Goal: Information Seeking & Learning: Learn about a topic

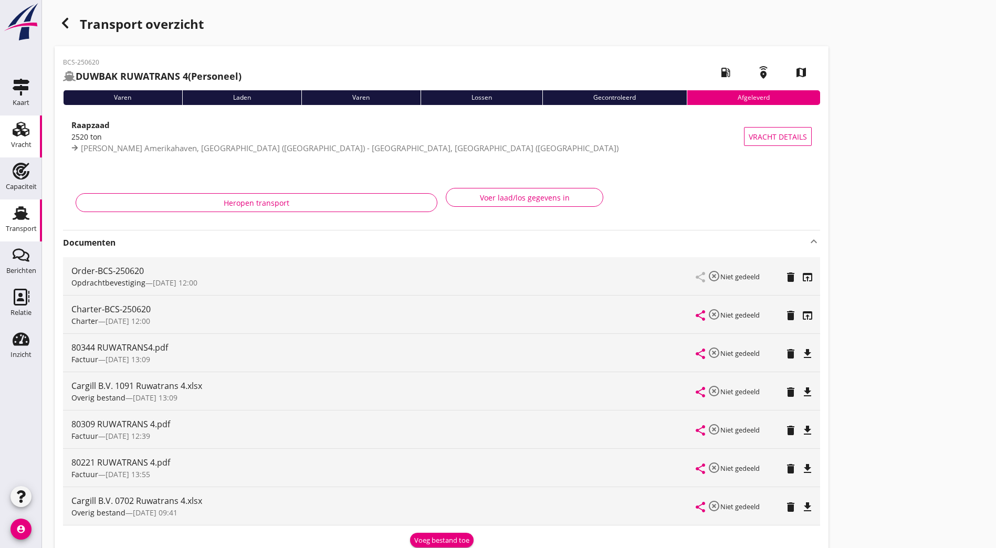
click at [31, 128] on div "Vracht" at bounding box center [20, 129] width 25 height 17
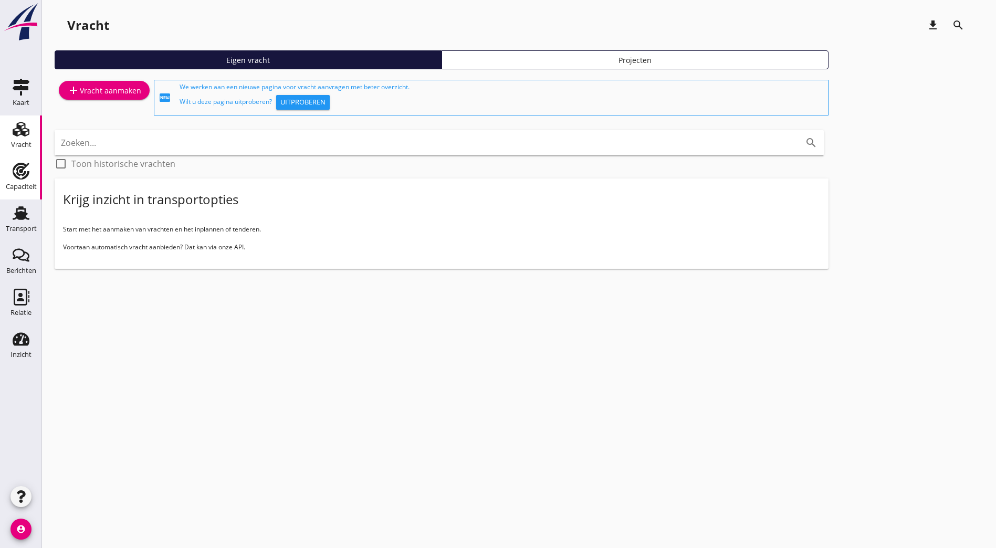
click at [24, 176] on icon "Capaciteit" at bounding box center [21, 171] width 17 height 17
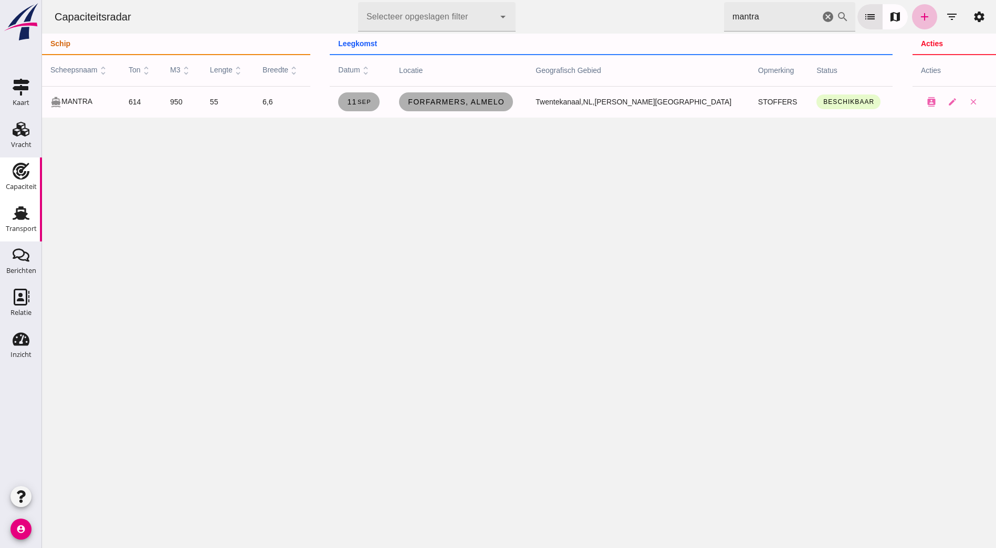
click at [21, 202] on link "Transport Transport" at bounding box center [21, 220] width 42 height 42
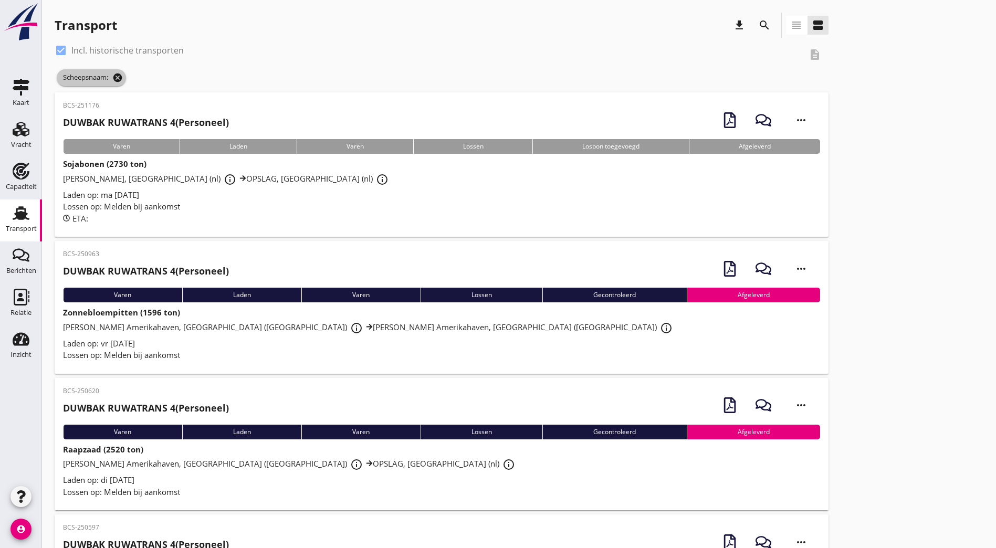
click at [118, 75] on icon "cancel" at bounding box center [117, 77] width 10 height 10
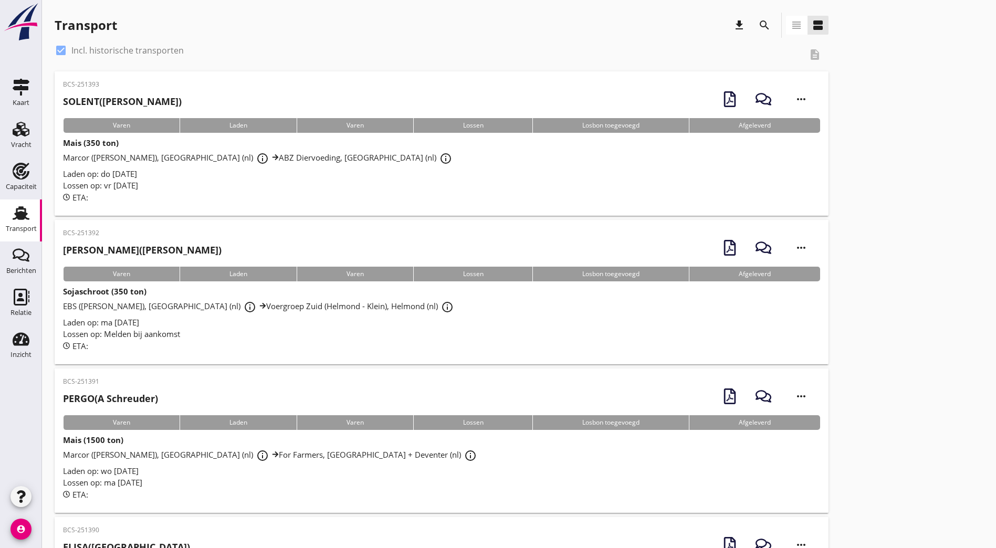
click at [62, 51] on div at bounding box center [61, 50] width 18 height 18
checkbox input "false"
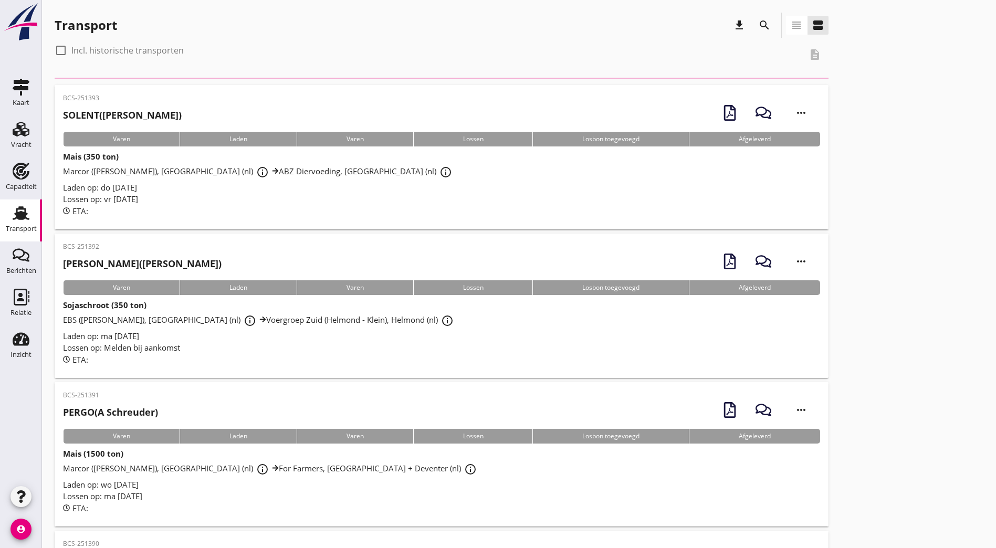
click at [758, 24] on icon "search" at bounding box center [764, 25] width 13 height 13
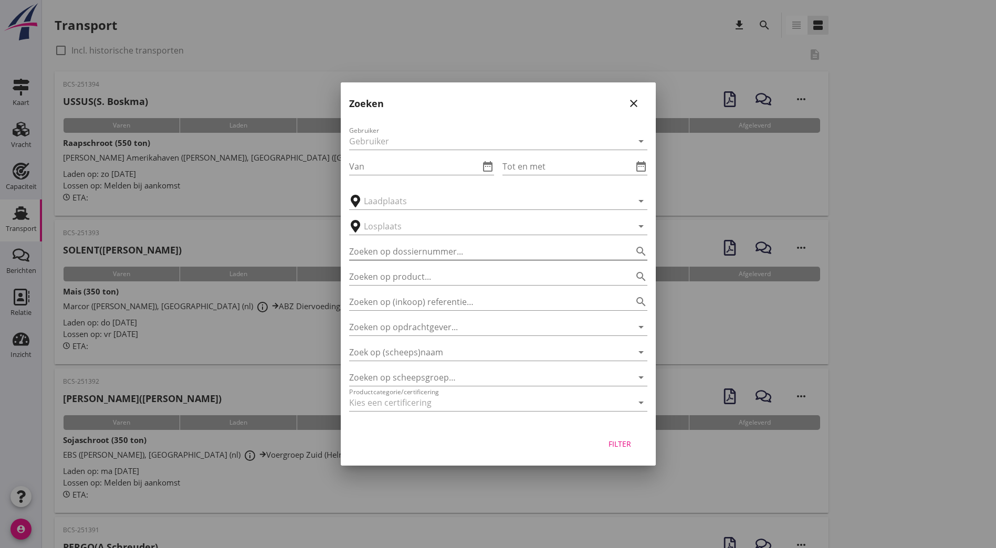
click at [405, 253] on input "Zoeken op dossiernummer..." at bounding box center [483, 251] width 269 height 17
click at [400, 303] on input "Zoeken op (inkoop) referentie…" at bounding box center [483, 301] width 269 height 17
drag, startPoint x: 398, startPoint y: 323, endPoint x: 403, endPoint y: 335, distance: 13.3
click at [398, 323] on input "Zoeken op opdrachtgever..." at bounding box center [483, 327] width 269 height 17
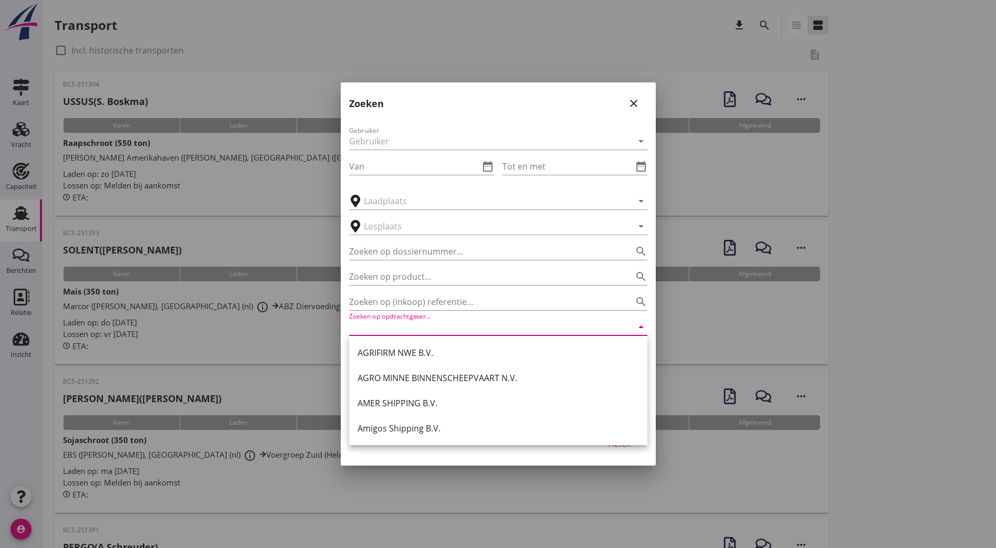
click at [747, 298] on div at bounding box center [498, 274] width 996 height 548
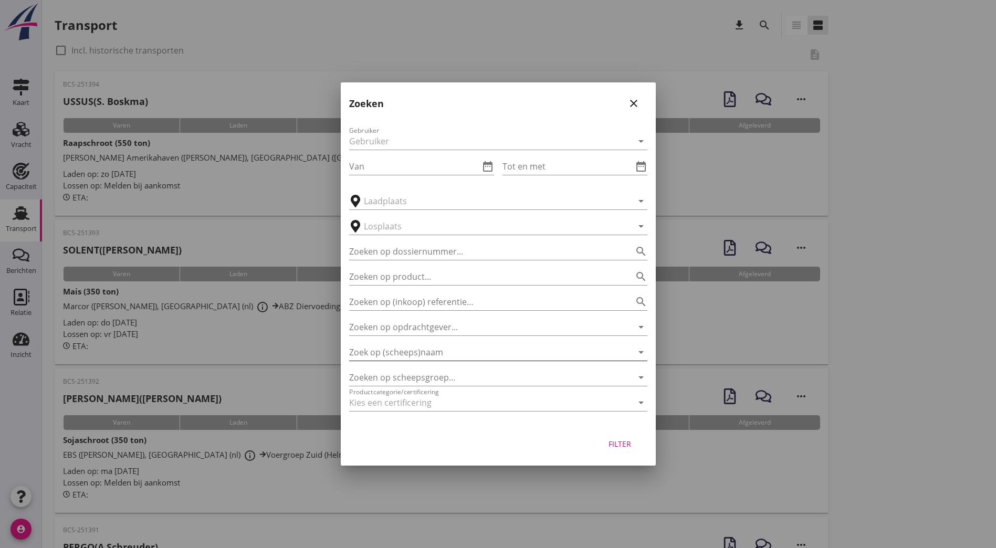
click at [511, 355] on input "Zoek op (scheeps)naam" at bounding box center [483, 352] width 269 height 17
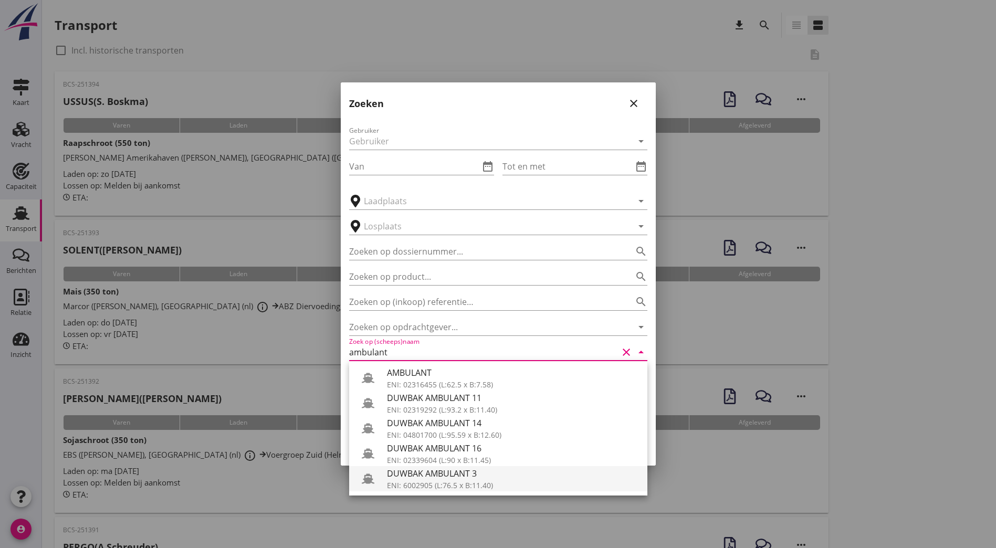
click at [482, 480] on div "ENI: 6002905 (L:76.5 x B:11.40)" at bounding box center [513, 485] width 252 height 11
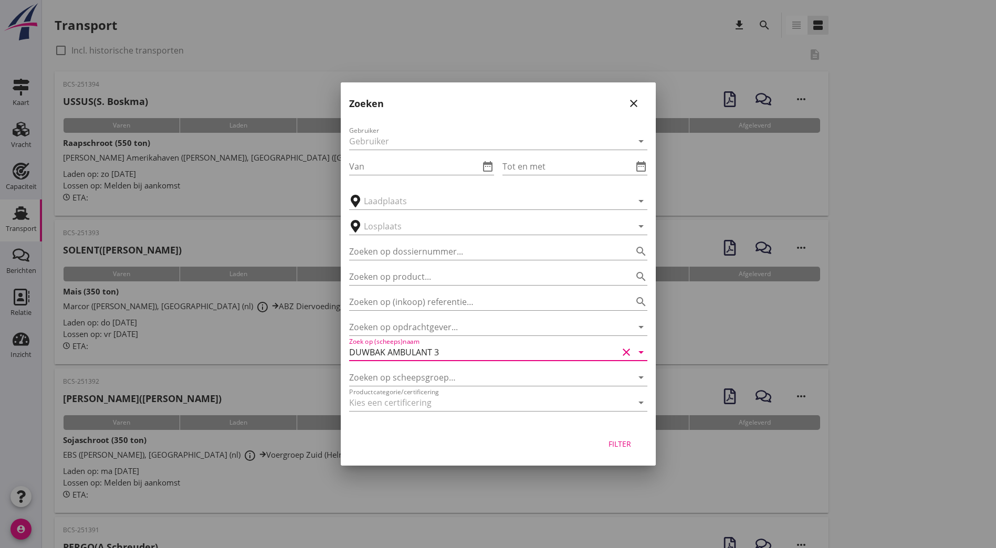
click at [626, 447] on div "Filter" at bounding box center [619, 443] width 29 height 11
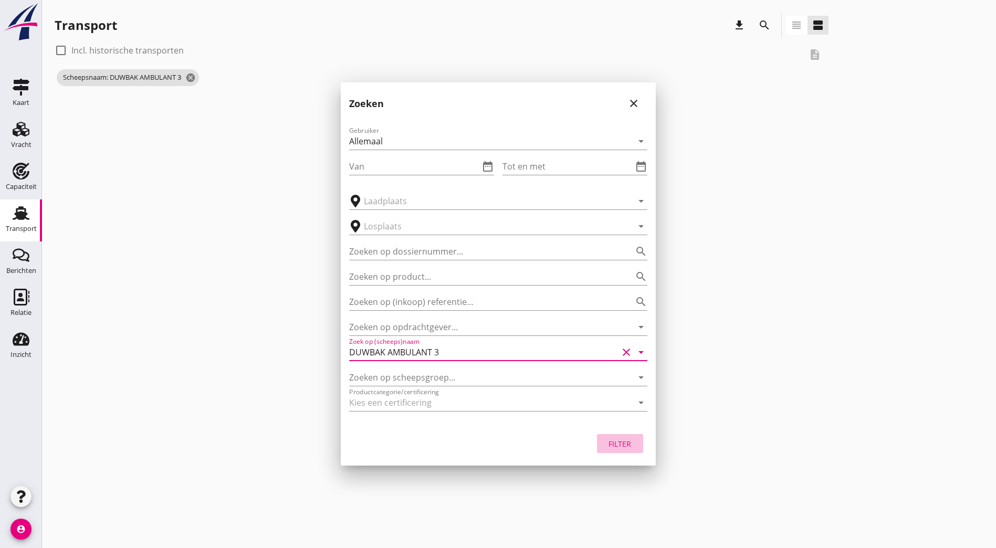
type input "DUWBAK AMBULANT 3"
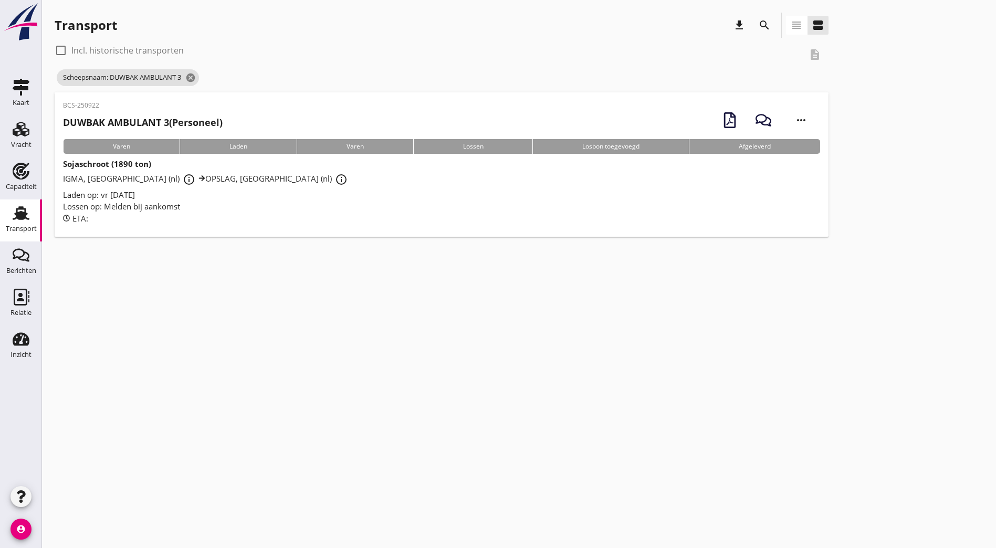
click at [136, 117] on strong "DUWBAK AMBULANT 3" at bounding box center [116, 122] width 106 height 13
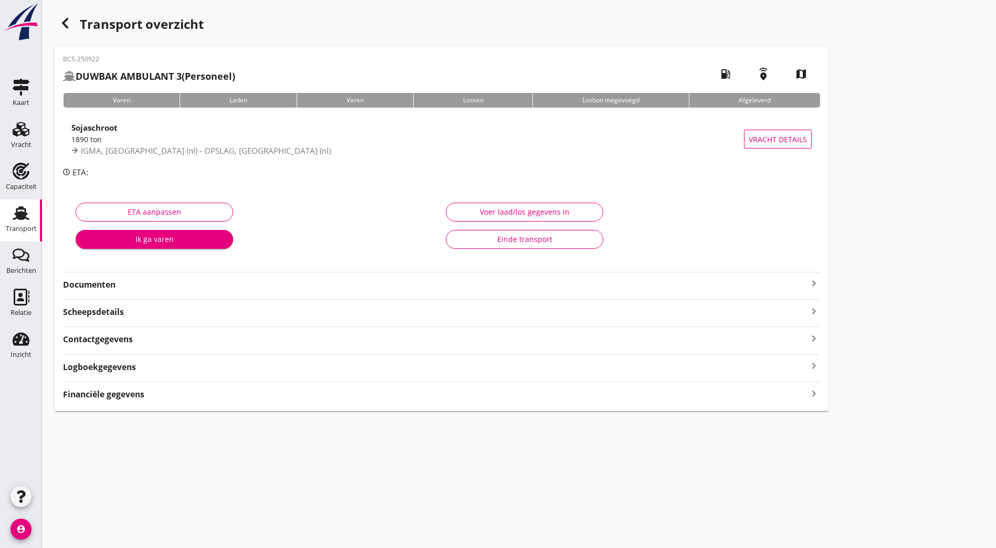
click at [211, 287] on strong "Documenten" at bounding box center [435, 285] width 744 height 12
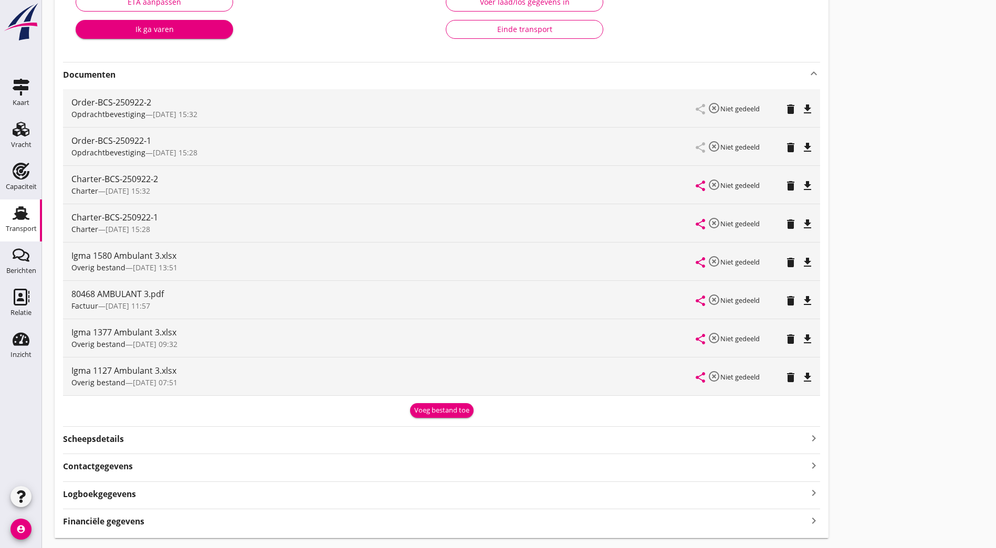
scroll to position [157, 0]
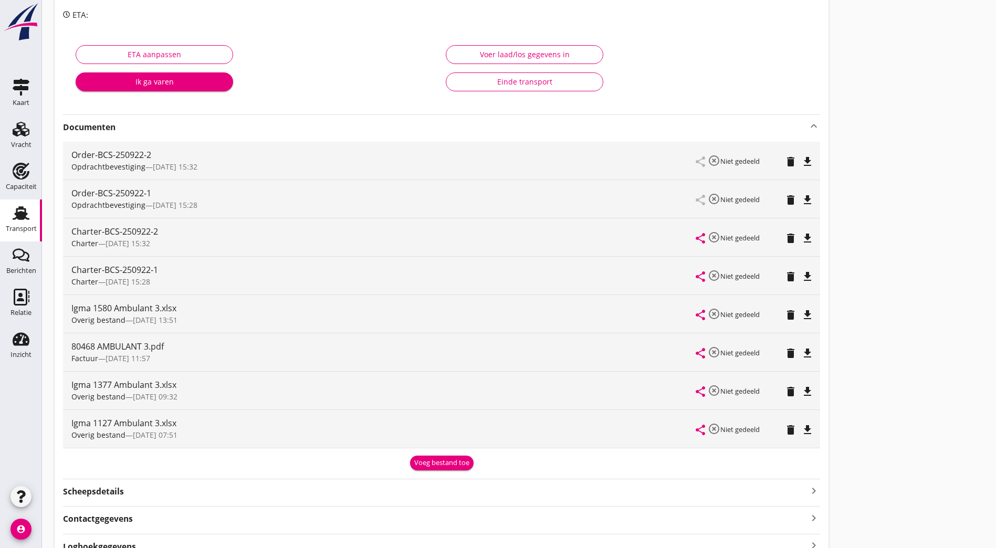
click at [414, 462] on div "Voeg bestand toe" at bounding box center [441, 463] width 55 height 10
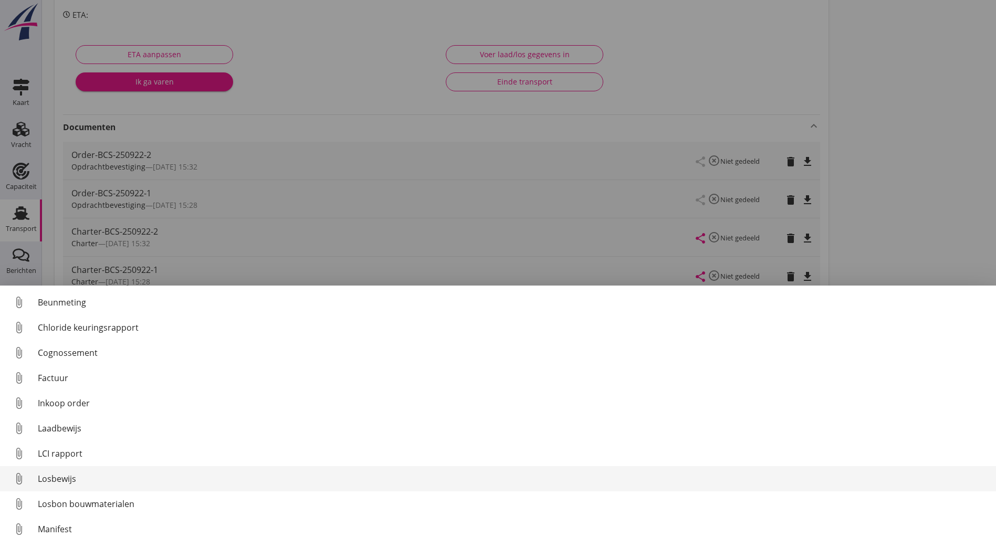
scroll to position [73, 0]
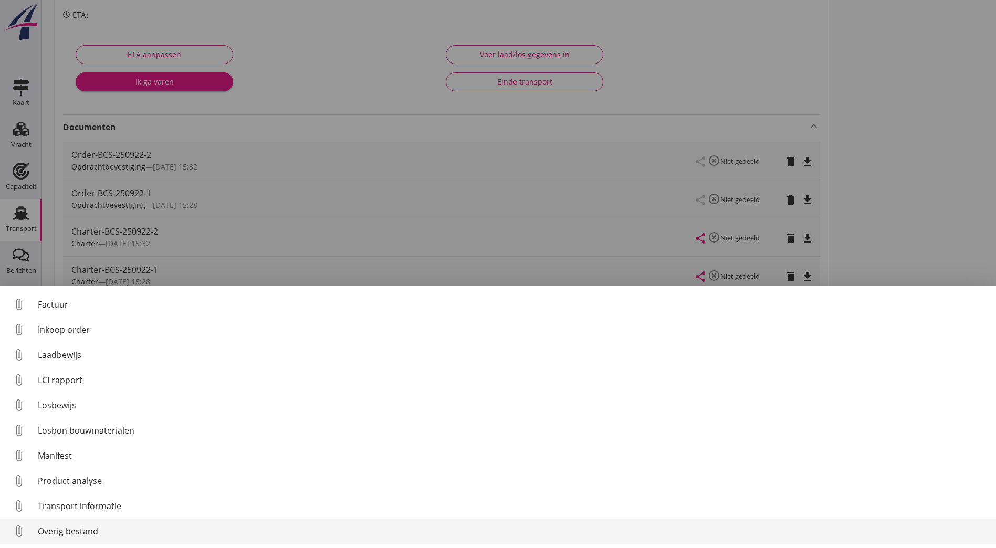
click at [101, 535] on div "Overig bestand" at bounding box center [513, 531] width 950 height 13
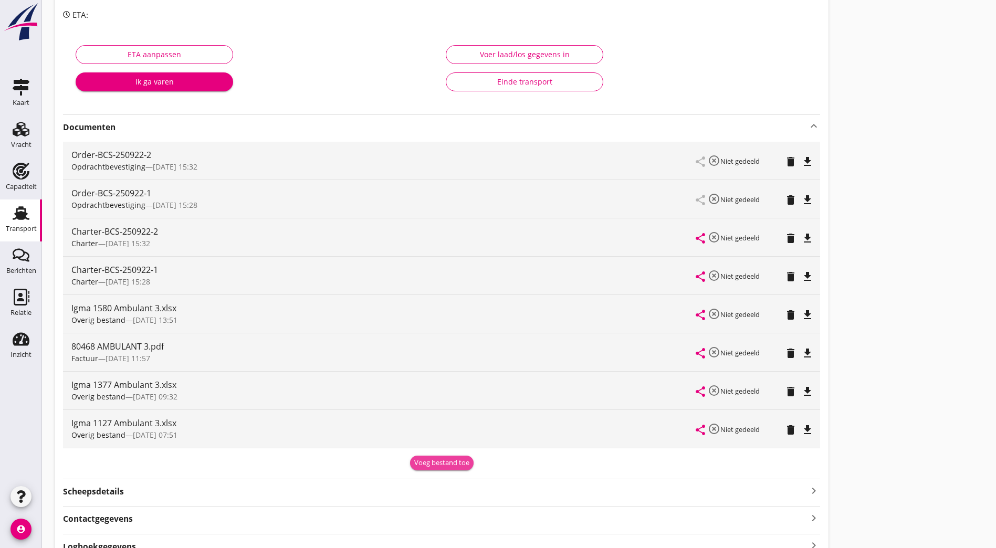
click at [414, 461] on div "Voeg bestand toe" at bounding box center [441, 463] width 55 height 10
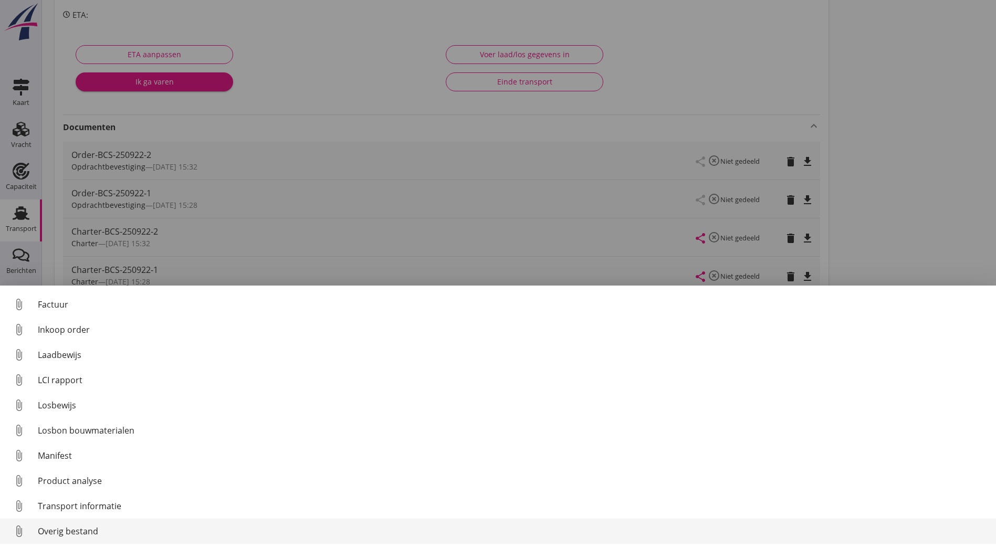
click at [86, 537] on div "Overig bestand" at bounding box center [513, 531] width 950 height 13
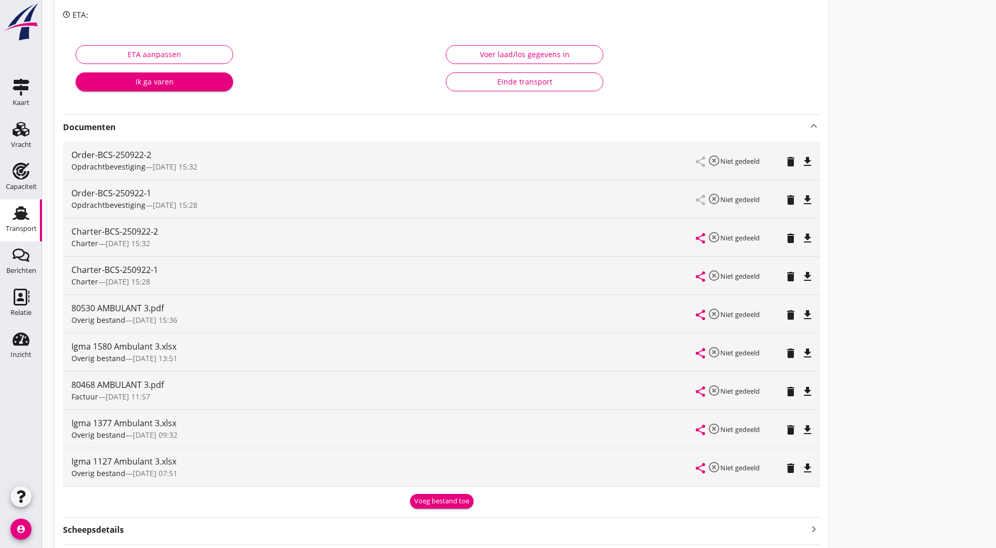
click at [801, 313] on icon "file_download" at bounding box center [807, 315] width 13 height 13
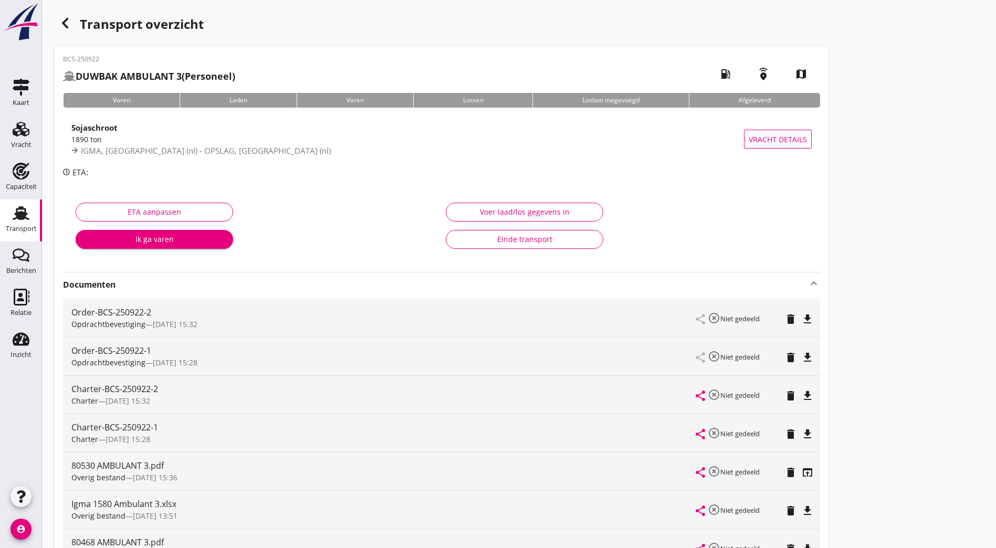
click at [66, 18] on icon "button" at bounding box center [65, 23] width 13 height 13
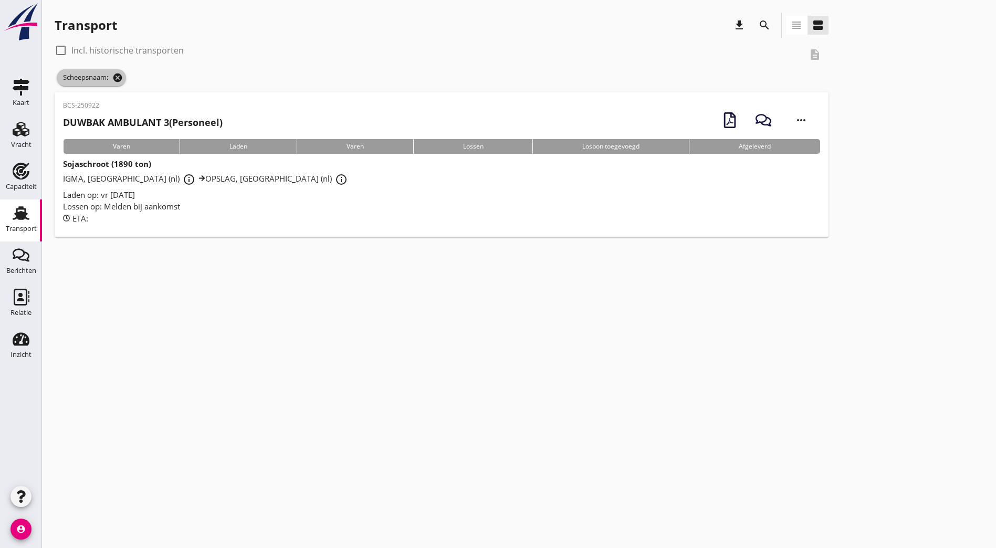
click at [122, 77] on icon "cancel" at bounding box center [117, 77] width 10 height 10
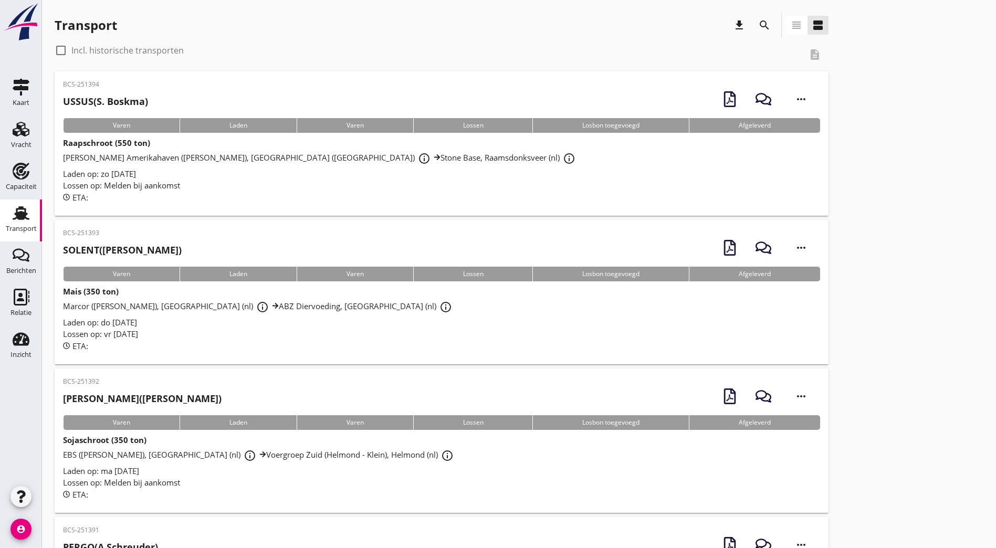
click at [758, 26] on icon "search" at bounding box center [764, 25] width 13 height 13
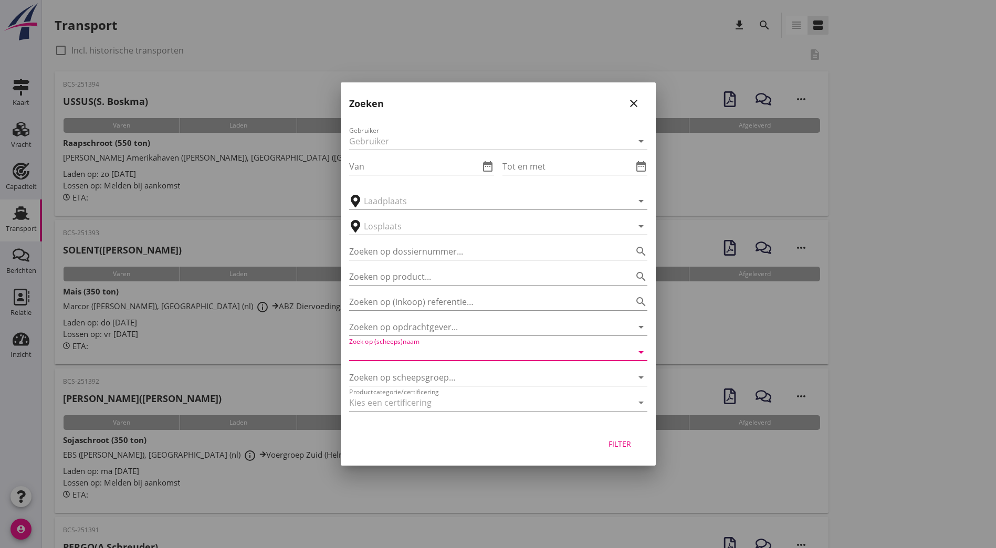
click at [386, 350] on input "Zoek op (scheeps)naam" at bounding box center [483, 352] width 269 height 17
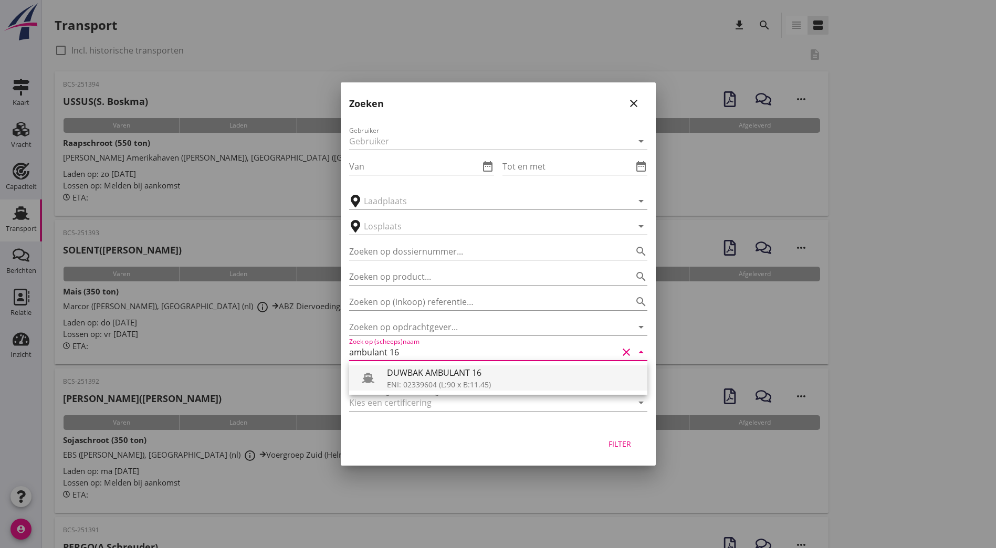
click at [402, 382] on div "ENI: 02339604 (L:90 x B:11.45)" at bounding box center [513, 384] width 252 height 11
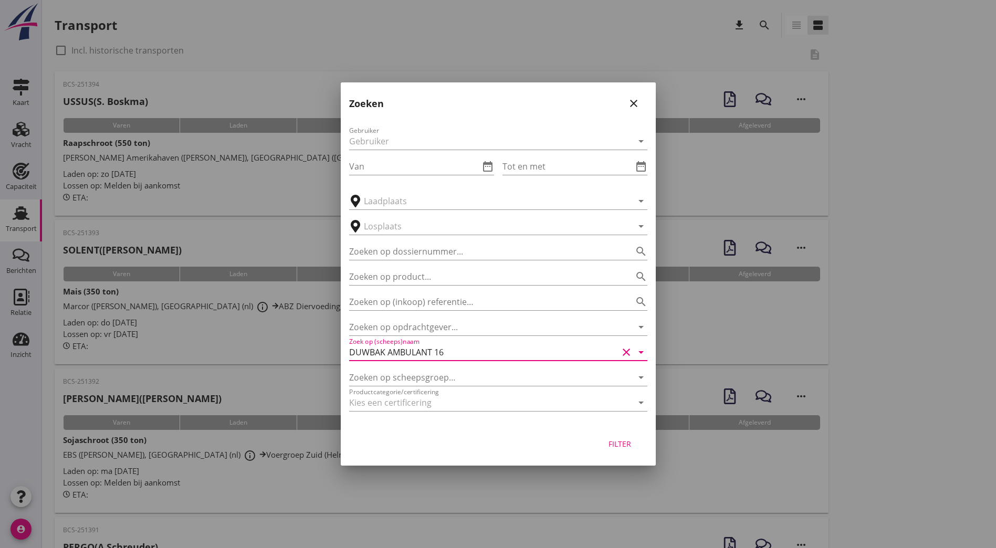
click at [618, 440] on div "Filter" at bounding box center [619, 443] width 29 height 11
type input "DUWBAK AMBULANT 16"
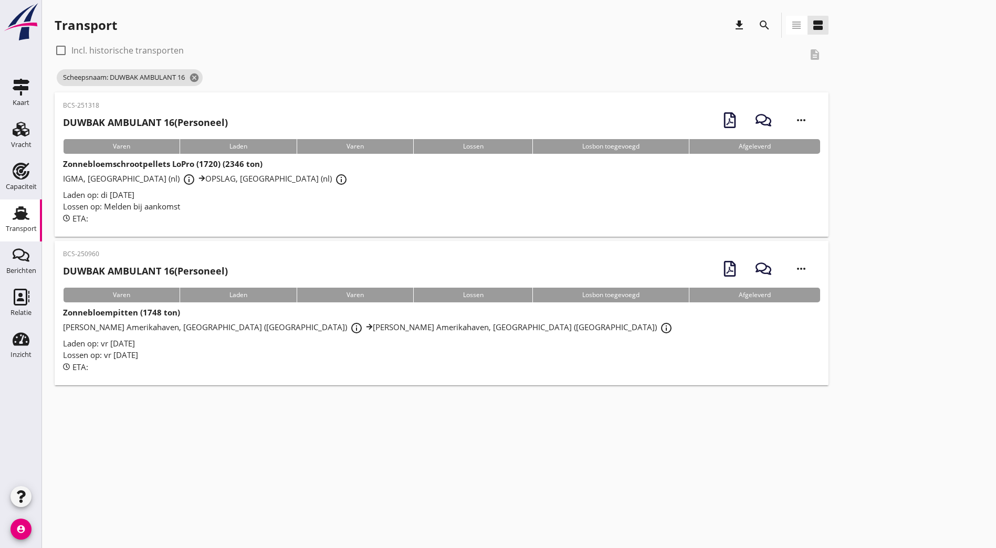
click at [162, 116] on strong "DUWBAK AMBULANT 16" at bounding box center [118, 122] width 111 height 13
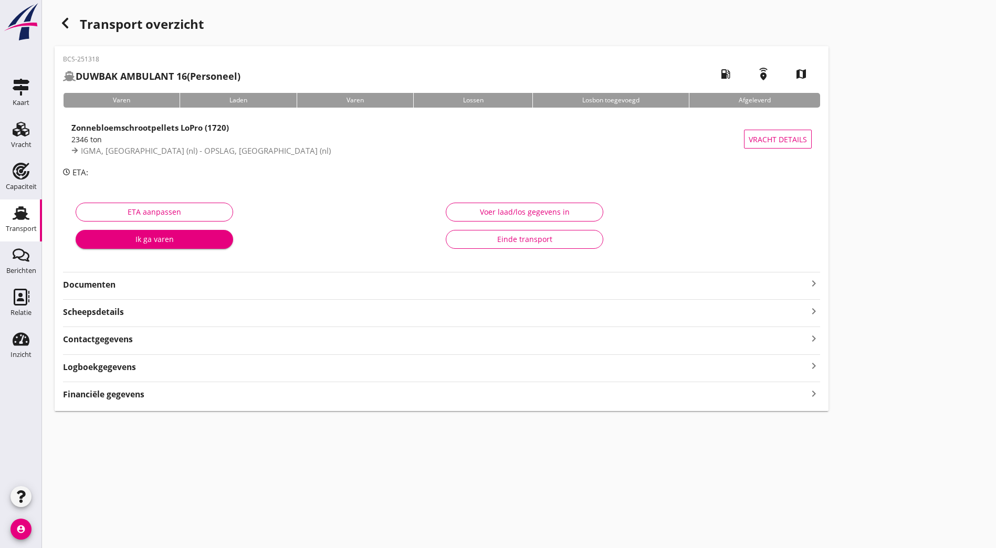
click at [64, 23] on use "button" at bounding box center [65, 23] width 6 height 10
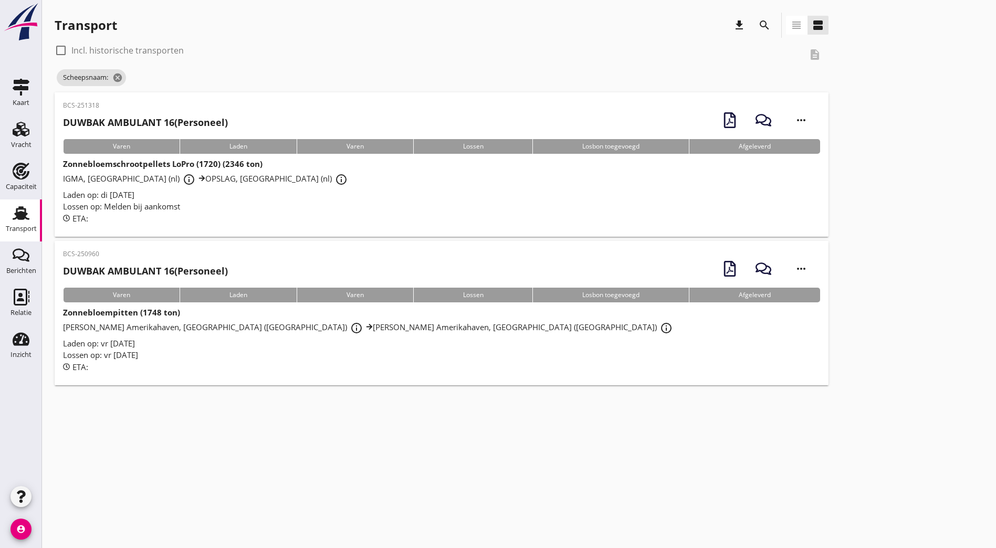
click at [121, 108] on p "BCS-251318" at bounding box center [145, 105] width 165 height 9
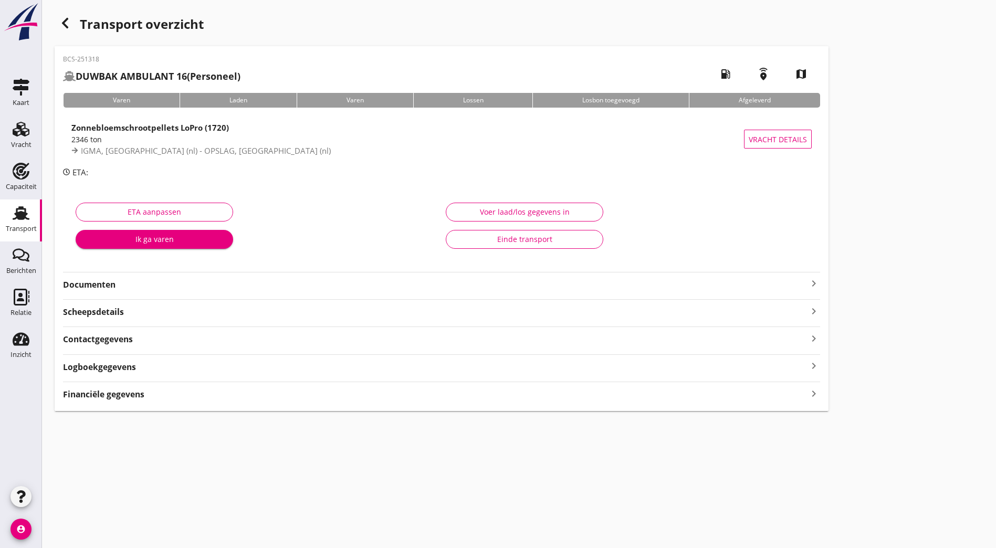
click at [187, 283] on strong "Documenten" at bounding box center [435, 285] width 744 height 12
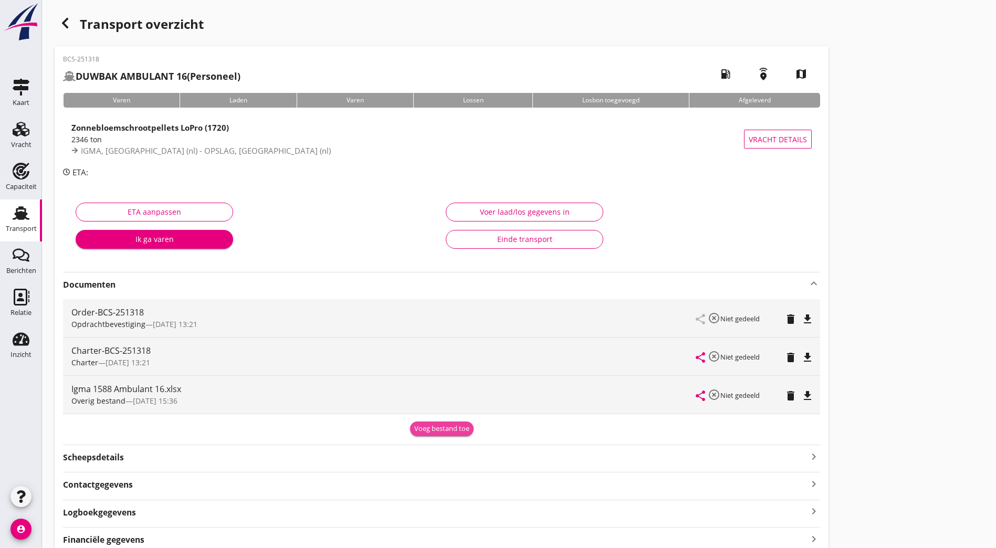
click at [414, 426] on div "Voeg bestand toe" at bounding box center [441, 429] width 55 height 10
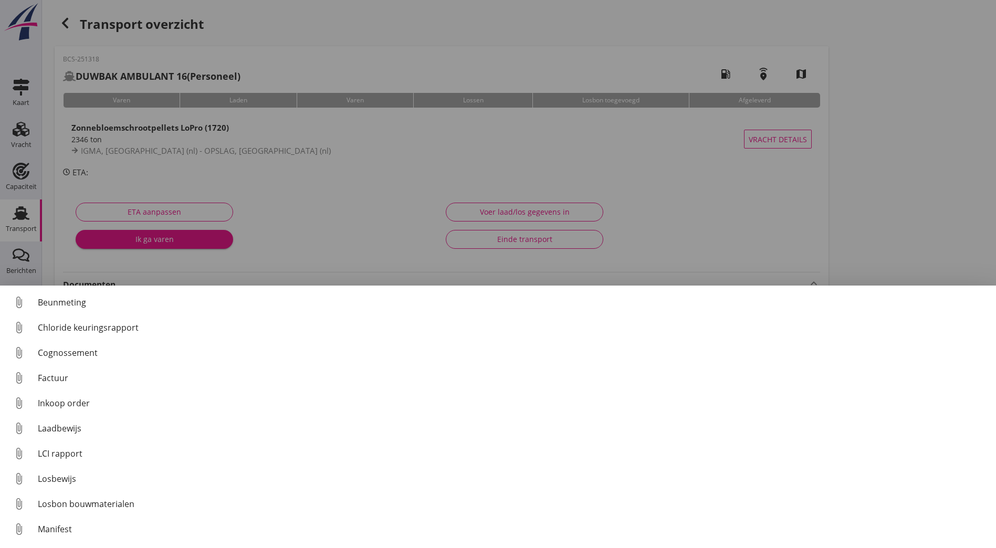
scroll to position [73, 0]
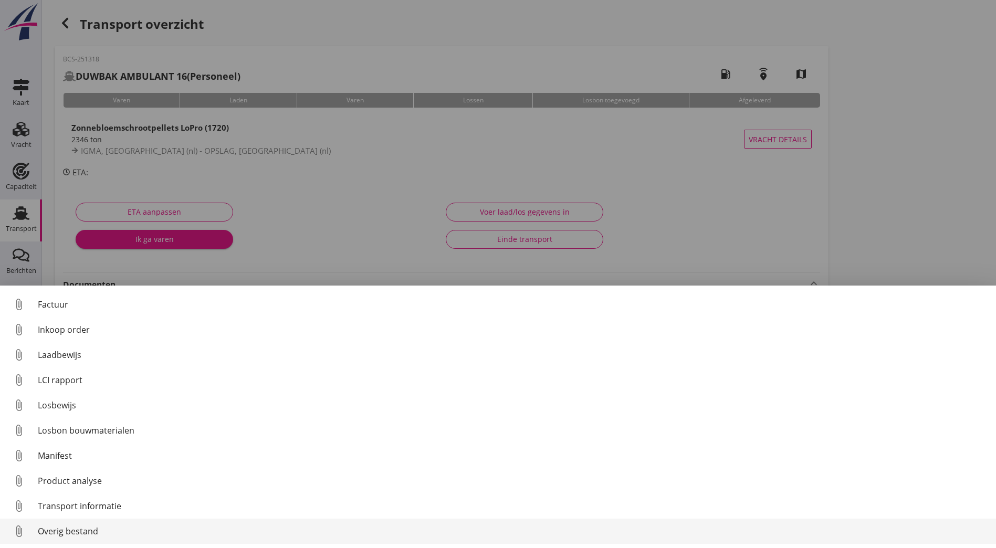
click at [91, 534] on div "Overig bestand" at bounding box center [513, 531] width 950 height 13
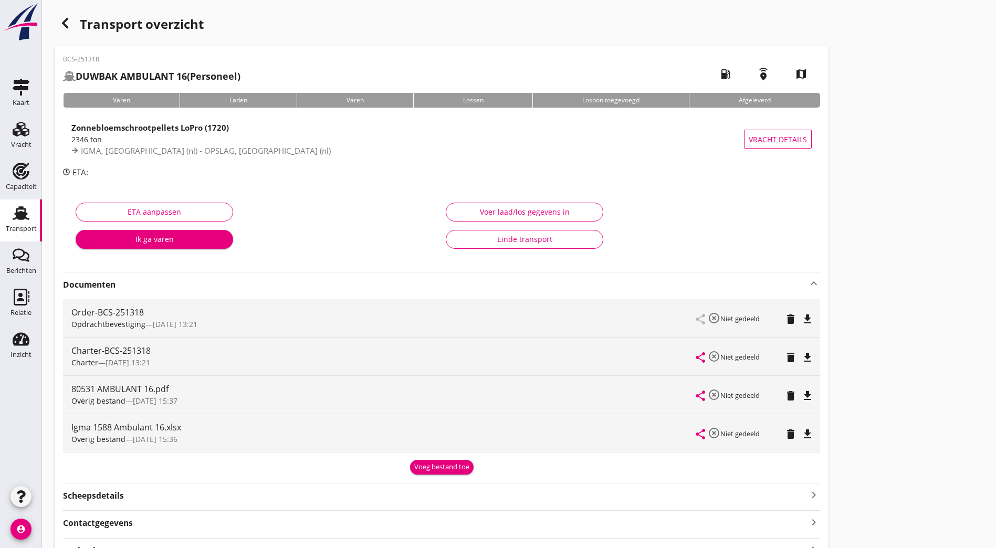
click at [801, 391] on icon "file_download" at bounding box center [807, 396] width 13 height 13
click at [69, 26] on icon "button" at bounding box center [65, 23] width 13 height 13
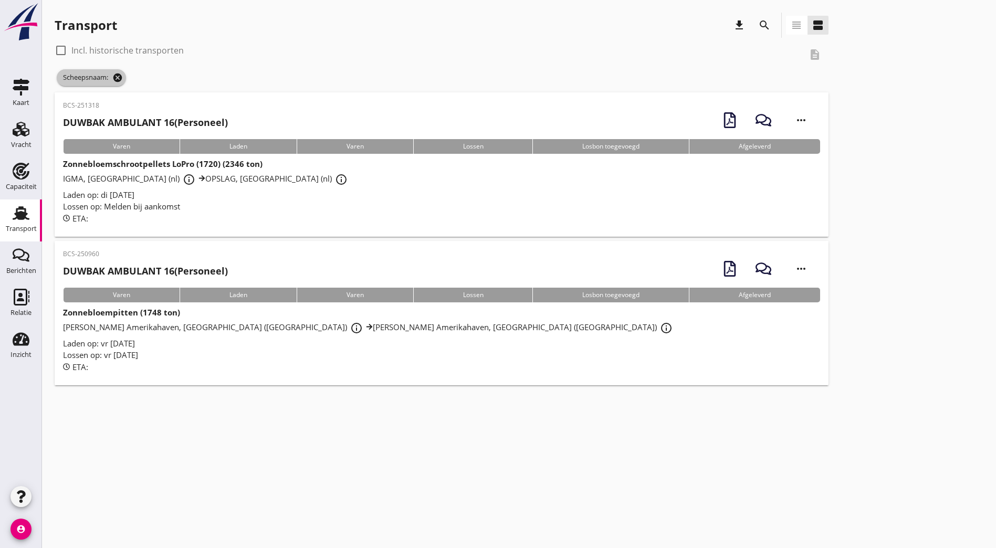
click at [122, 76] on icon "cancel" at bounding box center [117, 77] width 10 height 10
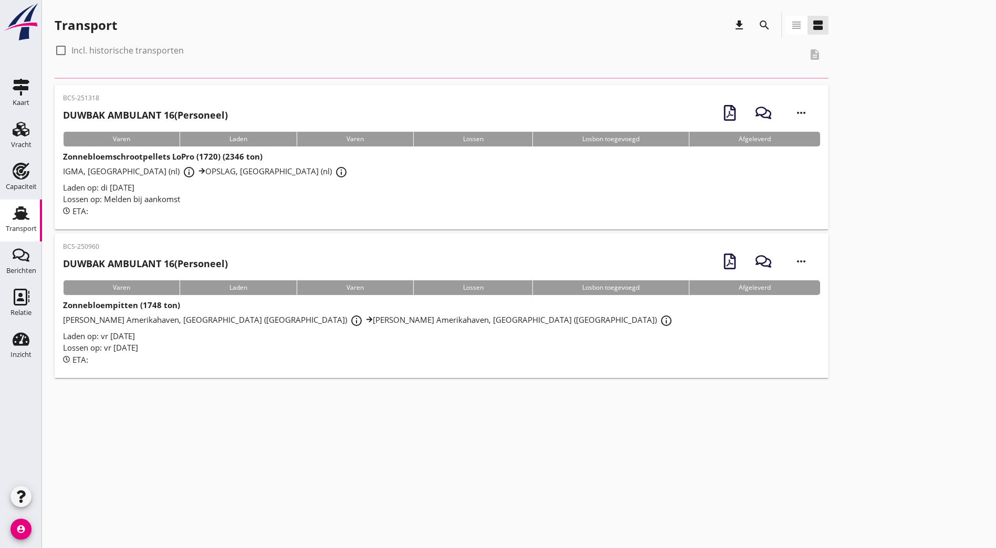
click at [758, 27] on icon "search" at bounding box center [764, 25] width 13 height 13
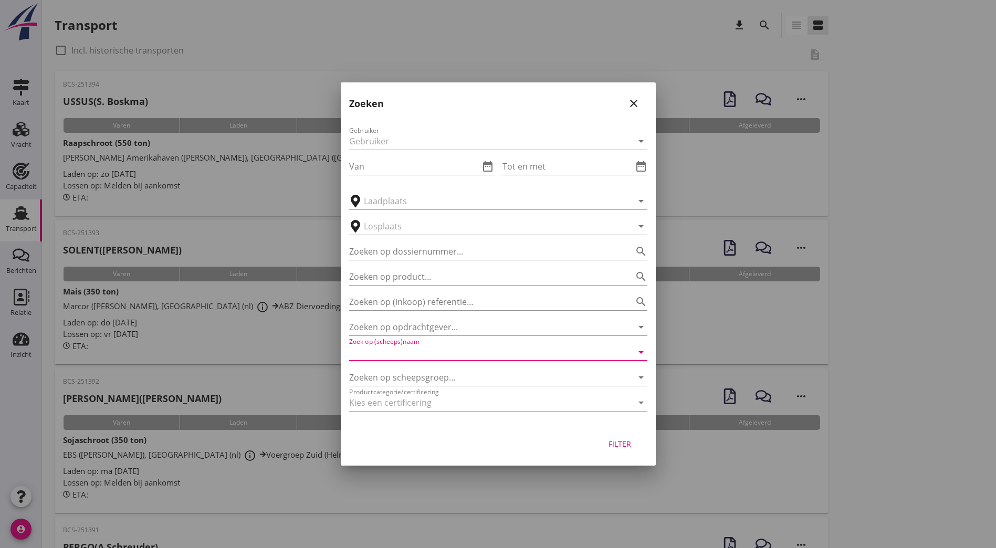
click at [407, 349] on input "Zoek op (scheeps)naam" at bounding box center [483, 352] width 269 height 17
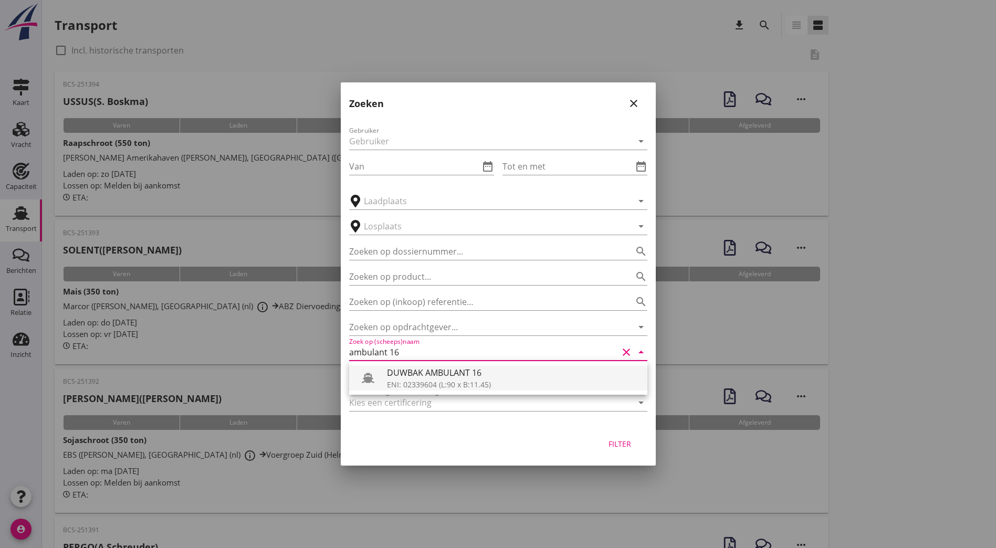
click at [520, 373] on div "DUWBAK AMBULANT 16" at bounding box center [513, 372] width 252 height 13
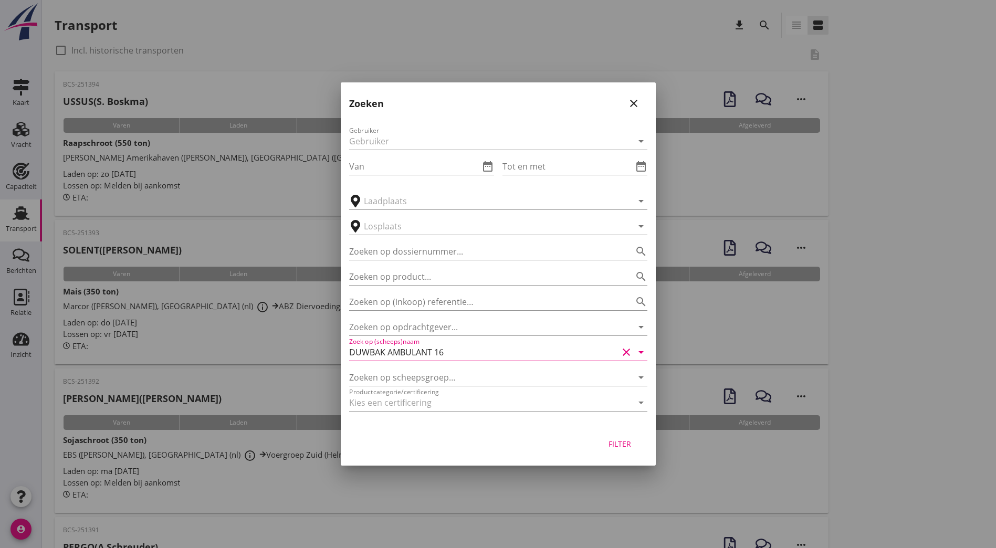
click at [615, 442] on div "Filter" at bounding box center [619, 443] width 29 height 11
type input "DUWBAK AMBULANT 16"
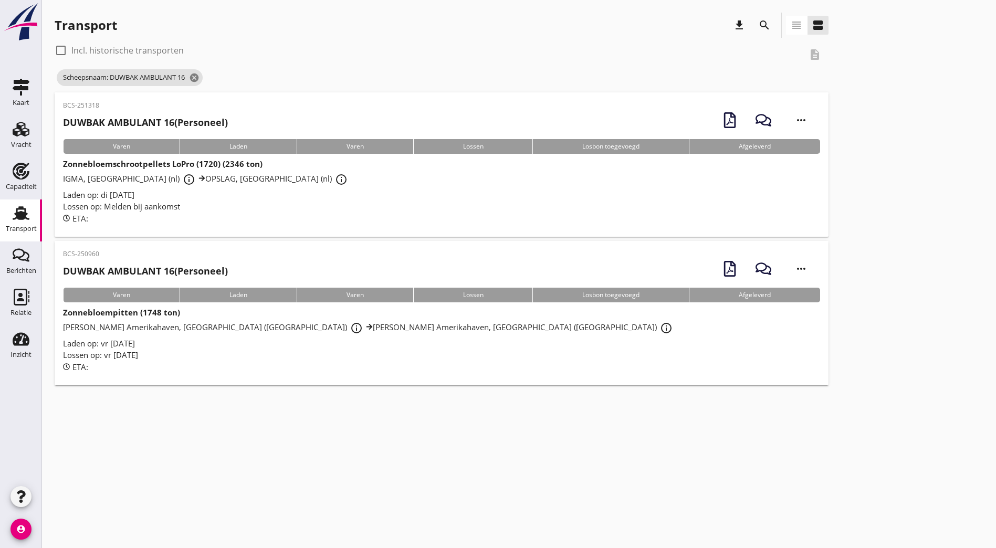
click at [162, 261] on div "BCS-250960 DUWBAK AMBULANT 16 (Personeel)" at bounding box center [145, 266] width 165 height 34
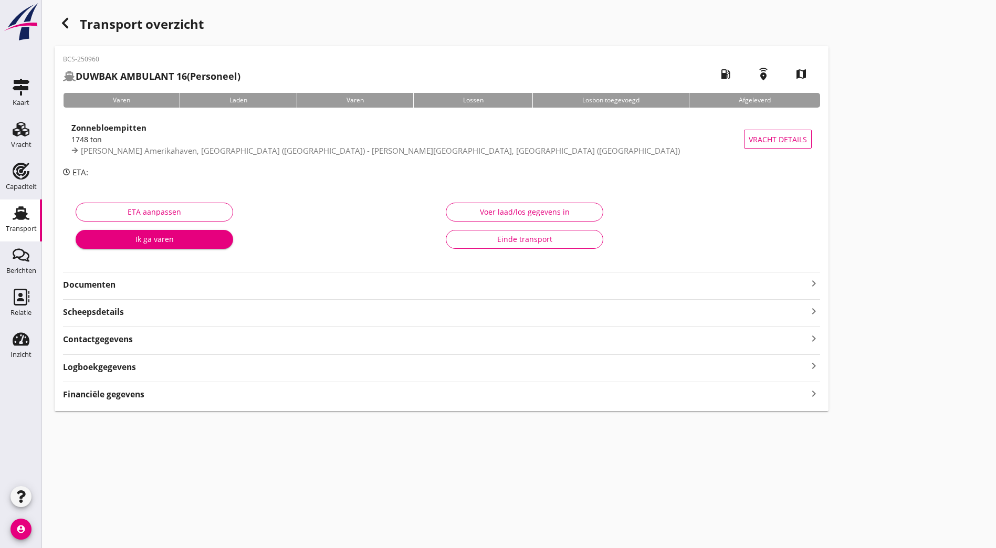
click at [381, 282] on strong "Documenten" at bounding box center [435, 285] width 744 height 12
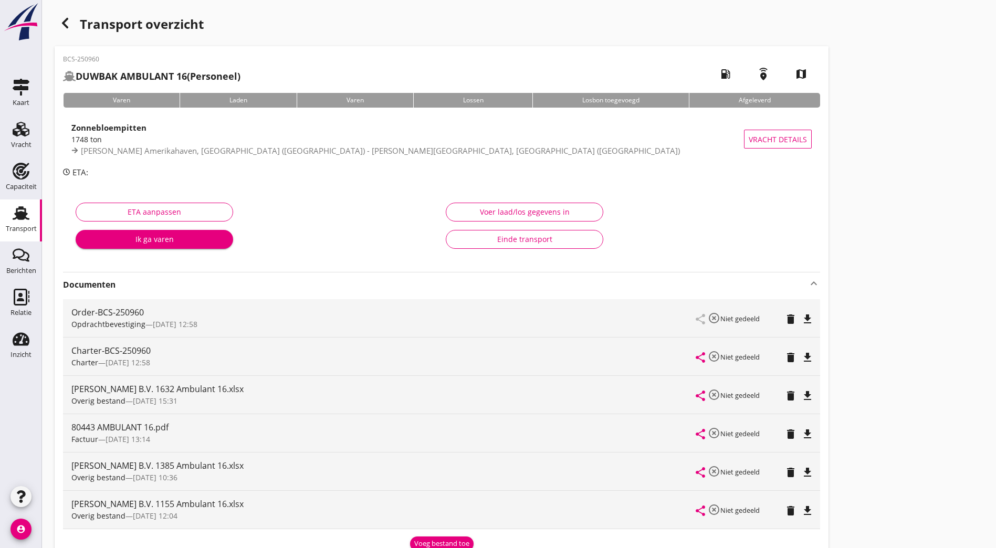
click at [262, 281] on strong "Documenten" at bounding box center [435, 285] width 744 height 12
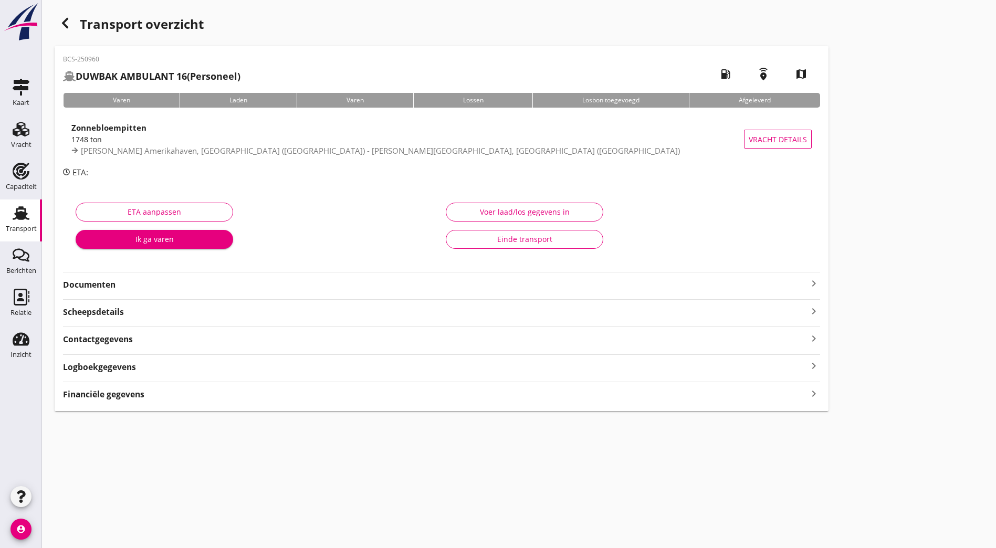
click at [235, 285] on strong "Documenten" at bounding box center [435, 285] width 744 height 12
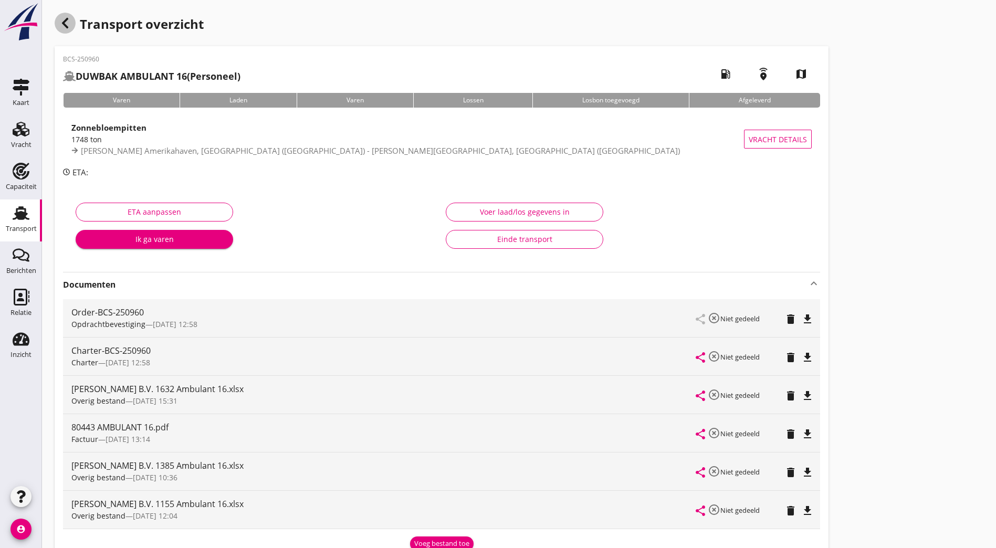
click at [66, 23] on icon "button" at bounding box center [65, 23] width 13 height 13
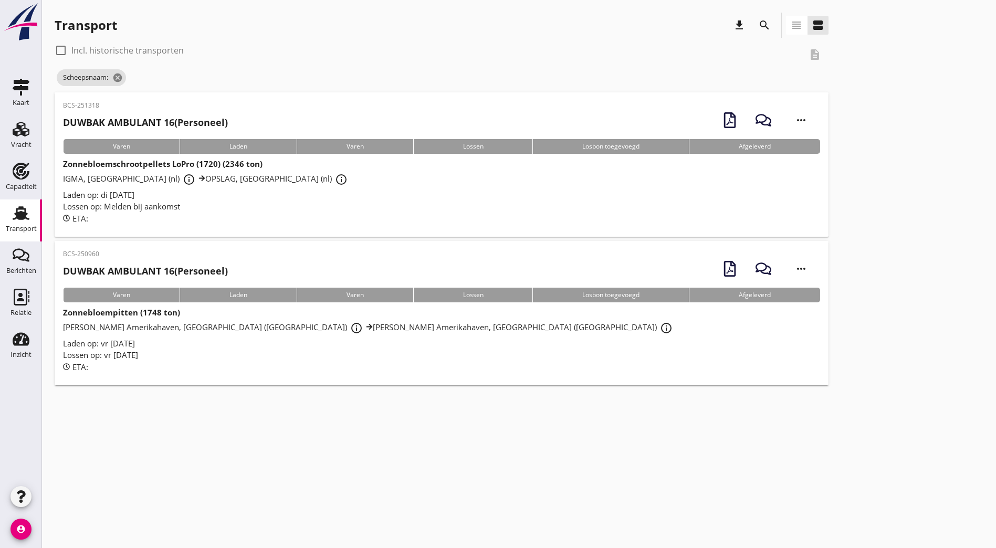
click at [195, 266] on h2 "DUWBAK AMBULANT 16 (Personeel)" at bounding box center [145, 271] width 165 height 14
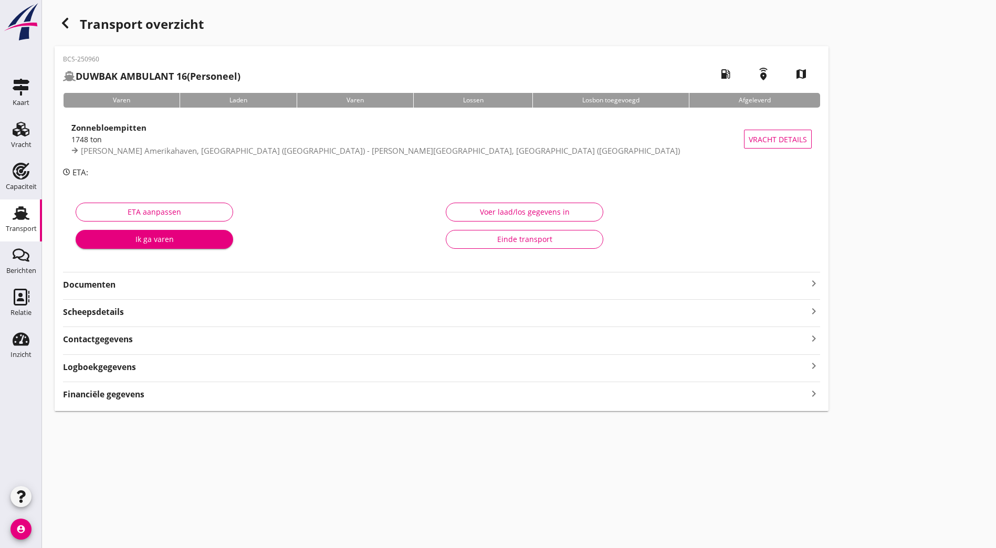
click at [227, 289] on strong "Documenten" at bounding box center [435, 285] width 744 height 12
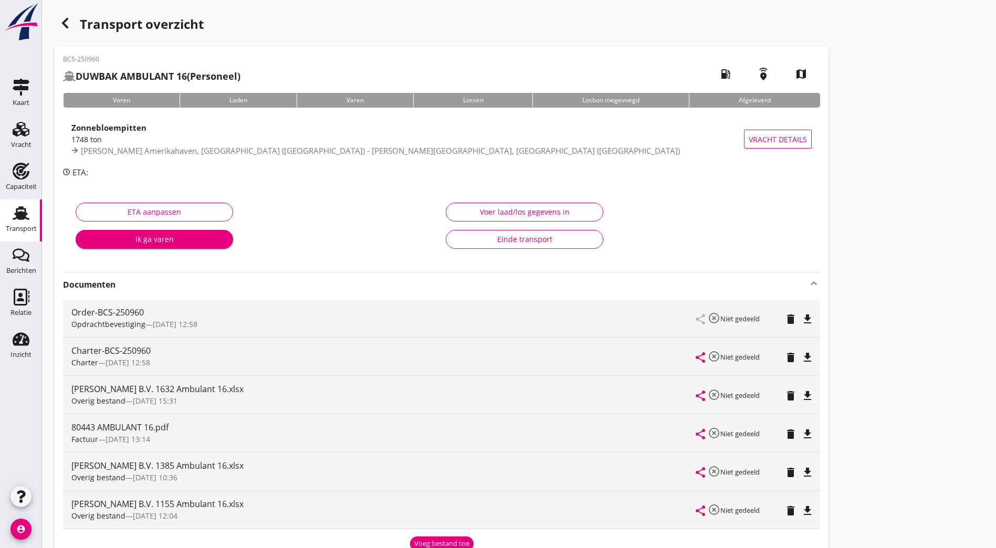
click at [801, 433] on icon "file_download" at bounding box center [807, 434] width 13 height 13
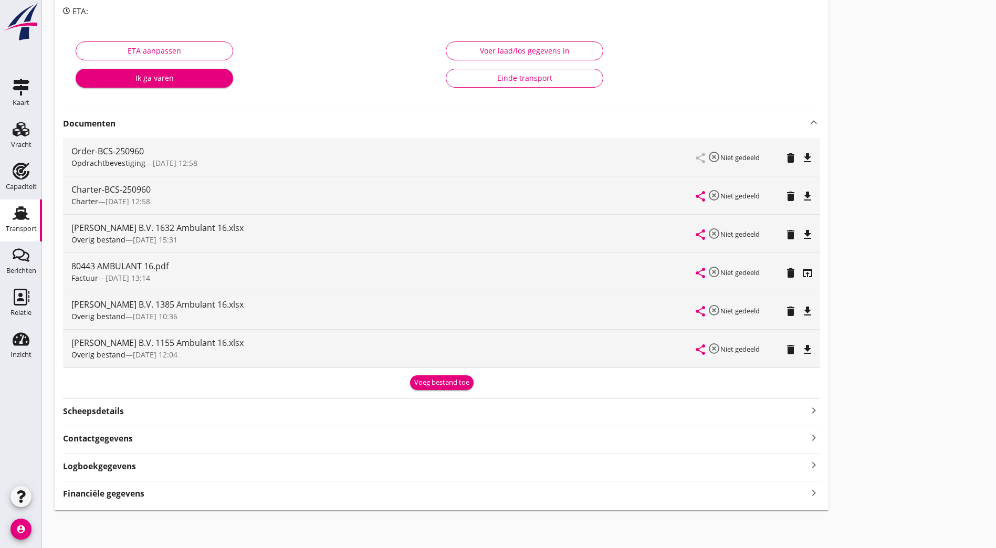
click at [414, 387] on div "Voeg bestand toe" at bounding box center [441, 382] width 55 height 10
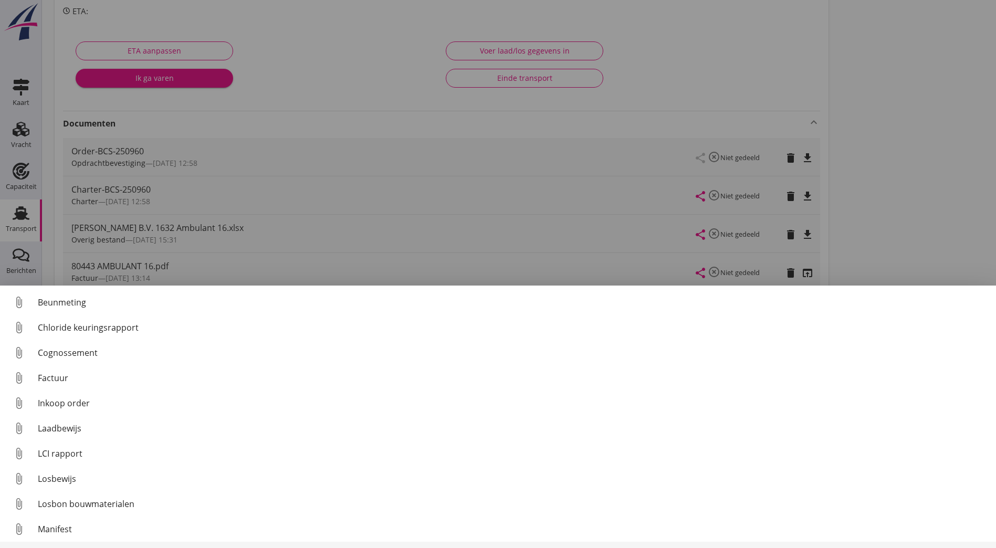
scroll to position [73, 0]
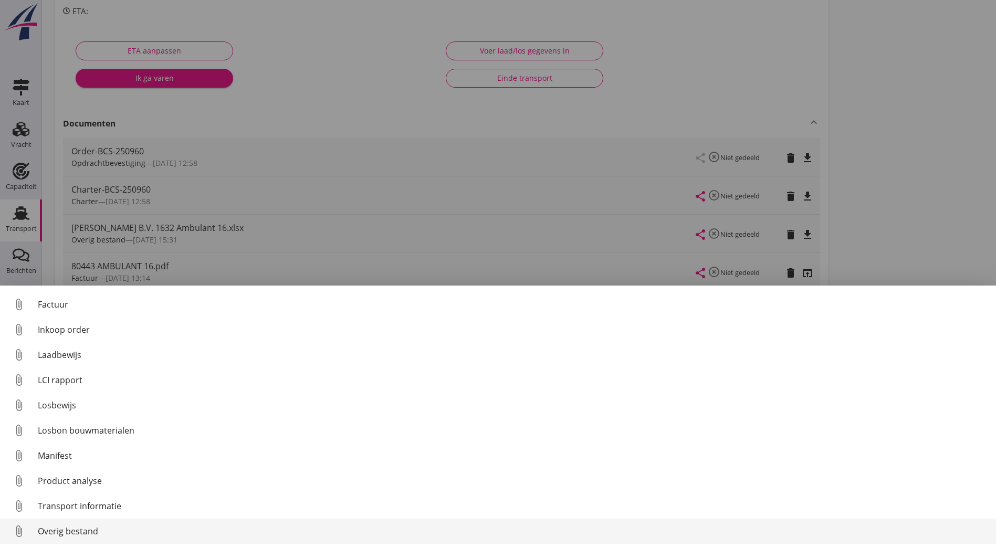
click at [77, 529] on div "Overig bestand" at bounding box center [513, 531] width 950 height 13
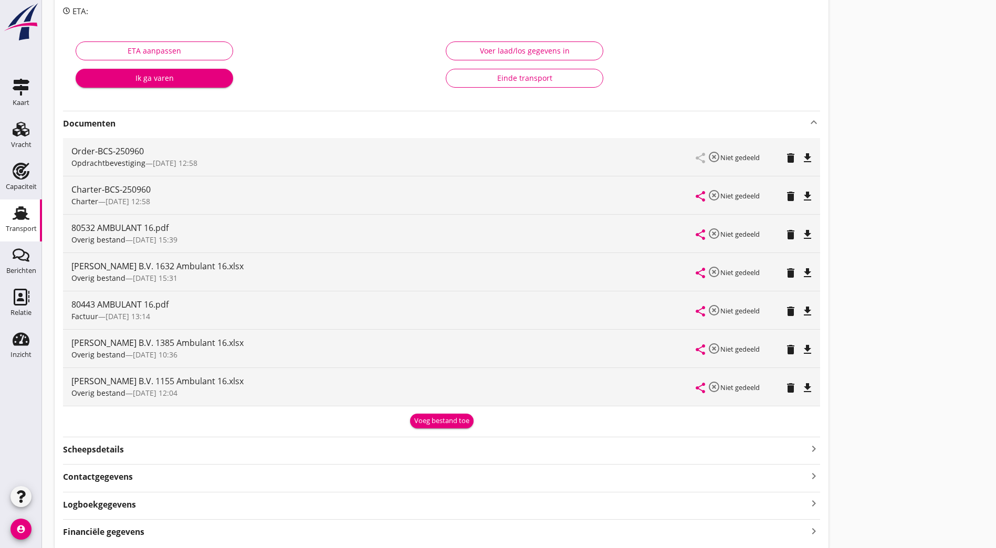
scroll to position [0, 0]
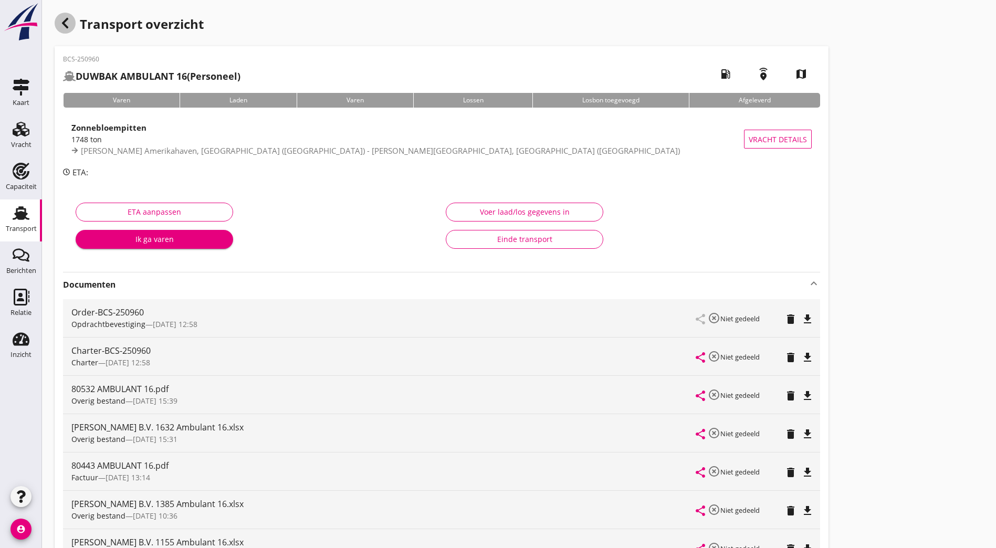
click at [65, 20] on use "button" at bounding box center [65, 23] width 6 height 10
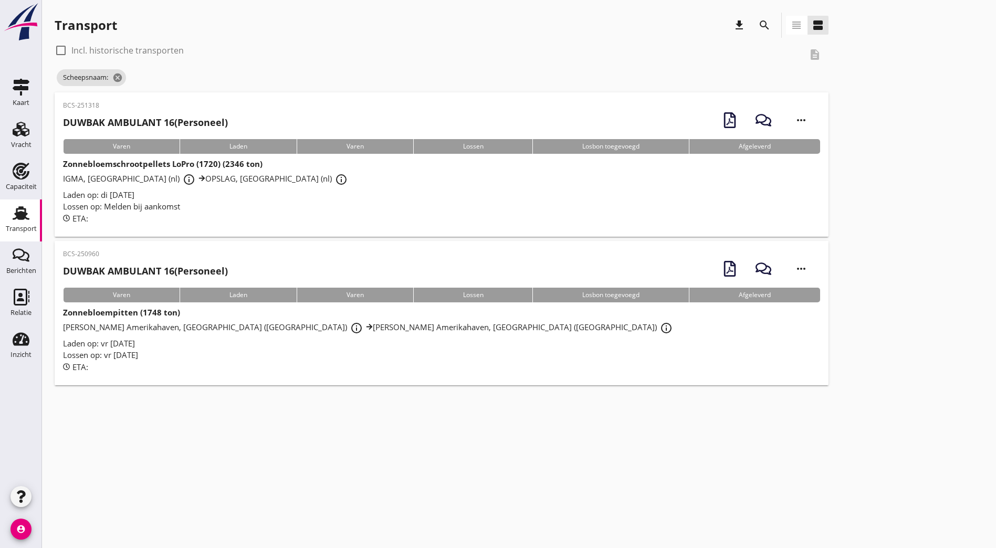
click at [758, 24] on icon "search" at bounding box center [764, 25] width 13 height 13
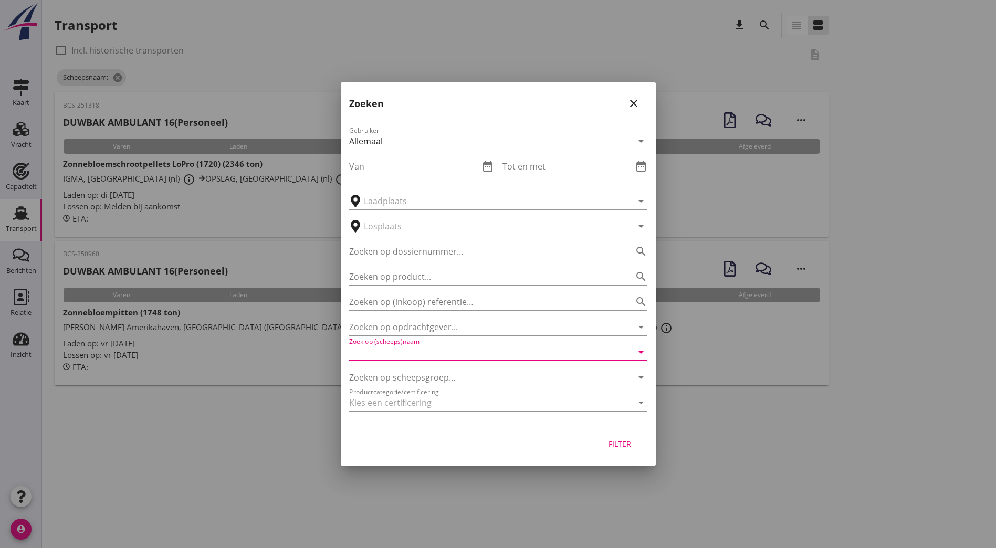
click at [424, 351] on input "Zoek op (scheeps)naam" at bounding box center [483, 352] width 269 height 17
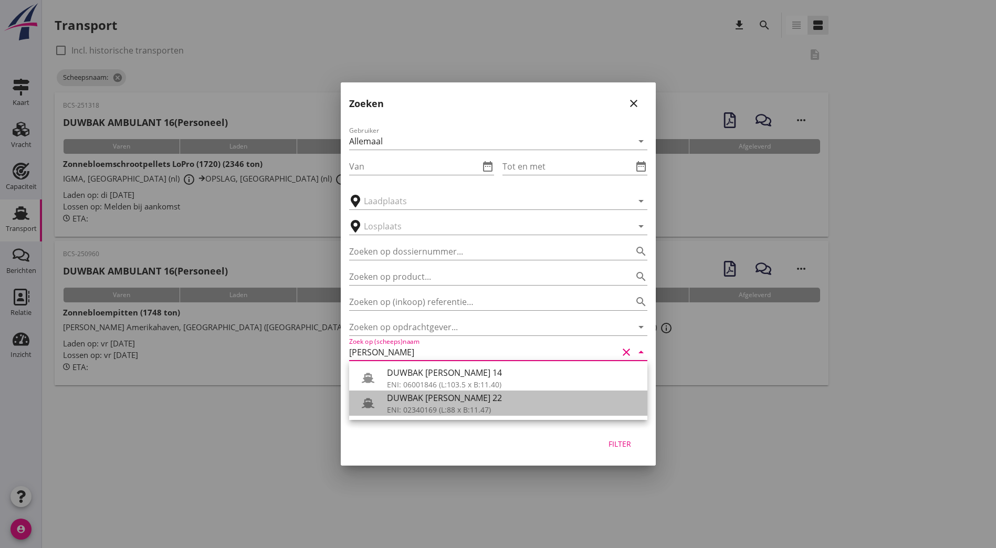
click at [440, 409] on div "ENI: 02340169 (L:88 x B:11.47)" at bounding box center [513, 409] width 252 height 11
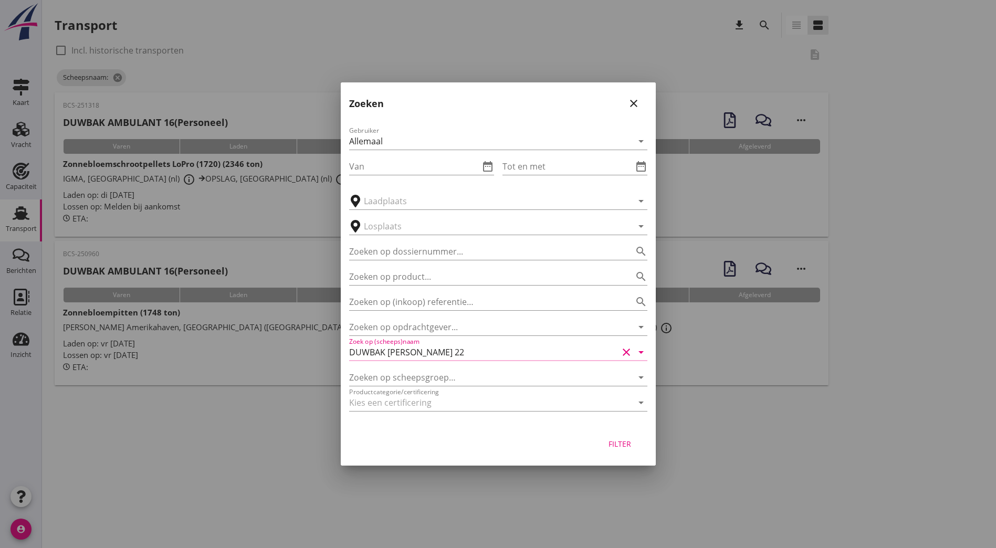
click at [628, 454] on div "Filter" at bounding box center [498, 446] width 315 height 40
click at [633, 448] on div "Filter" at bounding box center [619, 443] width 29 height 11
type input "DUWBAK [PERSON_NAME] 22"
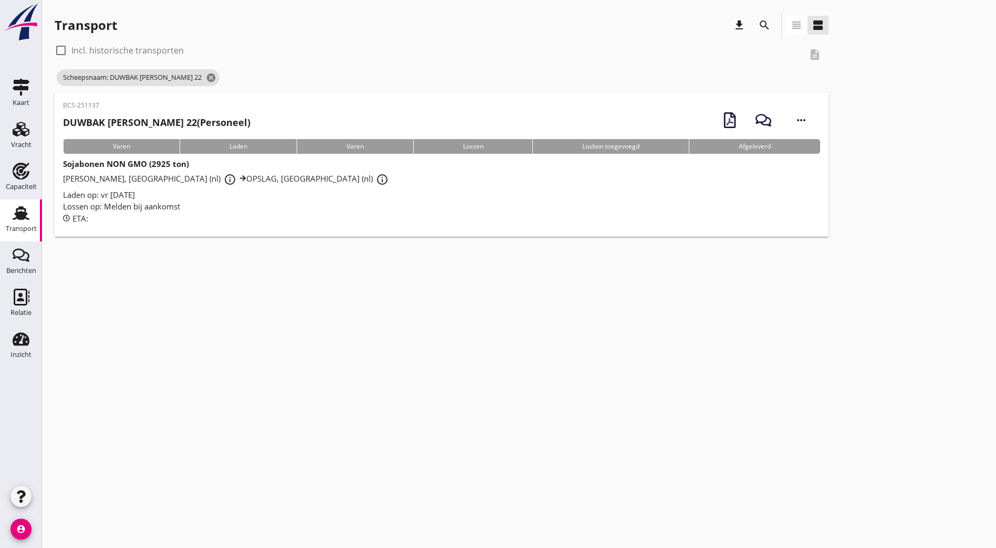
click at [205, 130] on div "BCS-251137 DUWBAK [PERSON_NAME] 22 (Personeel)" at bounding box center [156, 118] width 187 height 34
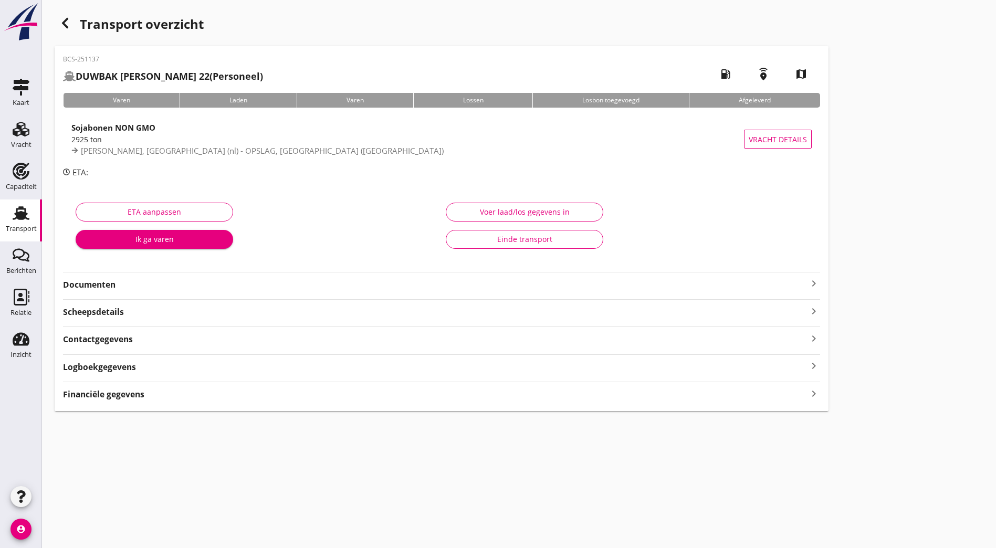
click at [194, 274] on div "Documenten keyboard_arrow_right" at bounding box center [441, 281] width 757 height 19
click at [193, 279] on strong "Documenten" at bounding box center [435, 285] width 744 height 12
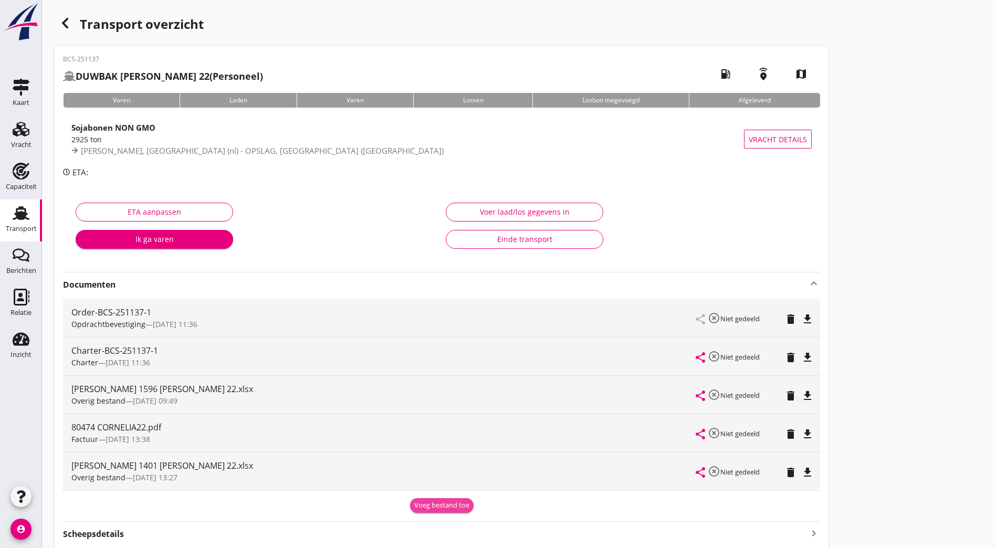
click at [414, 508] on div "Voeg bestand toe" at bounding box center [441, 505] width 55 height 10
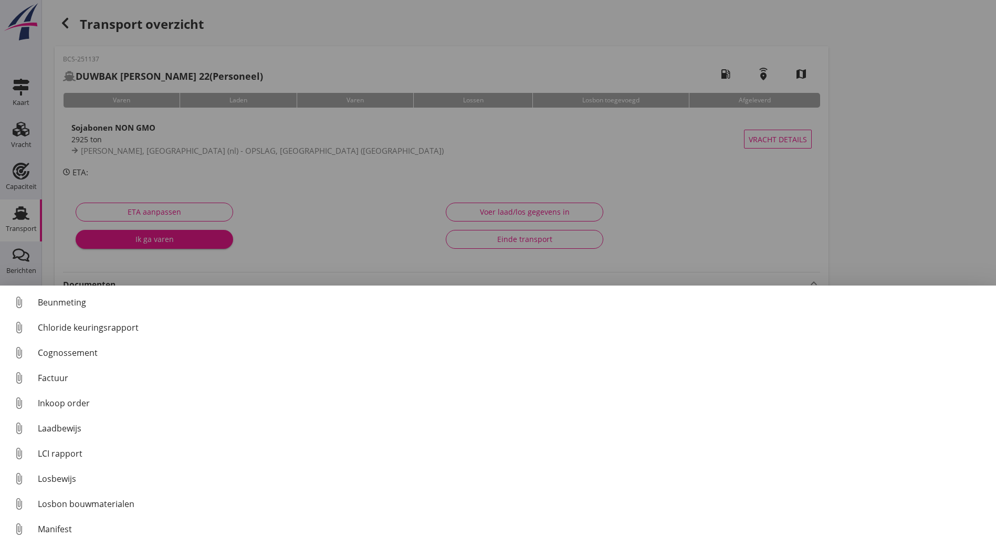
scroll to position [73, 0]
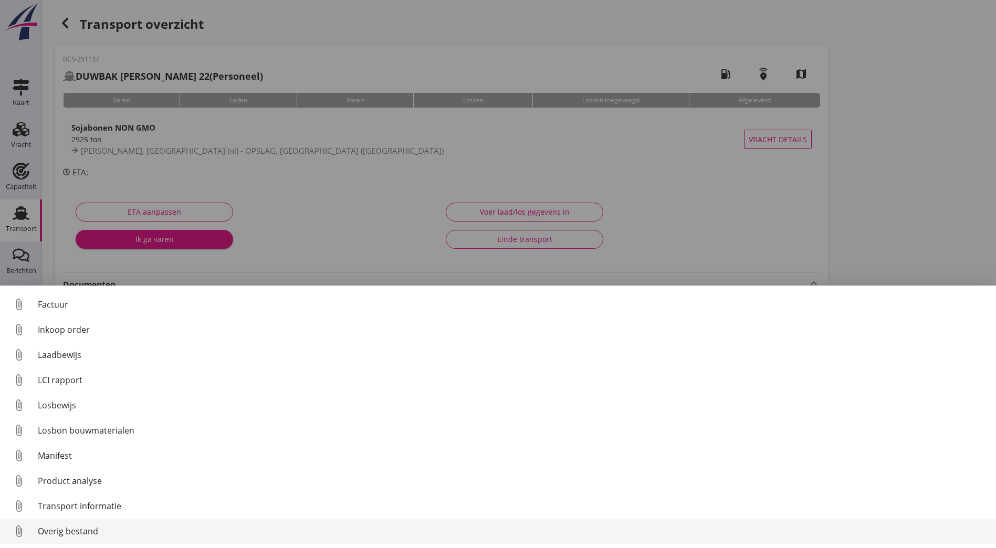
click at [163, 527] on div "Overig bestand" at bounding box center [513, 531] width 950 height 13
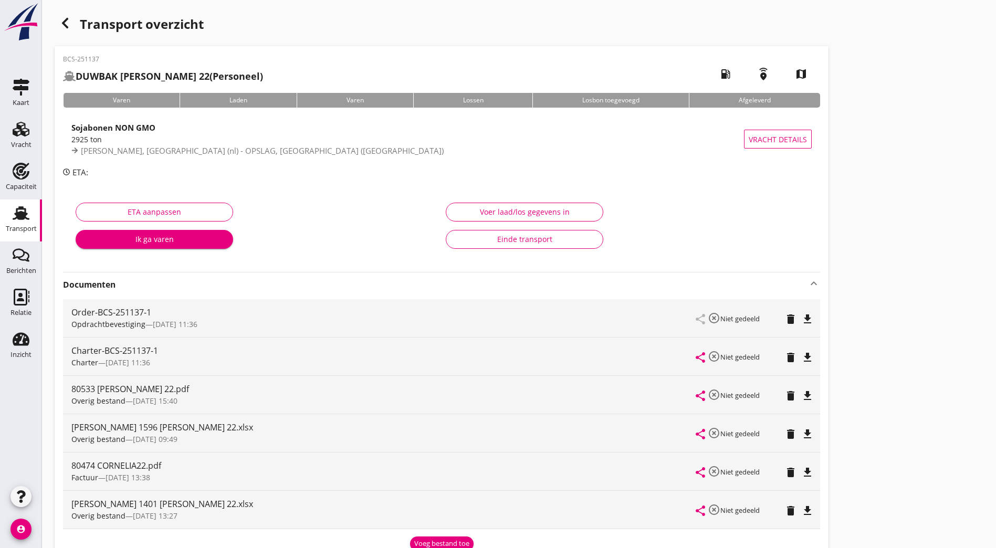
click at [64, 24] on use "button" at bounding box center [65, 23] width 6 height 10
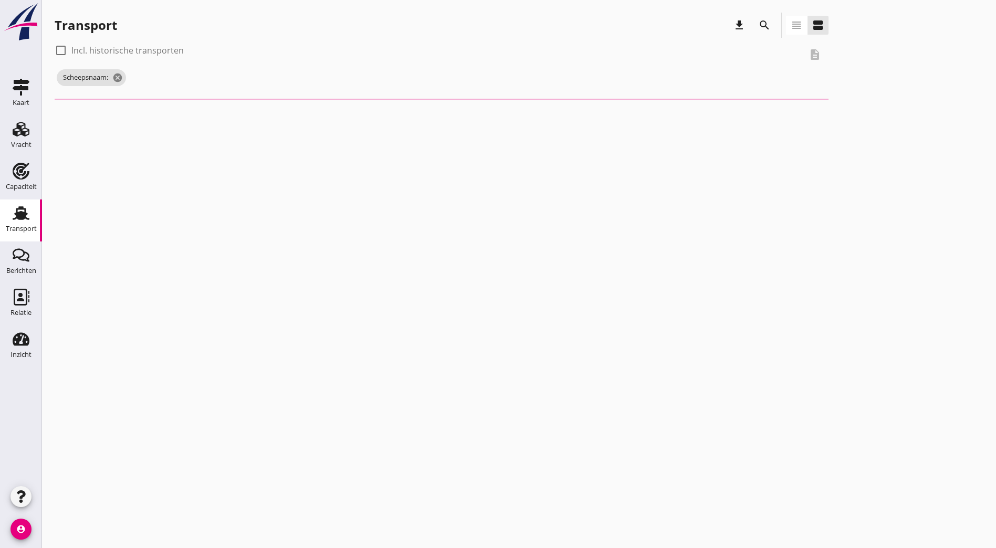
click at [755, 18] on button "search" at bounding box center [764, 25] width 19 height 19
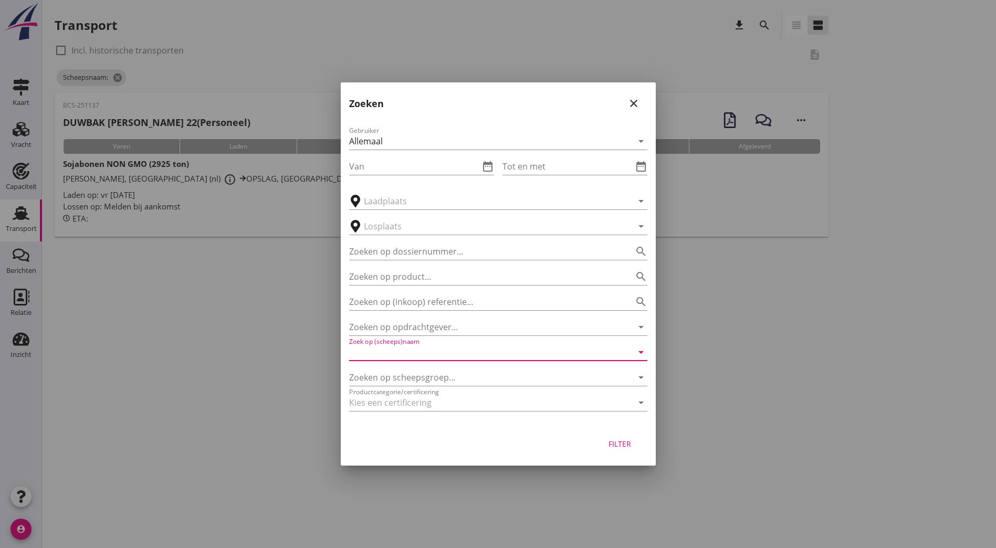
click at [443, 349] on input "Zoek op (scheeps)naam" at bounding box center [483, 352] width 269 height 17
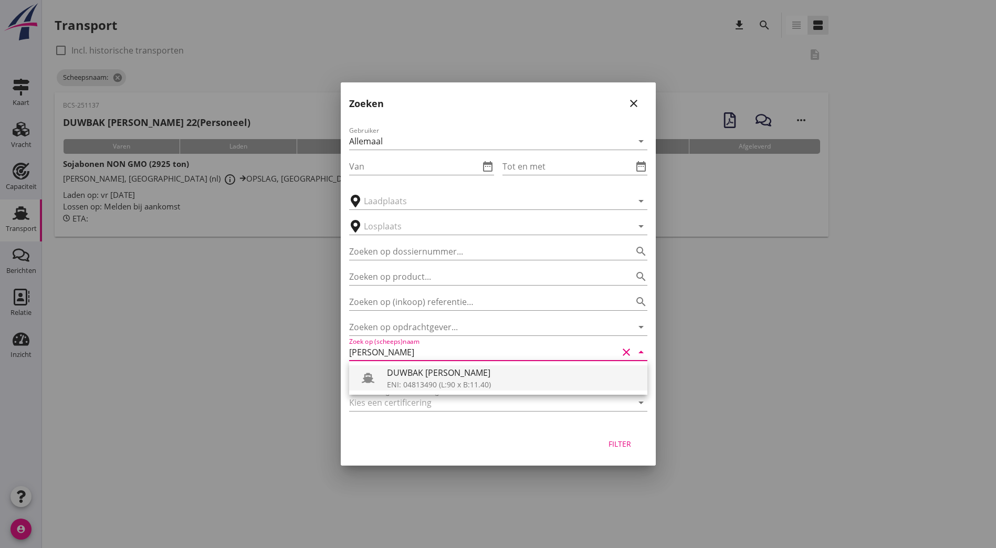
click at [451, 379] on div "ENI: 04813490 (L:90 x B:11.40)" at bounding box center [513, 384] width 252 height 11
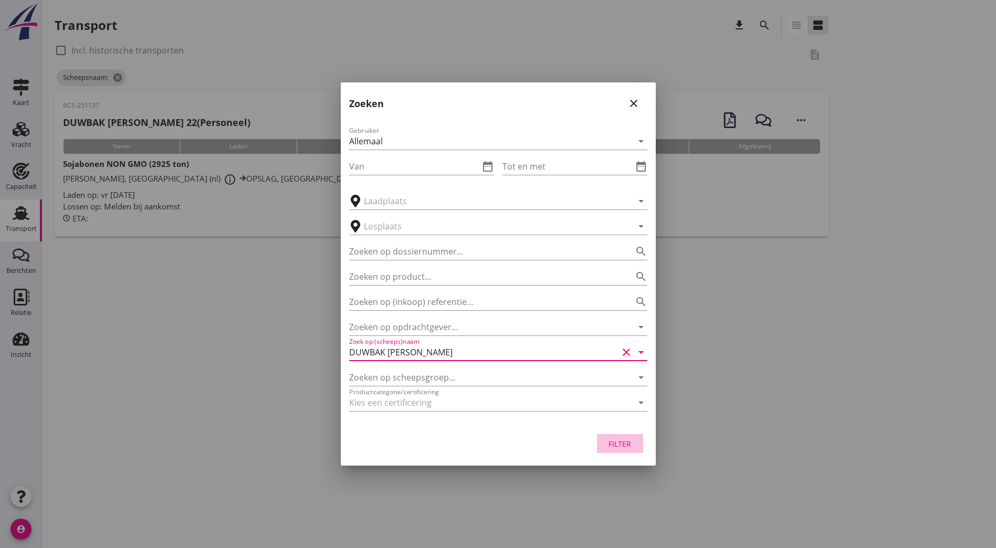
click at [597, 441] on button "Filter" at bounding box center [620, 443] width 46 height 19
type input "DUWBAK [PERSON_NAME]"
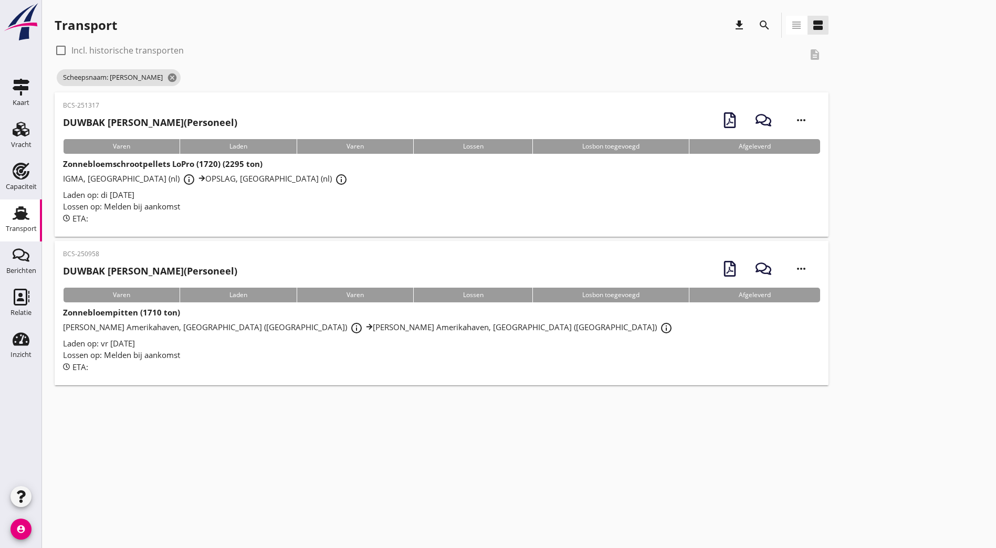
click at [222, 121] on div "BCS-251317 [PERSON_NAME] (Personeel) more_horiz" at bounding box center [441, 120] width 757 height 38
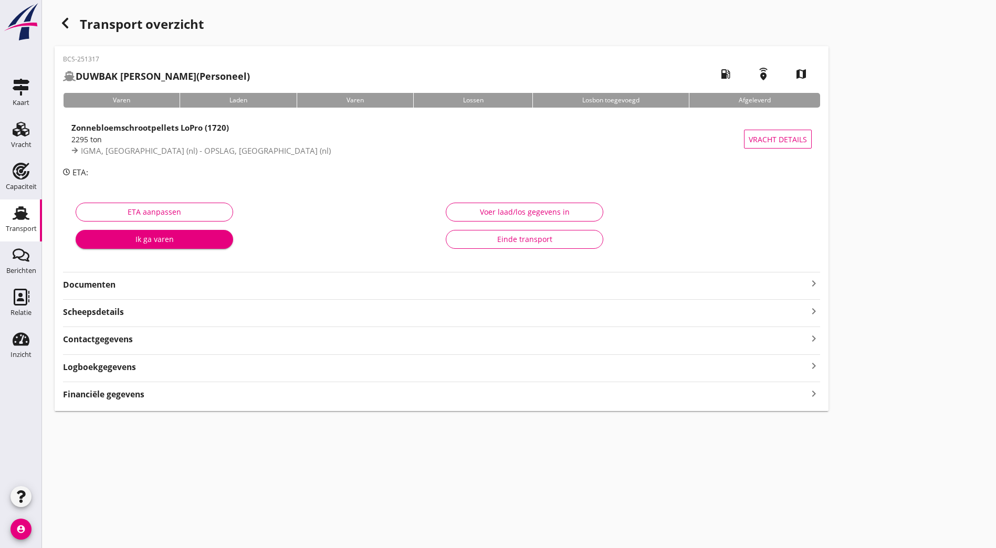
click at [152, 285] on strong "Documenten" at bounding box center [435, 285] width 744 height 12
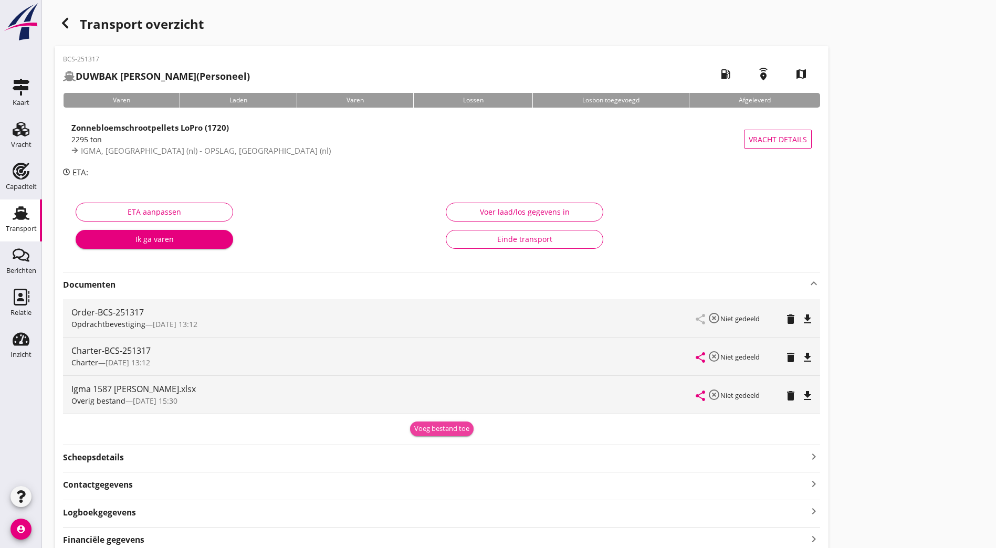
click at [414, 429] on div "Voeg bestand toe" at bounding box center [441, 429] width 55 height 10
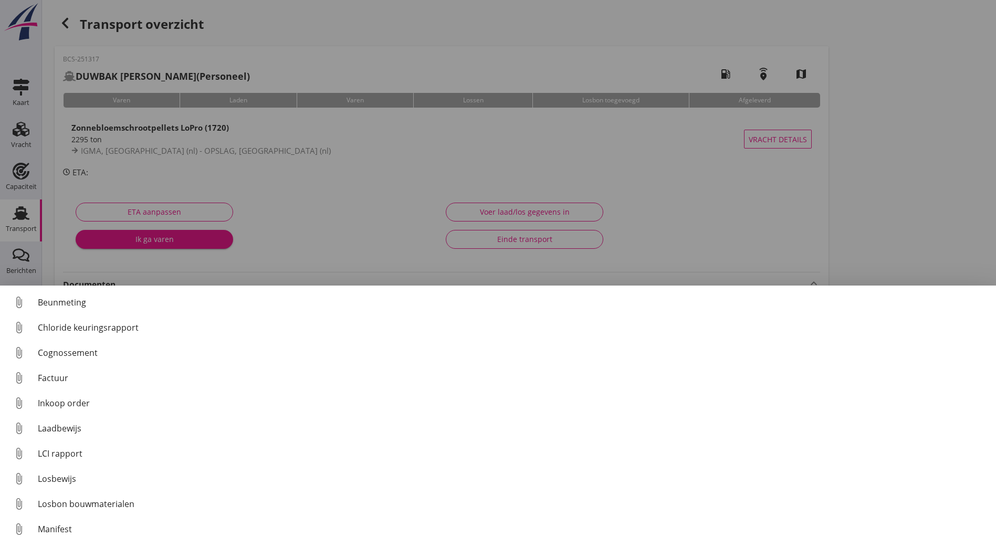
scroll to position [73, 0]
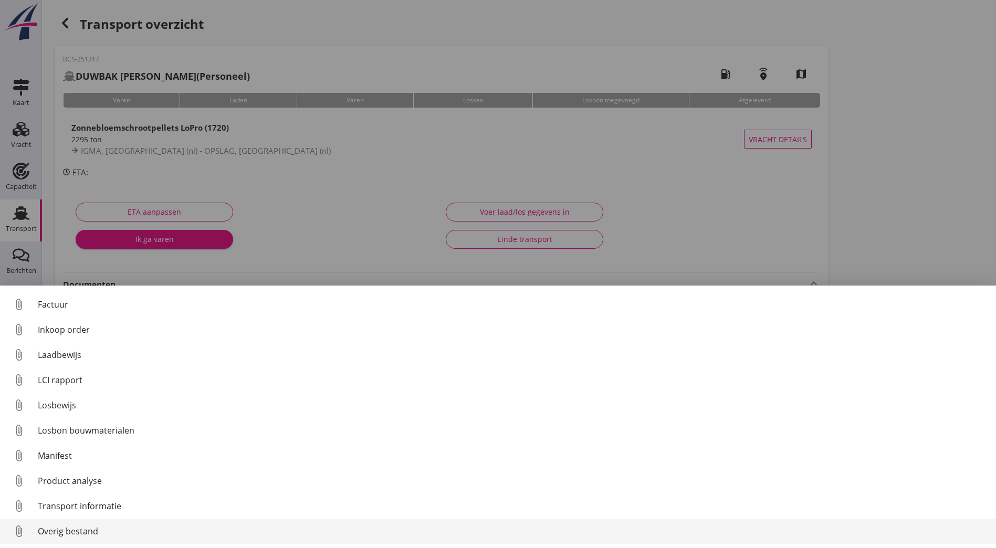
click at [72, 528] on div "Overig bestand" at bounding box center [513, 531] width 950 height 13
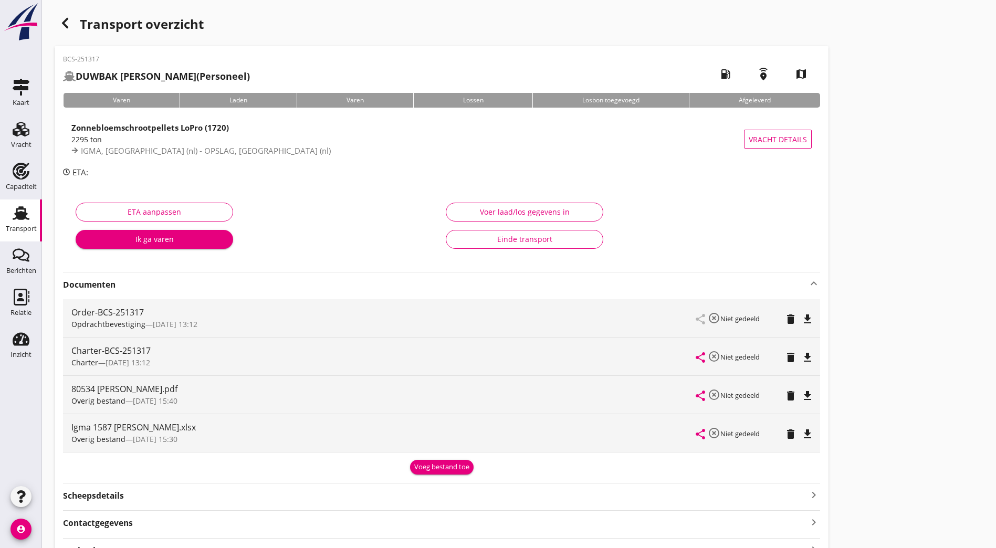
click at [61, 25] on icon "button" at bounding box center [65, 23] width 13 height 13
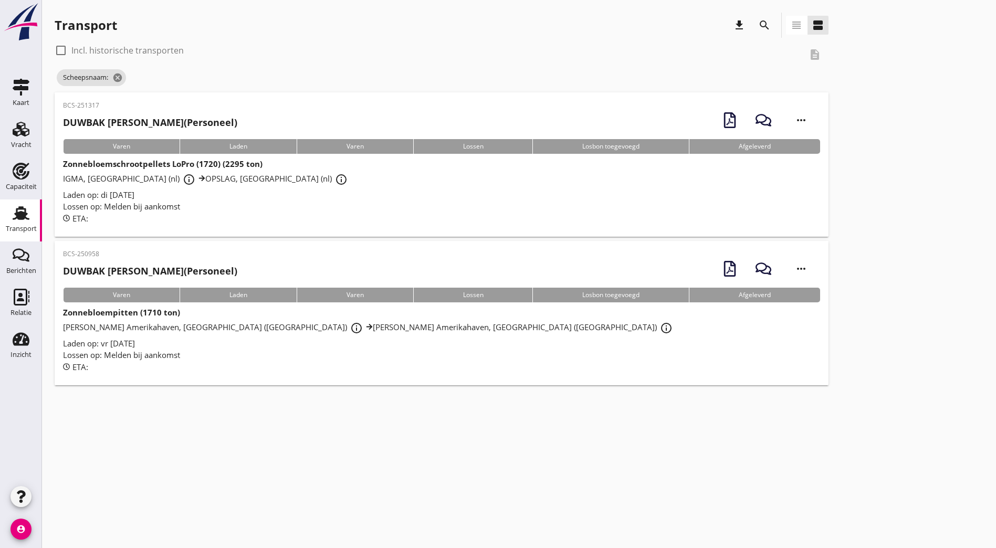
click at [173, 269] on h2 "[PERSON_NAME] (Personeel)" at bounding box center [150, 271] width 174 height 14
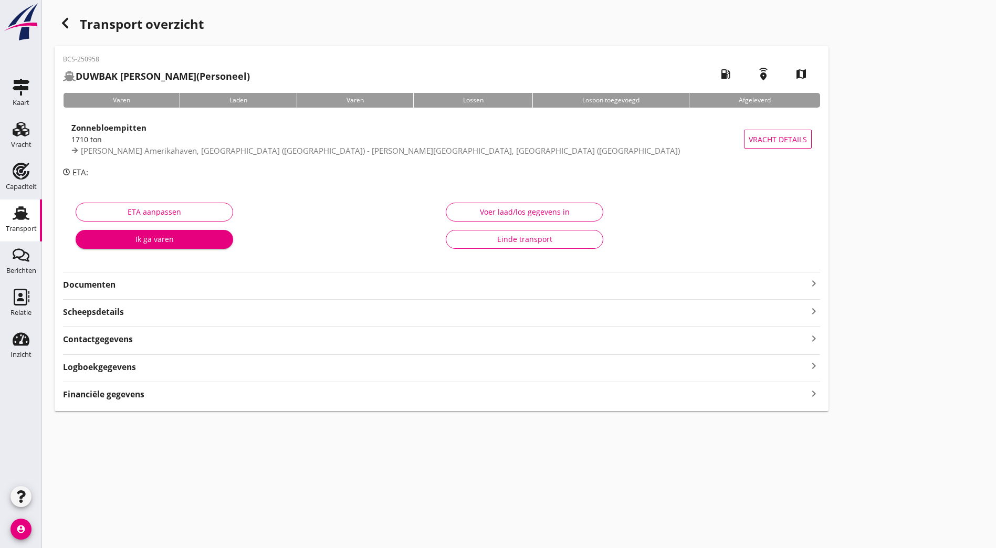
click at [335, 354] on hr at bounding box center [441, 354] width 757 height 1
click at [241, 282] on strong "Documenten" at bounding box center [435, 285] width 744 height 12
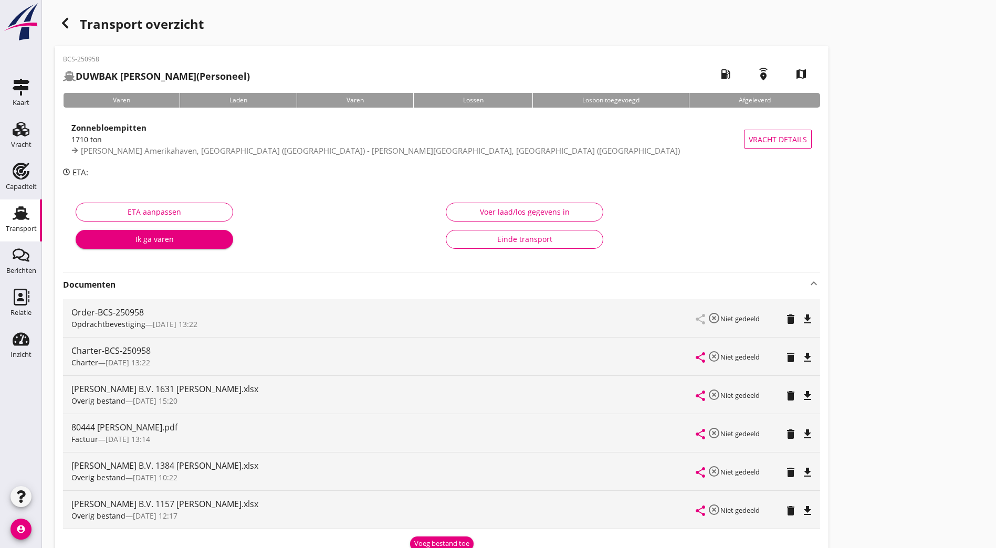
click at [414, 539] on div "Voeg bestand toe" at bounding box center [441, 544] width 55 height 10
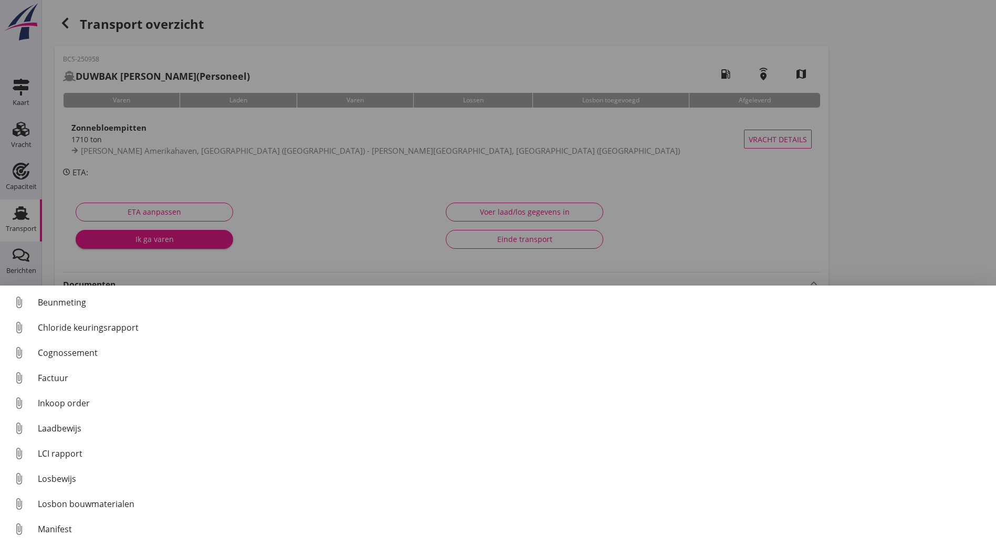
scroll to position [73, 0]
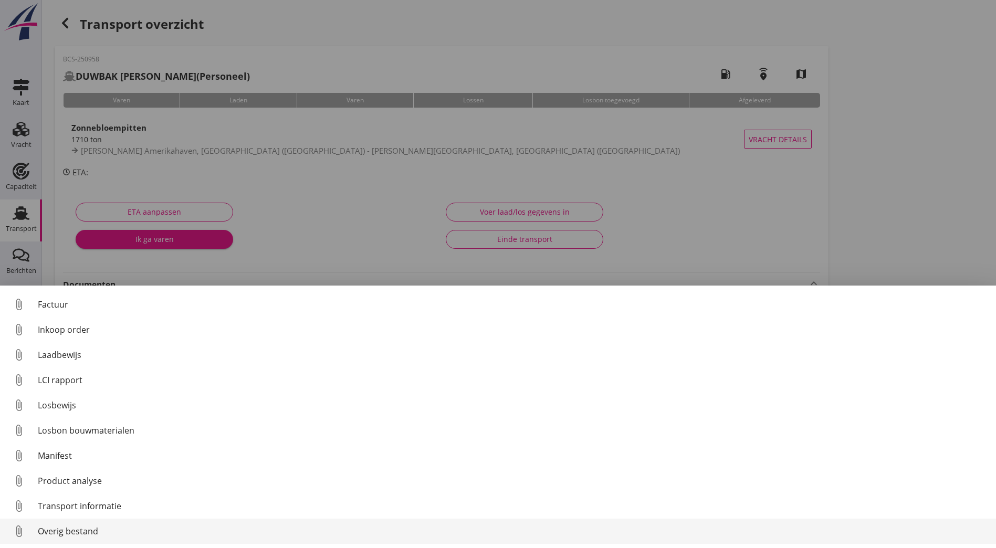
click at [79, 533] on div "Overig bestand" at bounding box center [513, 531] width 950 height 13
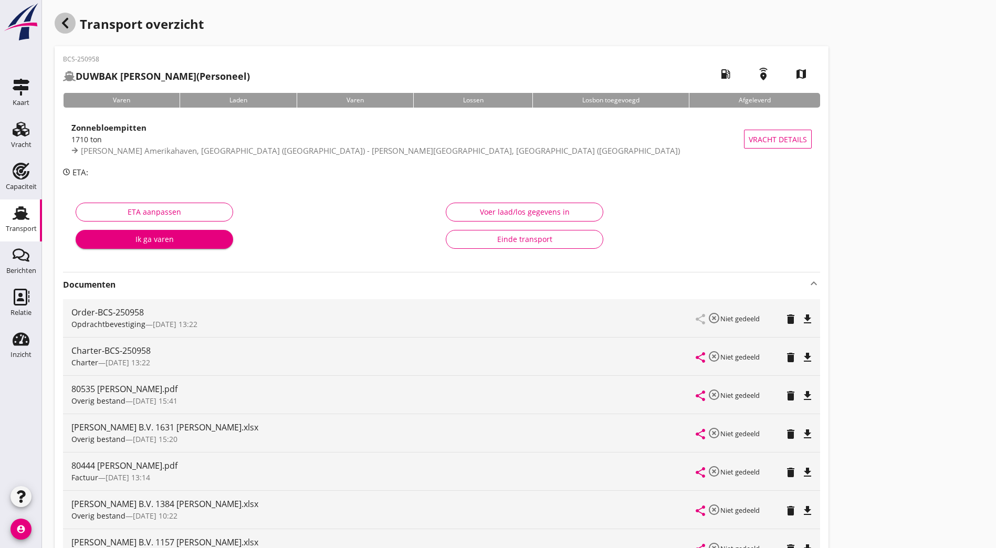
click at [62, 29] on icon "button" at bounding box center [65, 23] width 13 height 13
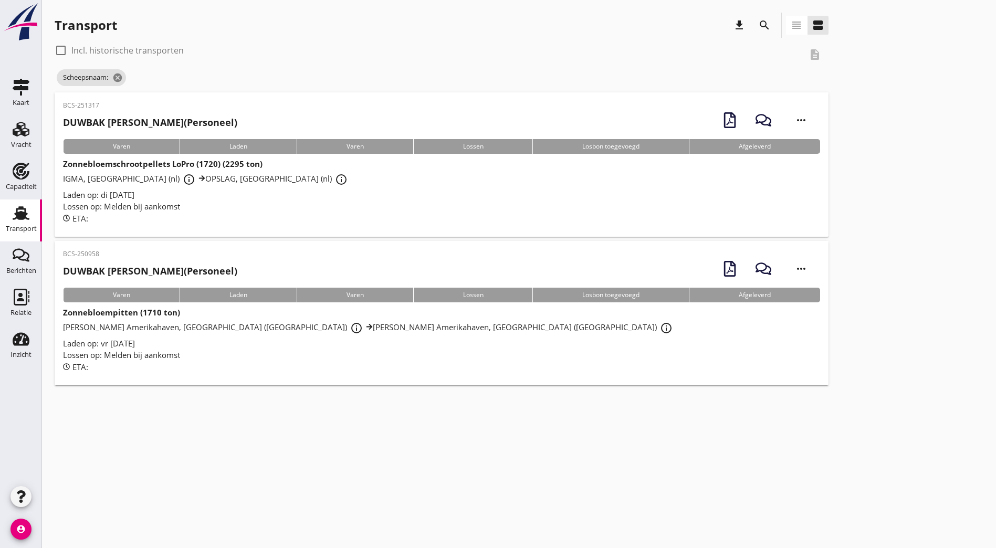
click at [758, 24] on icon "search" at bounding box center [764, 25] width 13 height 13
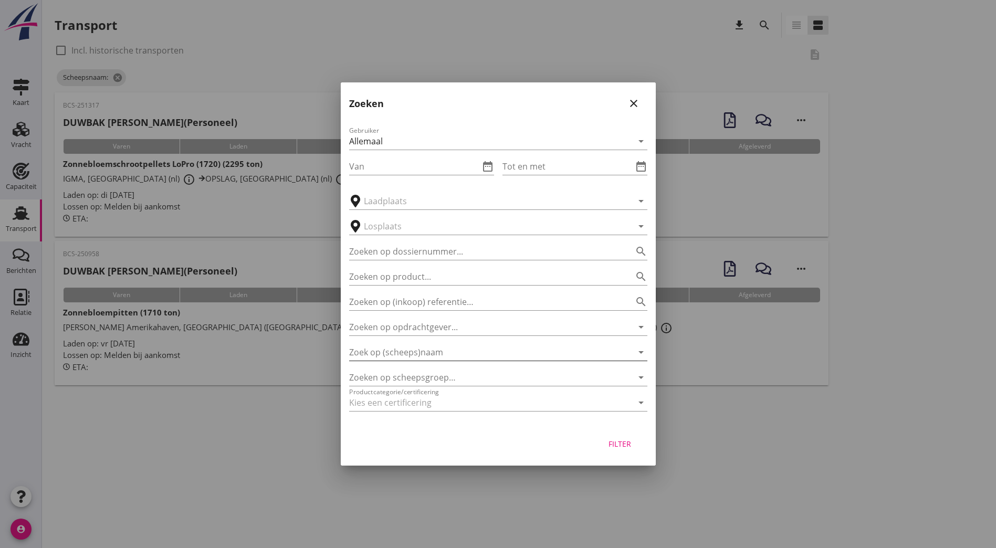
click at [413, 353] on input "Zoek op (scheeps)naam" at bounding box center [483, 352] width 269 height 17
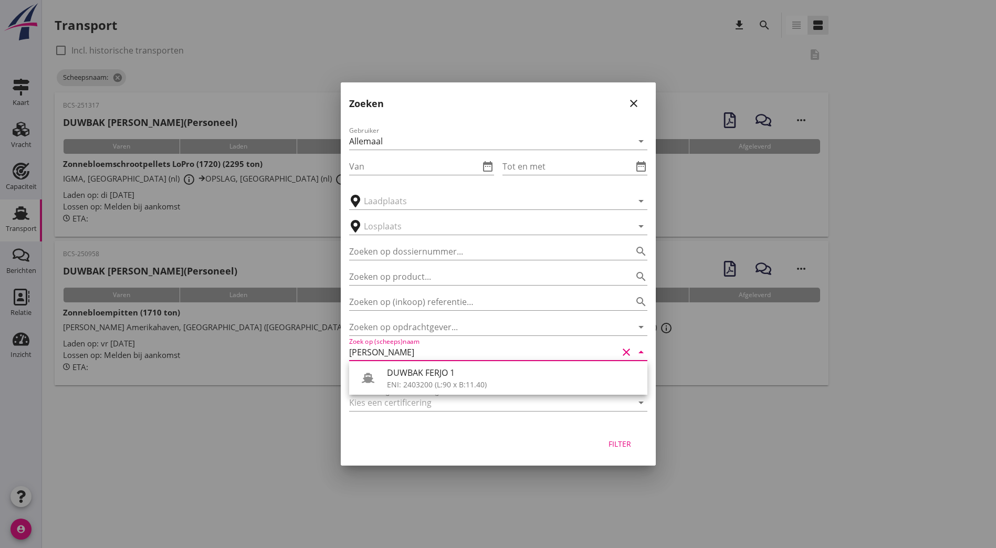
click at [439, 384] on div "ENI: 2403200 (L:90 x B:11.40)" at bounding box center [513, 384] width 252 height 11
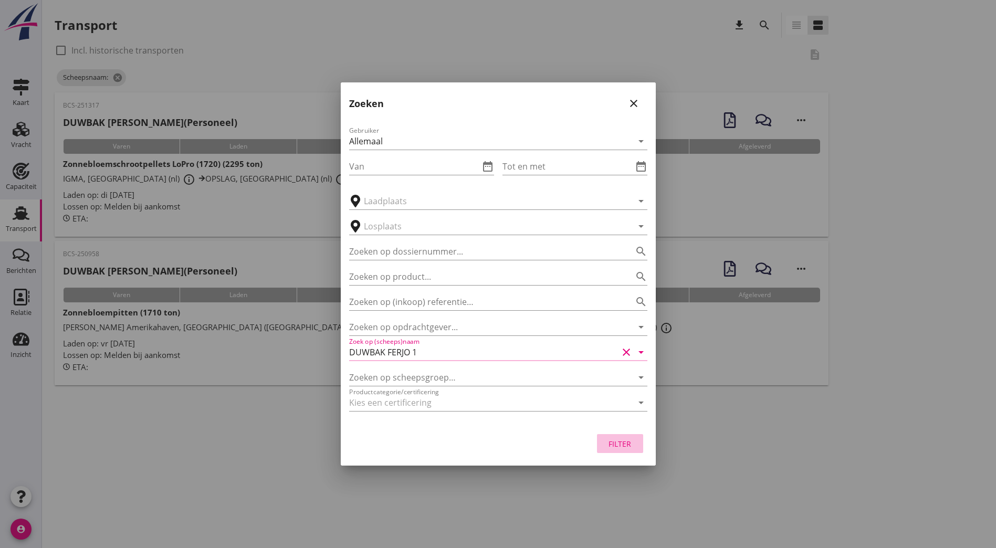
click at [631, 446] on div "Filter" at bounding box center [619, 443] width 29 height 11
type input "DUWBAK FERJO 1"
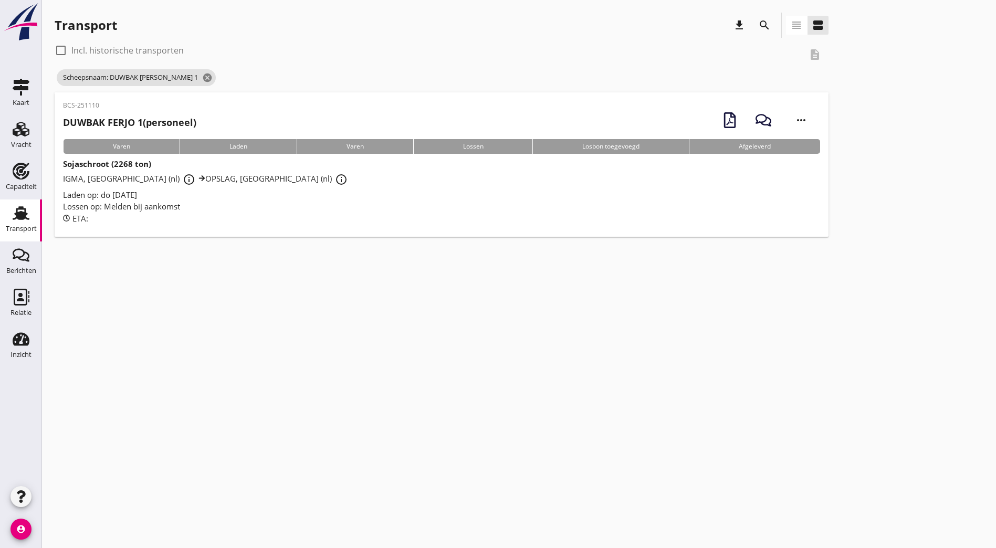
click at [167, 110] on div "BCS-251110 DUWBAK [PERSON_NAME] 1 (personeel)" at bounding box center [129, 118] width 133 height 34
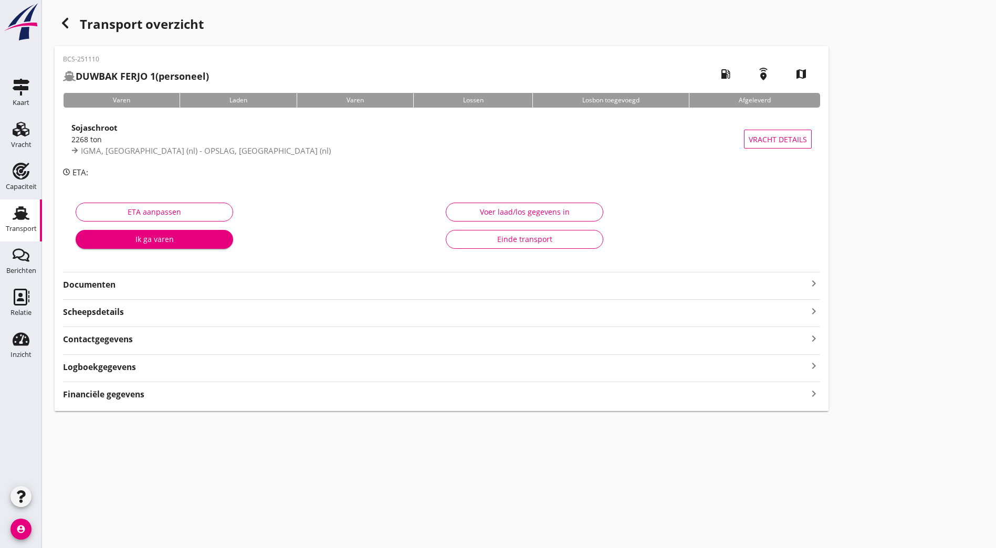
click at [157, 285] on strong "Documenten" at bounding box center [435, 285] width 744 height 12
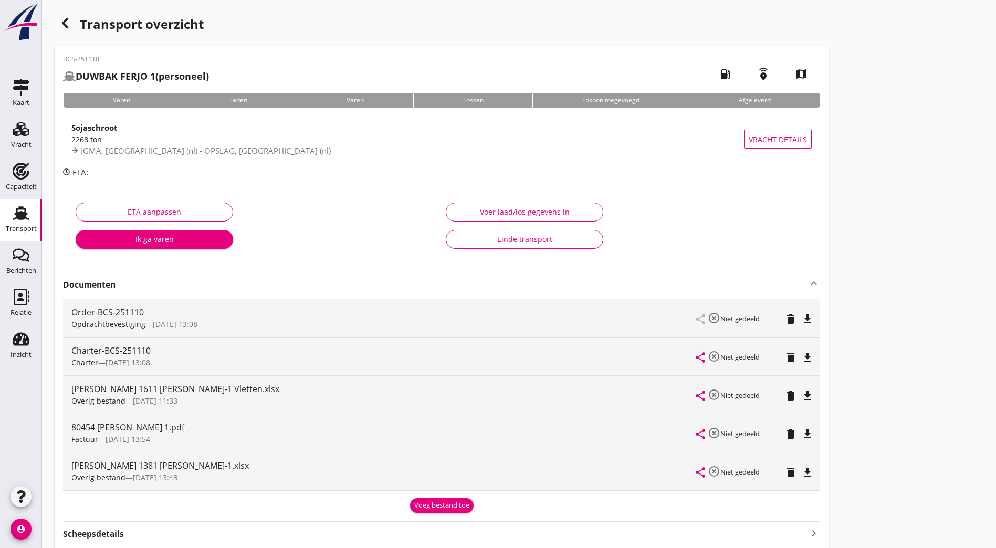
click at [414, 504] on div "Voeg bestand toe" at bounding box center [441, 505] width 55 height 10
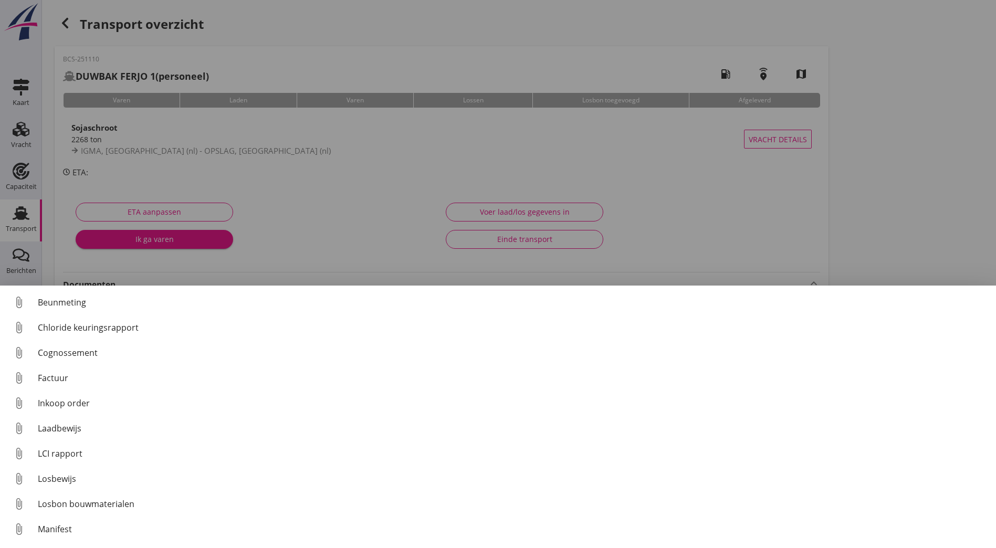
scroll to position [73, 0]
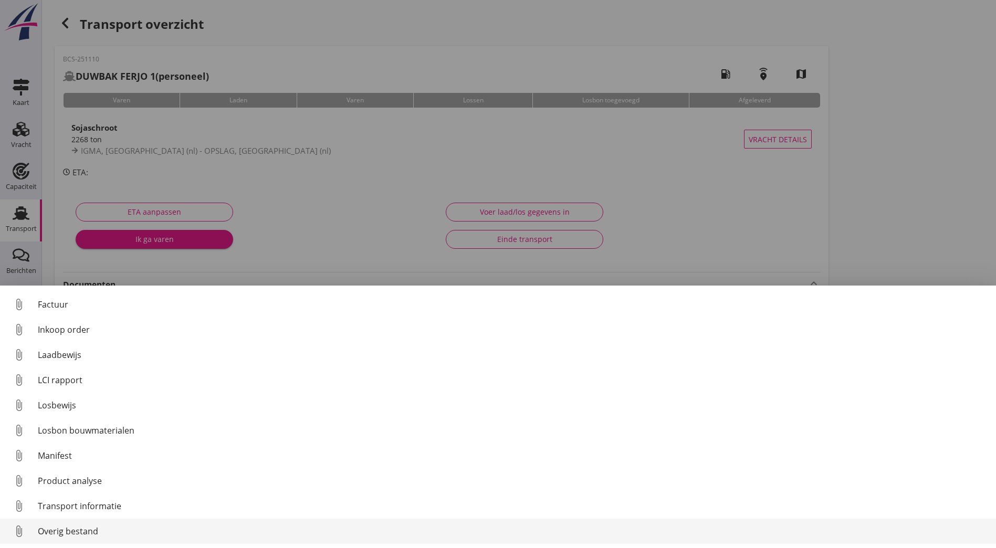
click at [79, 535] on div "Overig bestand" at bounding box center [513, 531] width 950 height 13
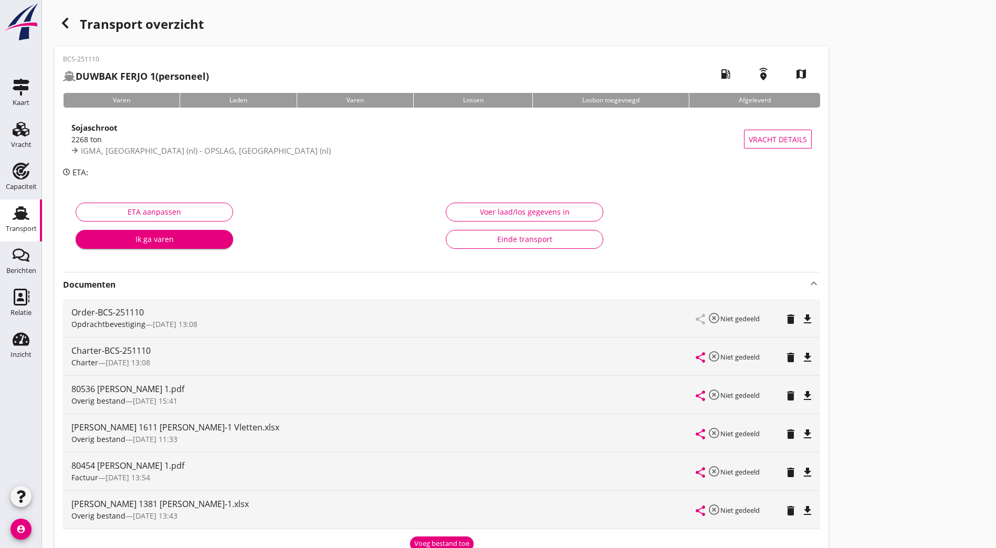
drag, startPoint x: 62, startPoint y: 14, endPoint x: 69, endPoint y: 14, distance: 6.8
click at [65, 14] on div "button" at bounding box center [65, 23] width 21 height 21
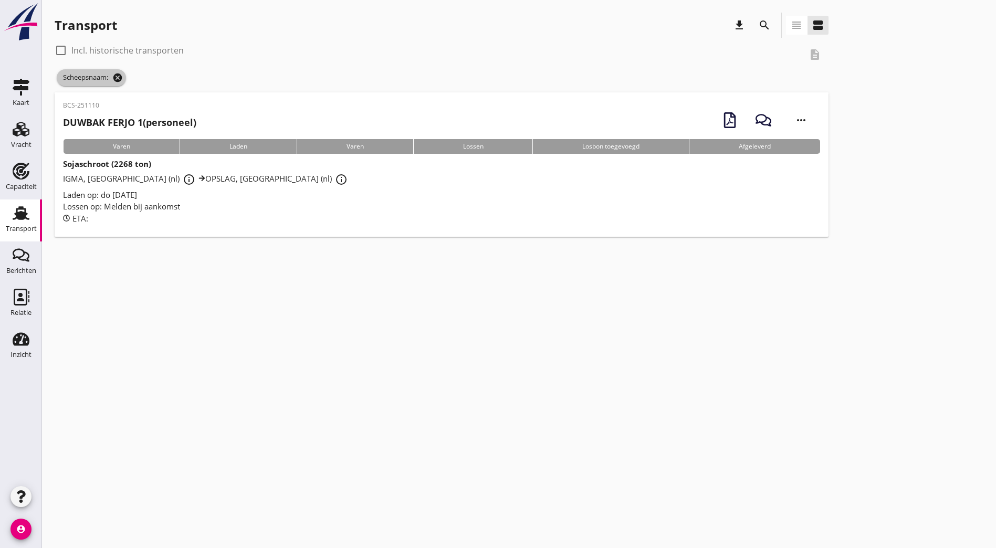
click at [119, 76] on icon "cancel" at bounding box center [117, 77] width 10 height 10
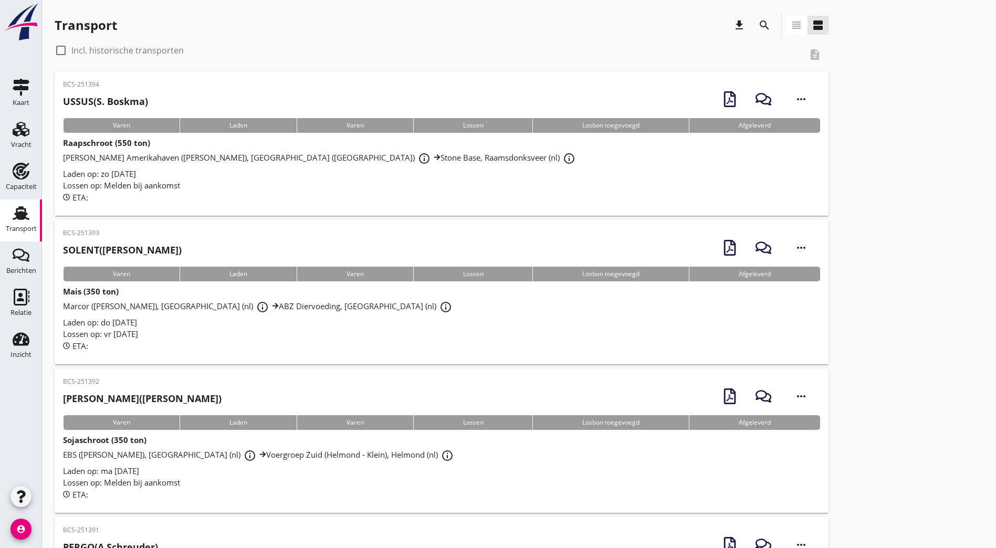
click at [755, 32] on button "search" at bounding box center [764, 25] width 19 height 19
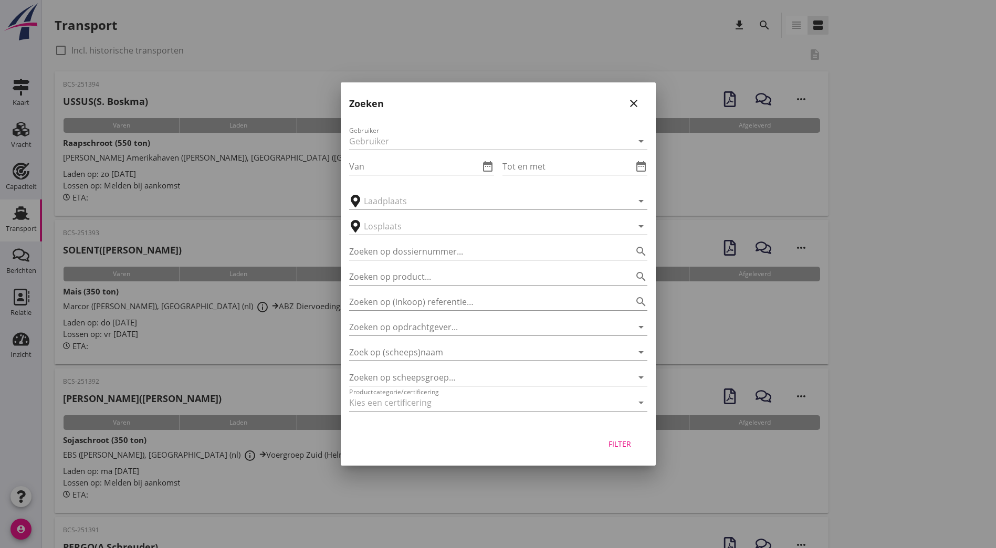
click at [415, 349] on input "Zoek op (scheeps)naam" at bounding box center [483, 352] width 269 height 17
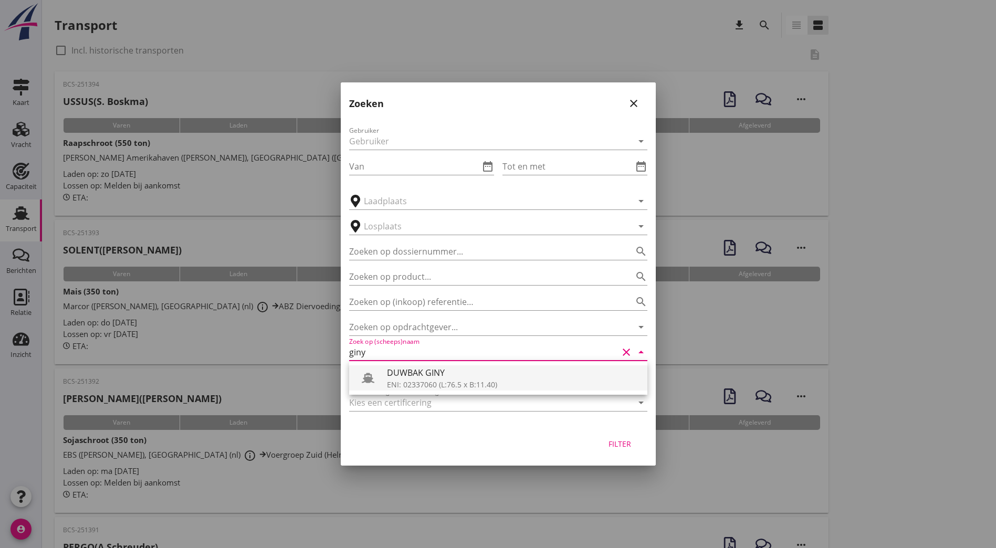
click at [426, 373] on div "DUWBAK GINY" at bounding box center [513, 372] width 252 height 13
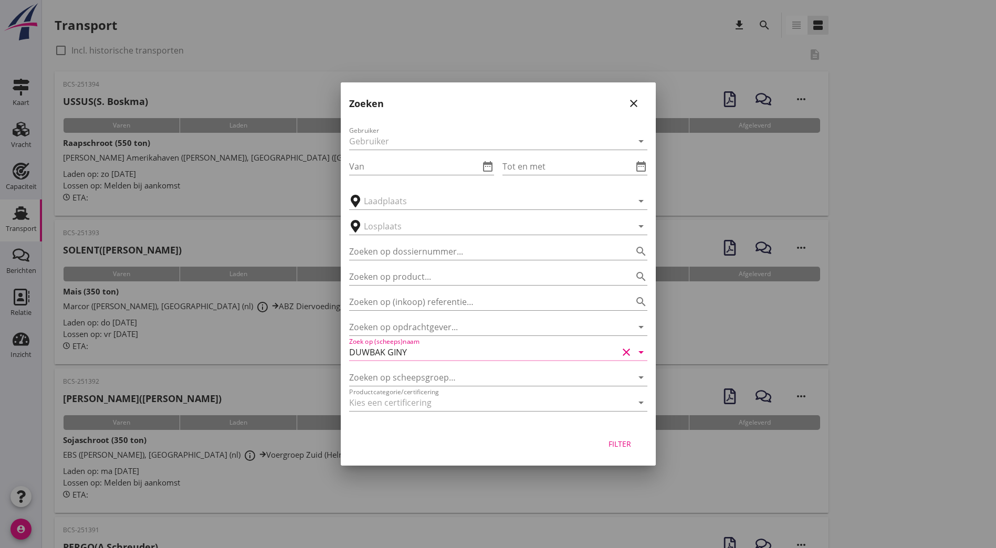
click at [618, 445] on div "Filter" at bounding box center [619, 443] width 29 height 11
type input "DUWBAK GINY"
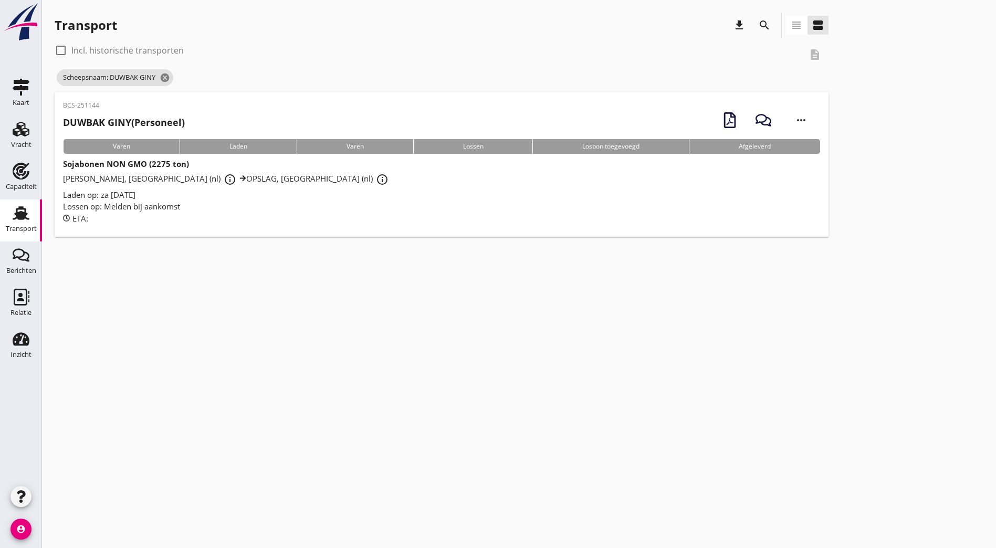
click at [136, 121] on h2 "DUWBAK GINY (Personeel)" at bounding box center [124, 122] width 122 height 14
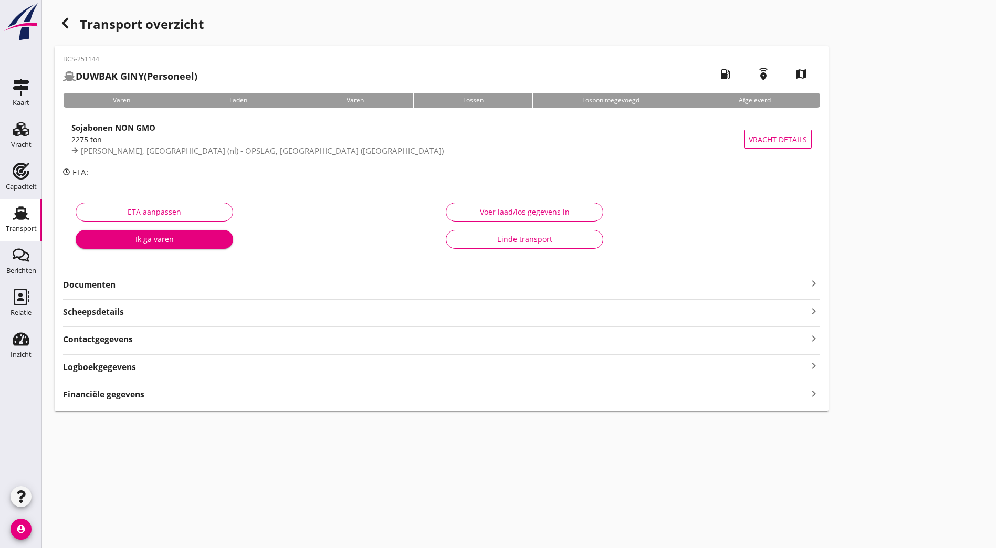
click at [195, 281] on strong "Documenten" at bounding box center [435, 285] width 744 height 12
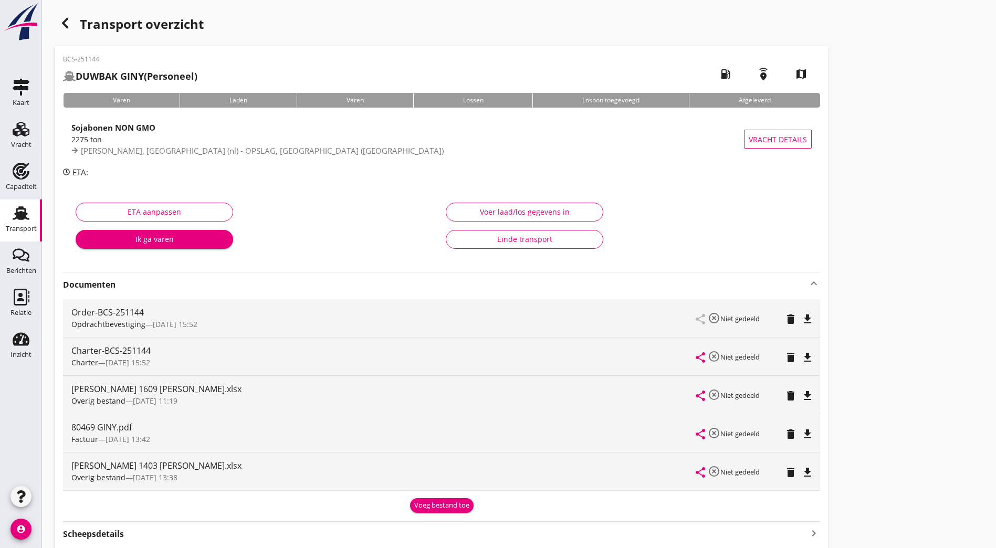
click at [414, 504] on div "Voeg bestand toe" at bounding box center [441, 505] width 55 height 10
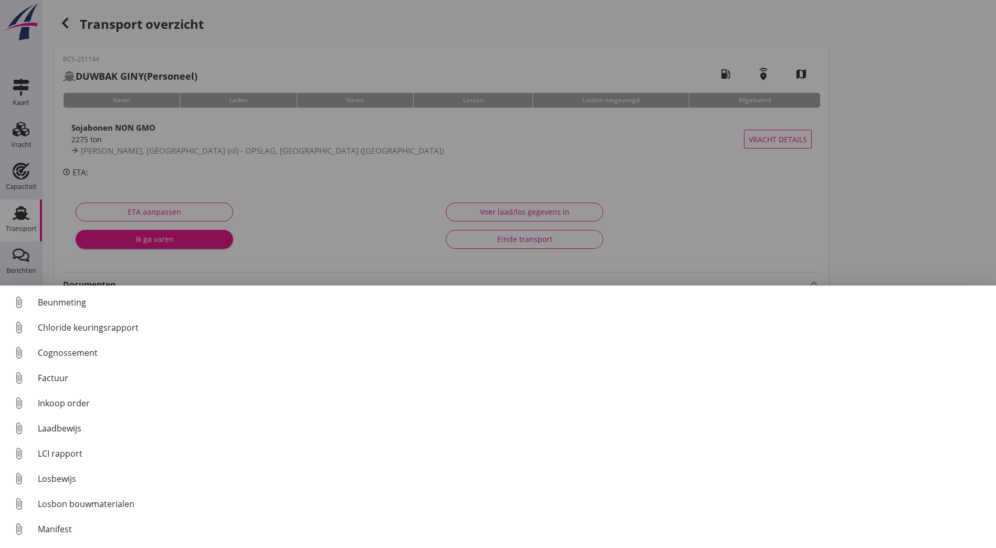
scroll to position [73, 0]
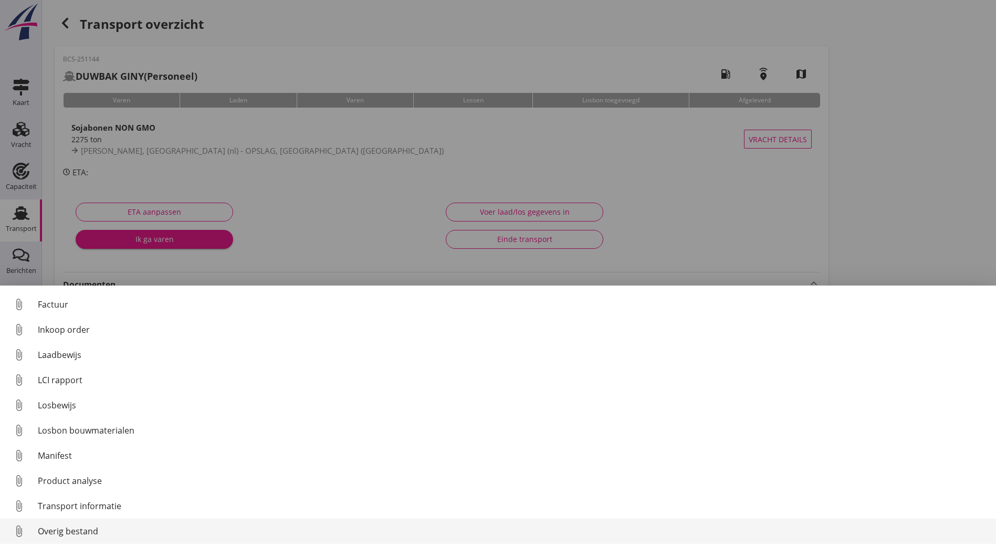
click at [67, 525] on div "Overig bestand" at bounding box center [513, 531] width 950 height 13
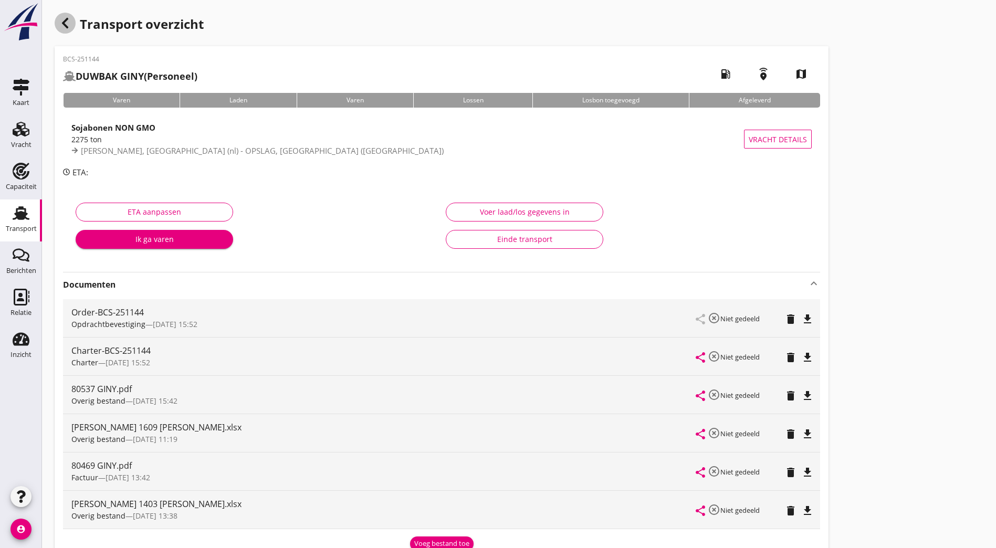
click at [64, 22] on use "button" at bounding box center [65, 23] width 6 height 10
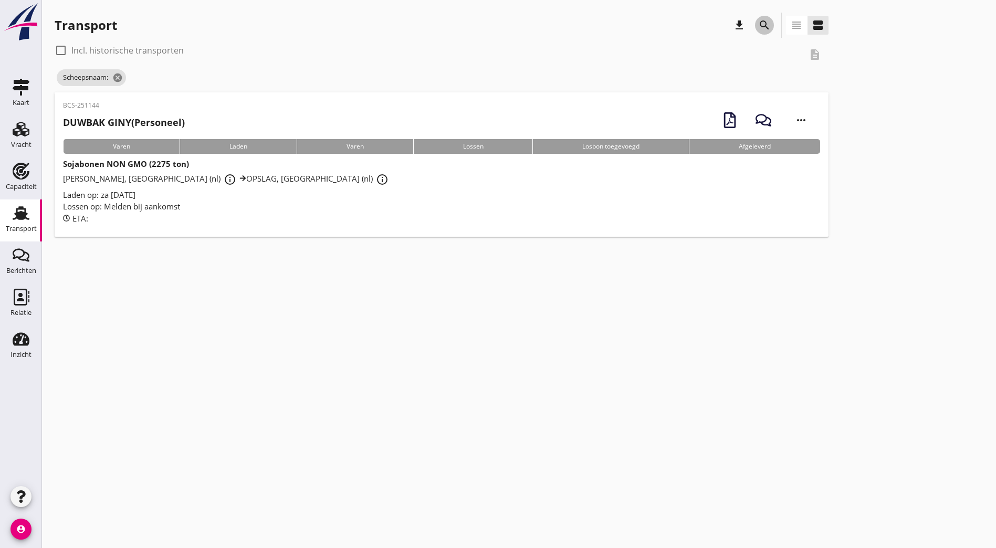
click at [758, 23] on icon "search" at bounding box center [764, 25] width 13 height 13
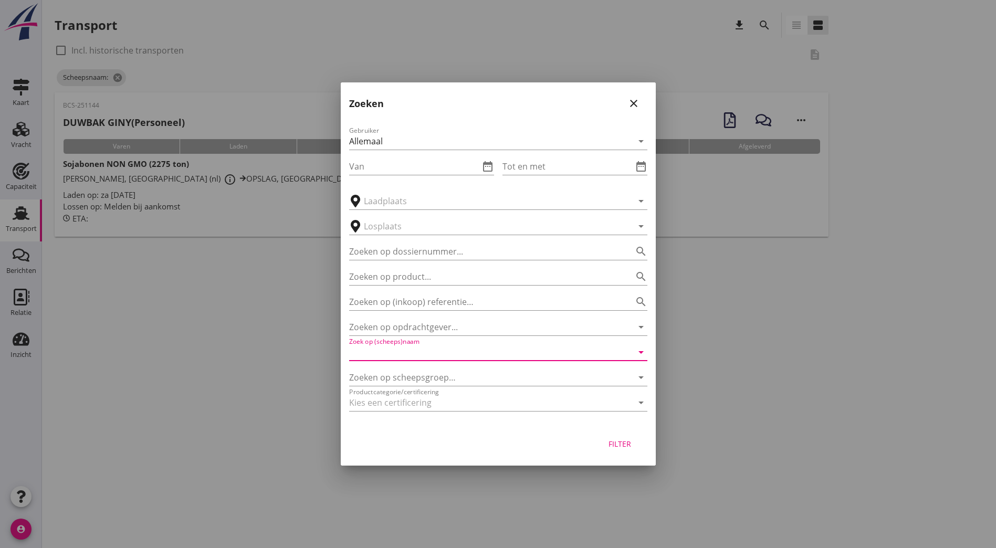
click at [440, 351] on input "Zoek op (scheeps)naam" at bounding box center [483, 352] width 269 height 17
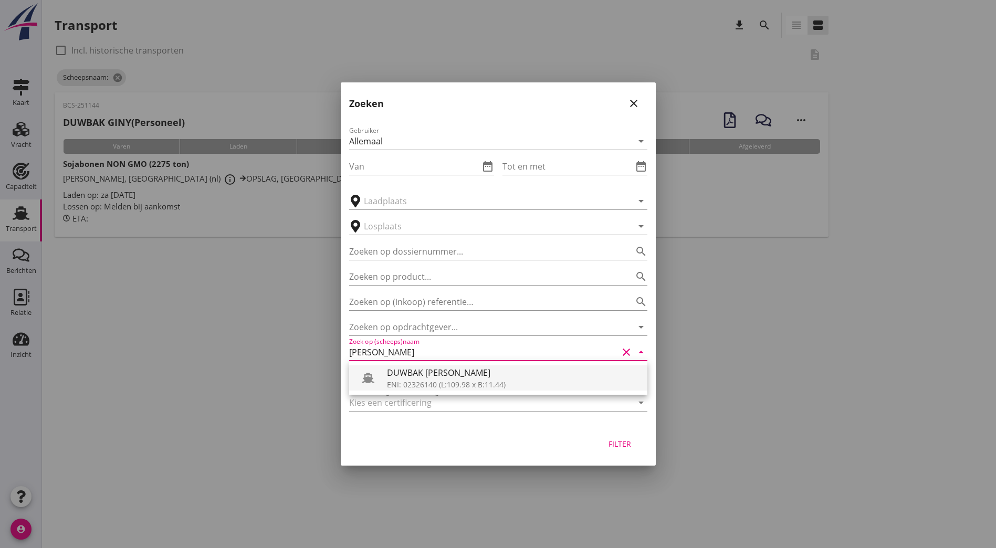
click at [448, 380] on div "ENI: 02326140 (L:109.98 x B:11.44)" at bounding box center [513, 384] width 252 height 11
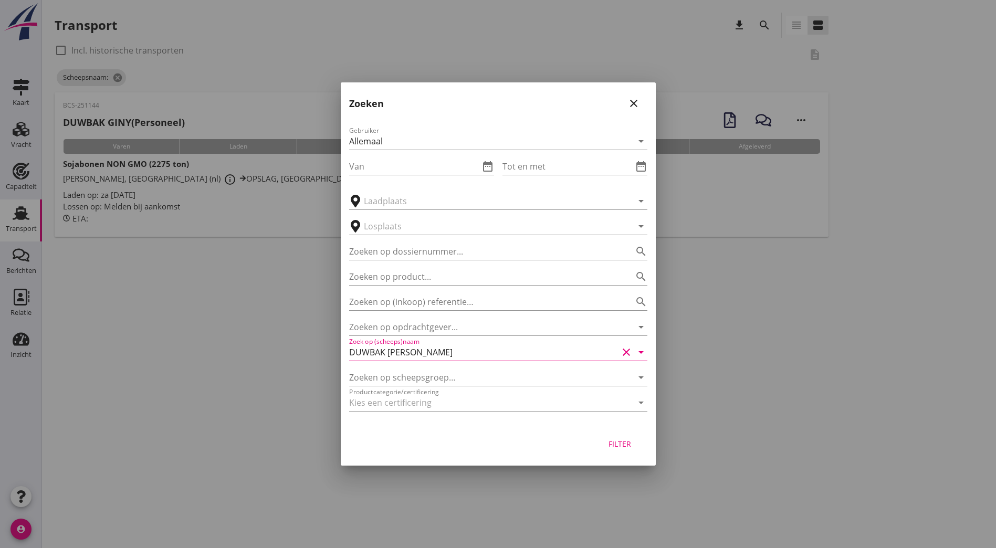
click at [628, 454] on div "Filter" at bounding box center [498, 446] width 315 height 40
click at [625, 446] on div "Filter" at bounding box center [619, 443] width 29 height 11
type input "DUWBAK [PERSON_NAME]"
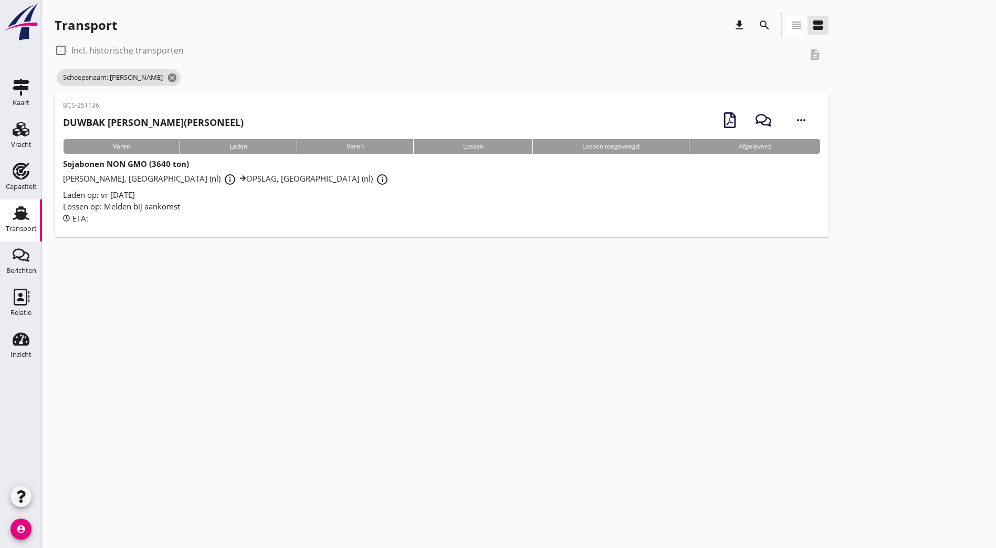
click at [115, 110] on p "BCS-251136" at bounding box center [153, 105] width 181 height 9
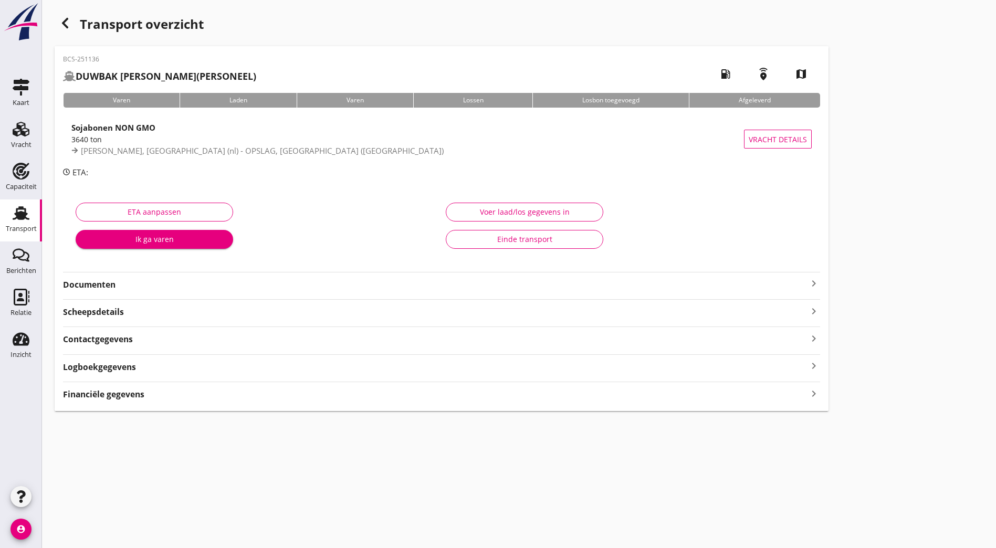
click at [106, 274] on div "Documenten keyboard_arrow_right" at bounding box center [441, 281] width 757 height 19
click at [101, 279] on strong "Documenten" at bounding box center [435, 285] width 744 height 12
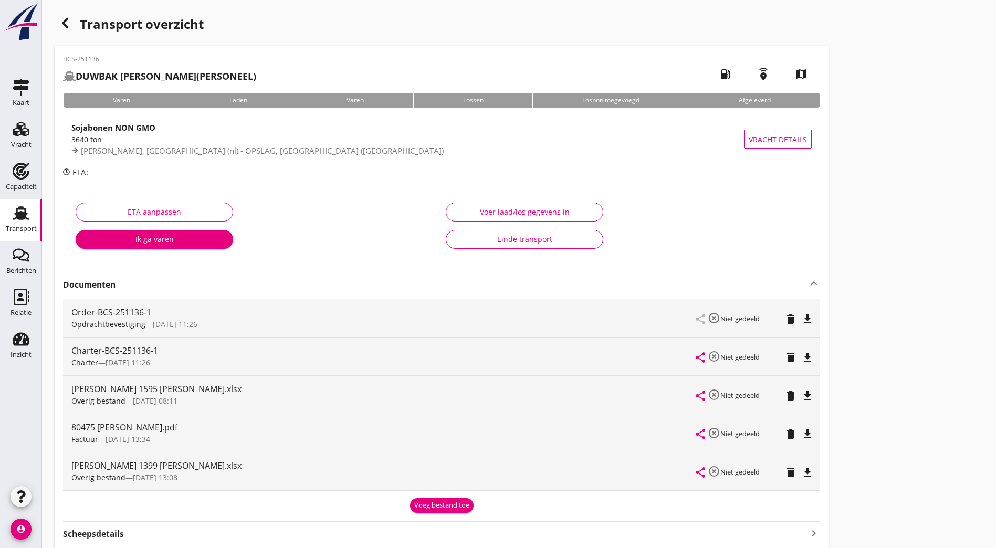
click at [414, 504] on div "Voeg bestand toe" at bounding box center [441, 505] width 55 height 10
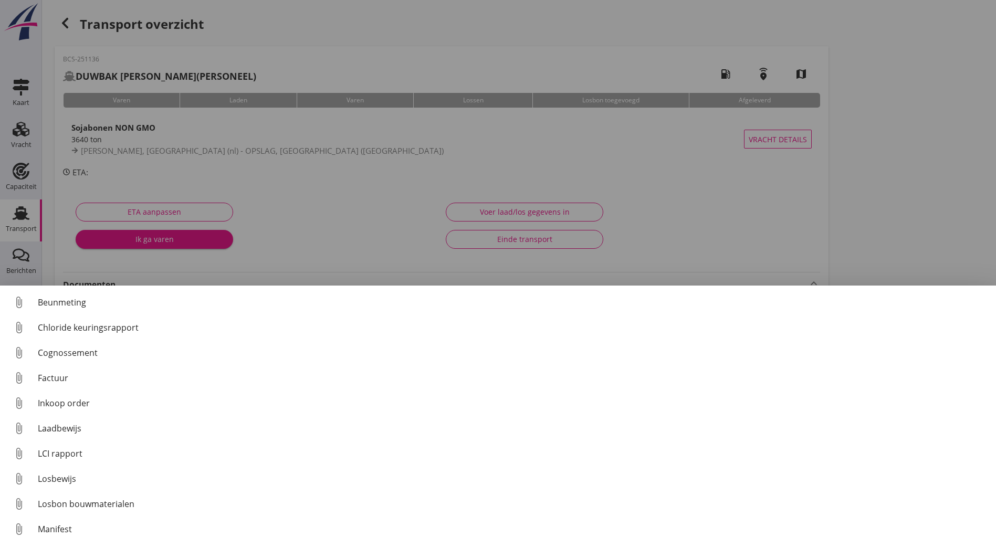
scroll to position [73, 0]
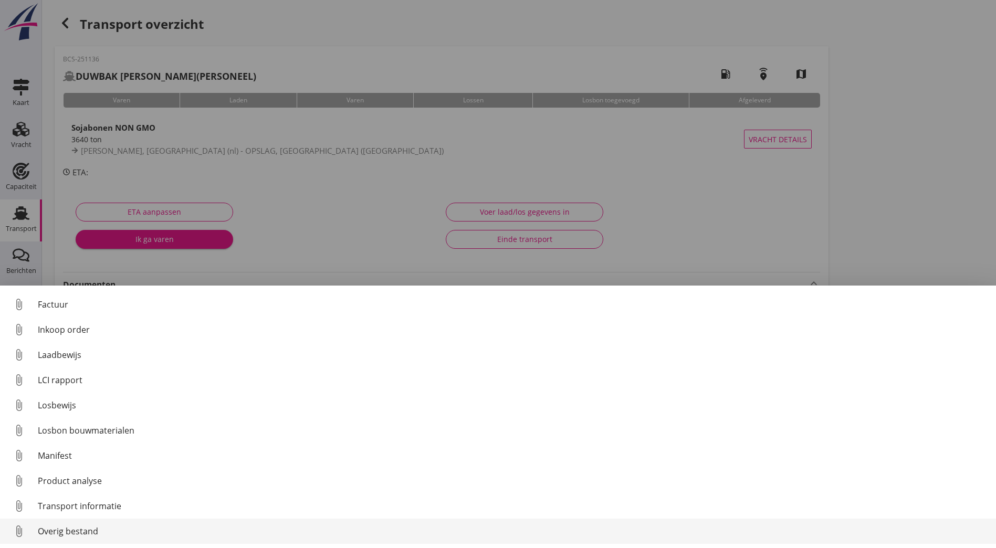
click at [76, 527] on div "Overig bestand" at bounding box center [513, 531] width 950 height 13
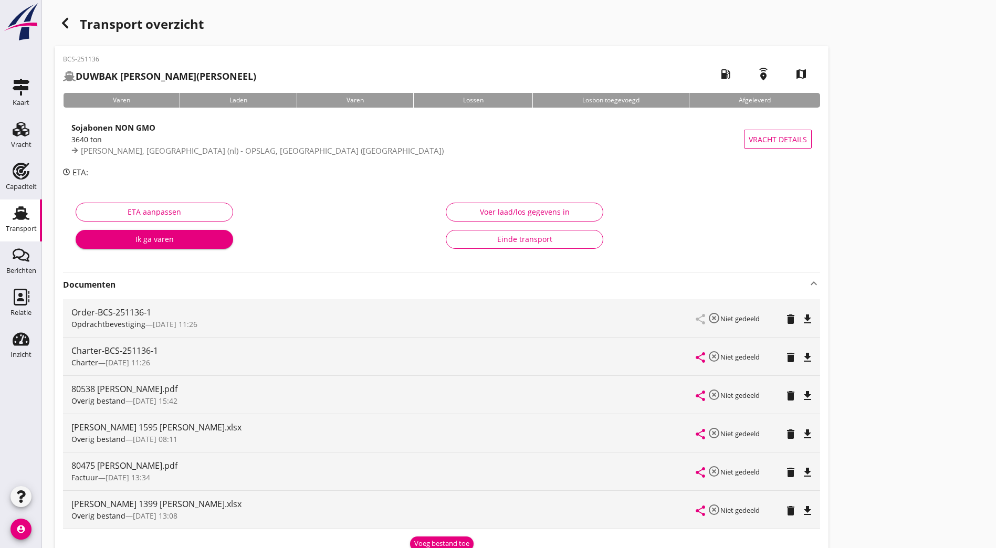
click at [67, 28] on use "button" at bounding box center [65, 23] width 6 height 10
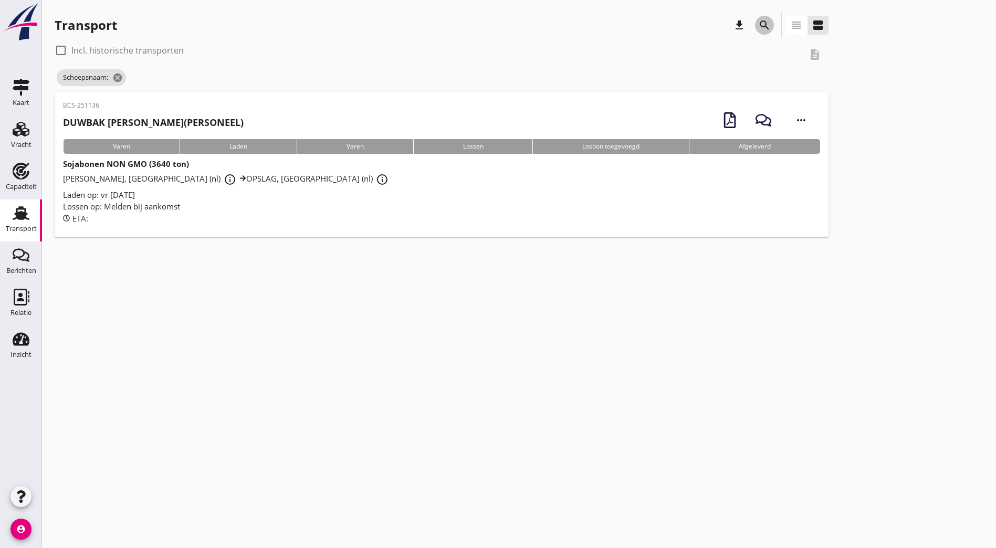
click at [758, 24] on icon "search" at bounding box center [764, 25] width 13 height 13
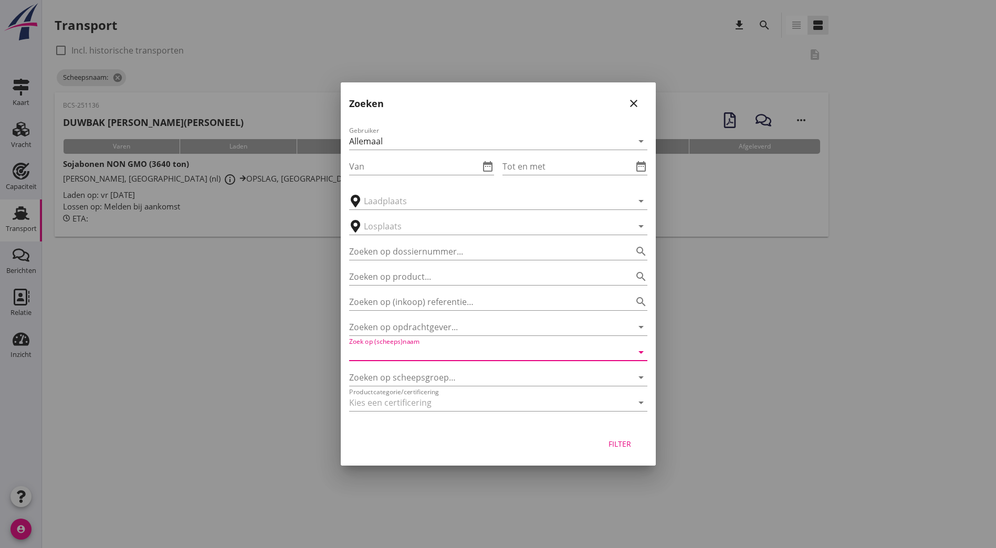
click at [413, 356] on input "Zoek op (scheeps)naam" at bounding box center [483, 352] width 269 height 17
click at [415, 382] on div "ENI: 2322334 (L:76.56 x B:11.44)" at bounding box center [513, 384] width 252 height 11
click at [619, 444] on div "Filter" at bounding box center [619, 443] width 29 height 11
type input "DUWBAK HANS"
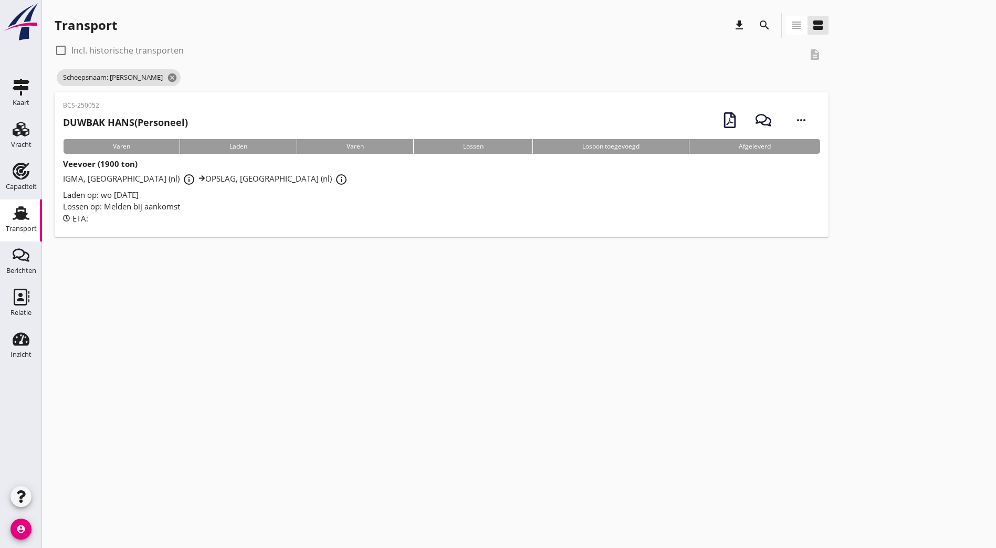
click at [186, 118] on h2 "DUWBAK HANS (Personeel)" at bounding box center [125, 122] width 125 height 14
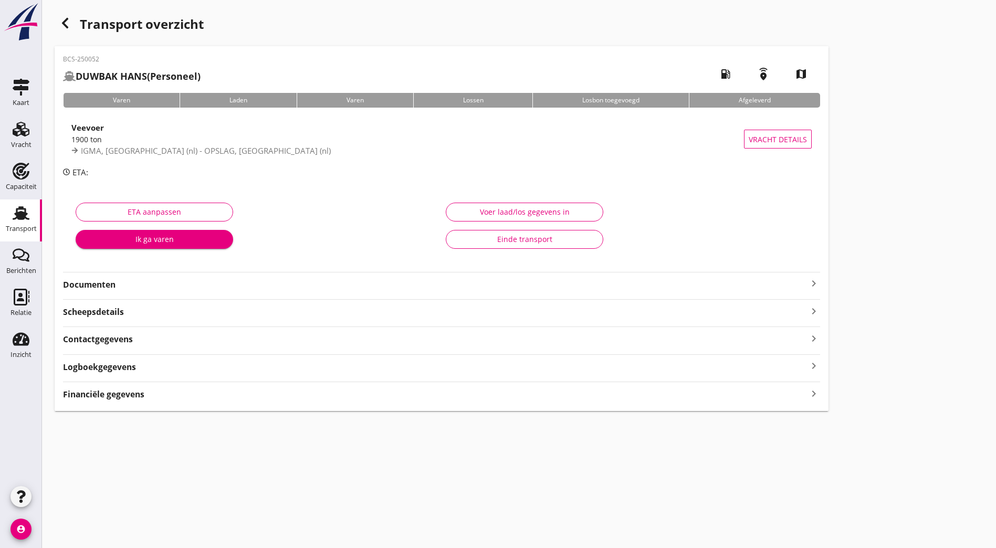
click at [91, 288] on strong "Documenten" at bounding box center [435, 285] width 744 height 12
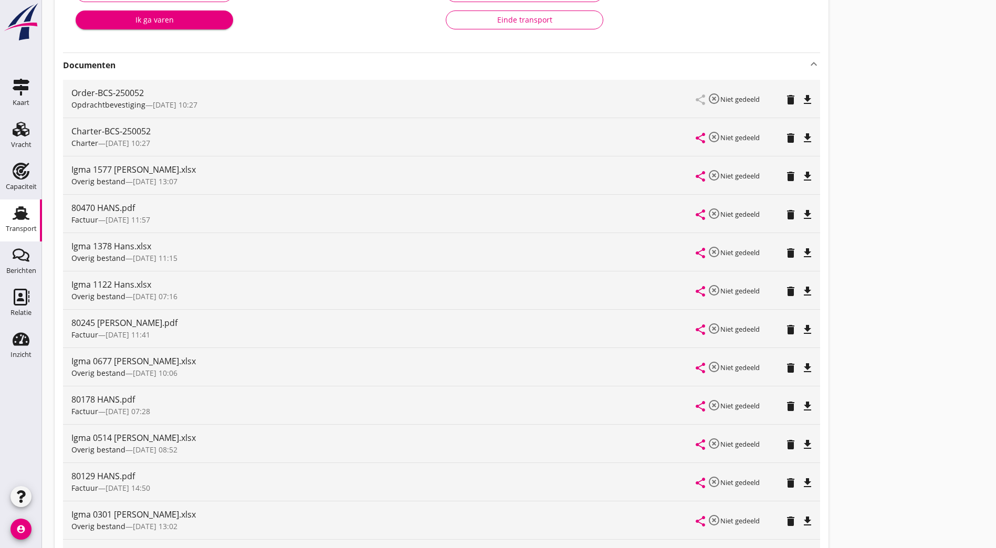
scroll to position [272, 0]
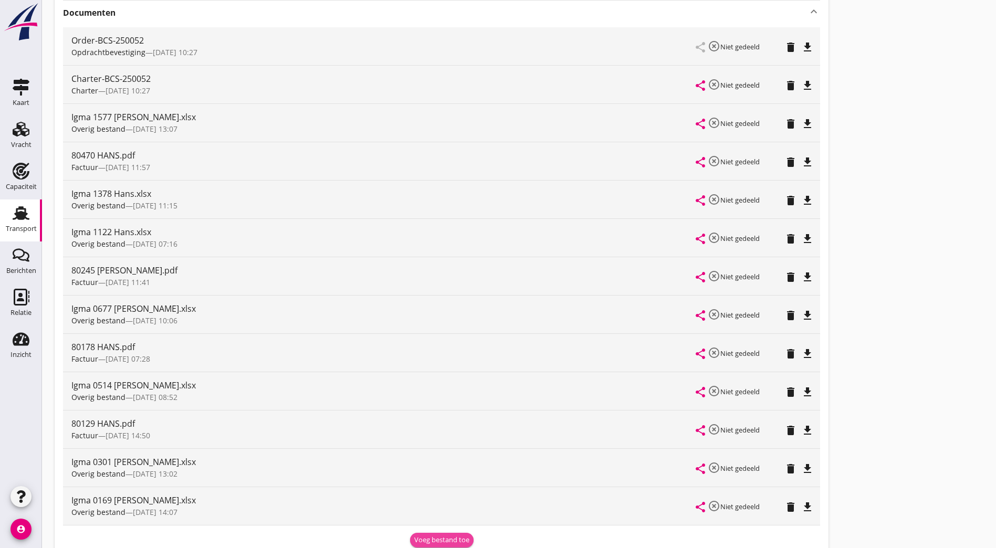
click at [414, 535] on div "Voeg bestand toe" at bounding box center [441, 540] width 55 height 10
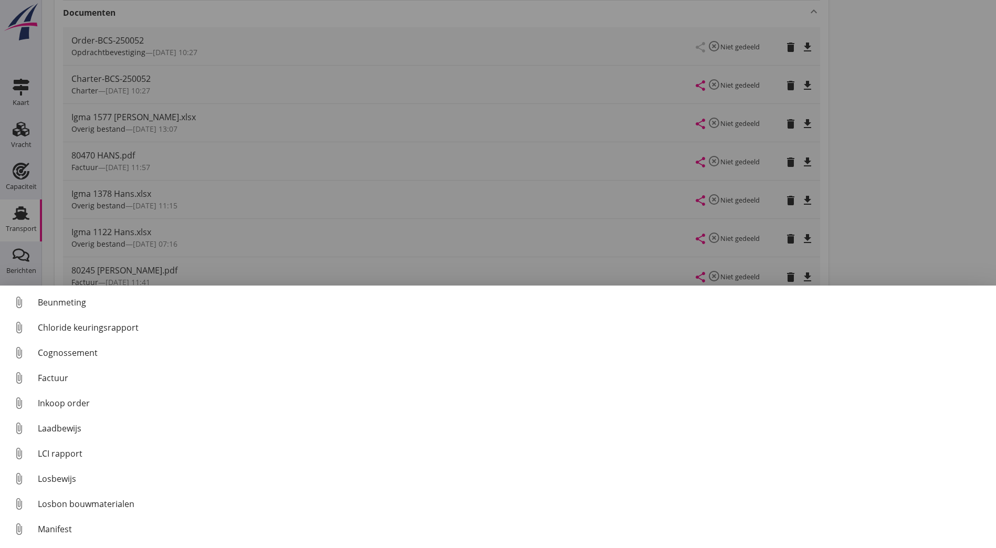
scroll to position [73, 0]
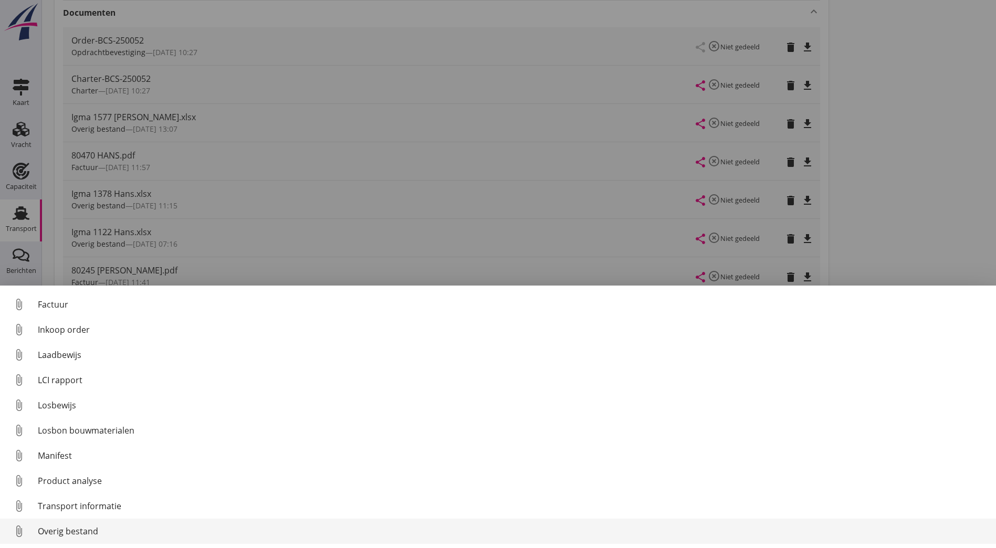
click at [89, 533] on div "Overig bestand" at bounding box center [513, 531] width 950 height 13
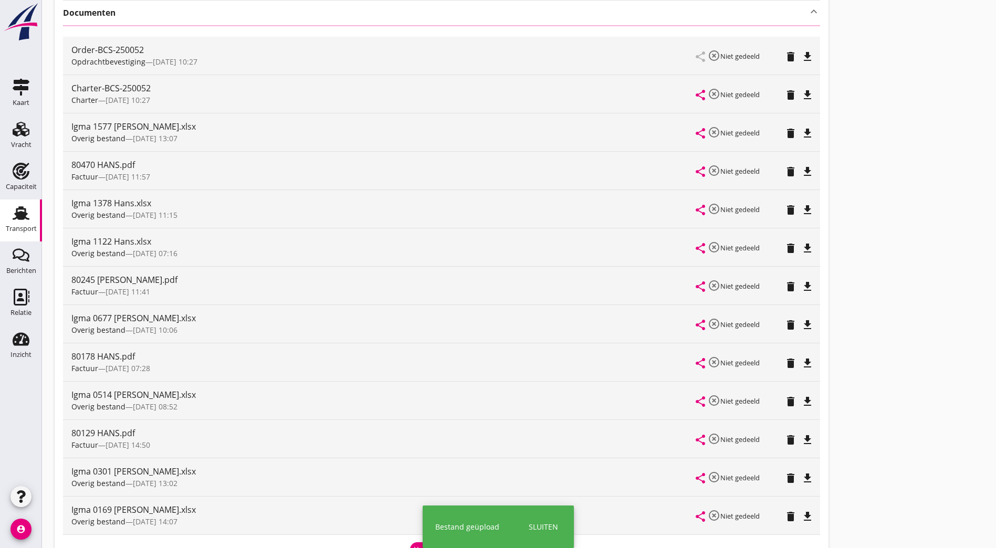
click at [693, 214] on div "Transport overzicht BCS-250052 DUWBAK HANS (Personeel) local_gas_station emerge…" at bounding box center [519, 209] width 954 height 962
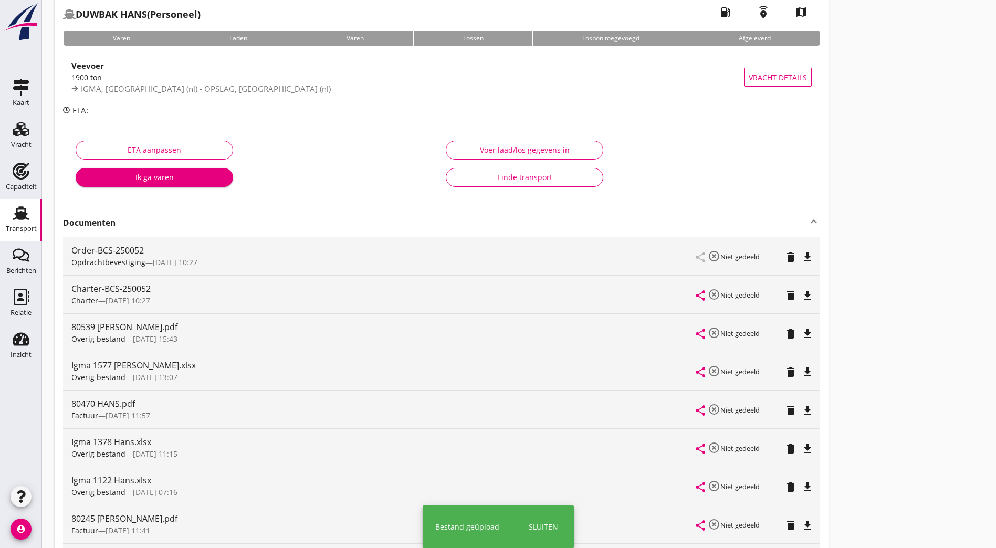
scroll to position [0, 0]
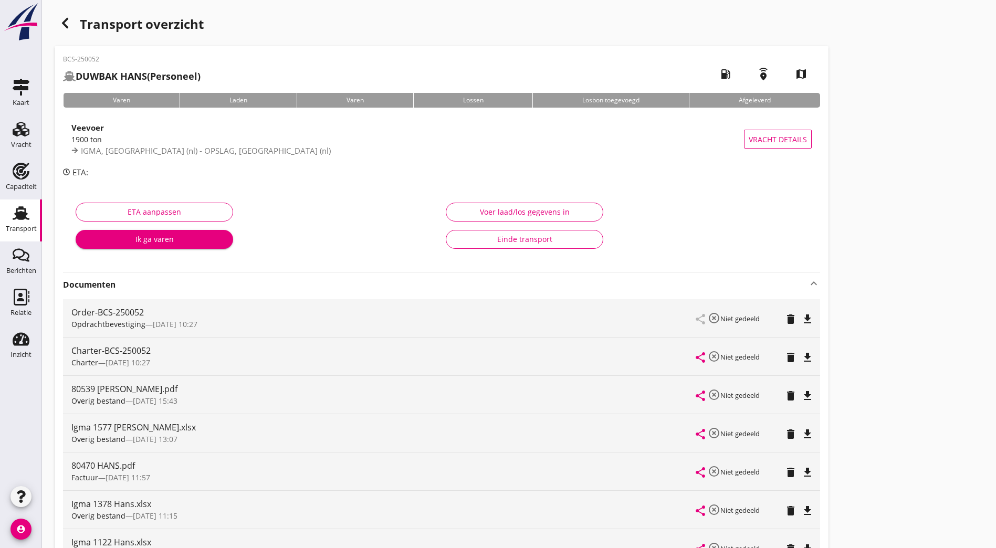
click at [64, 22] on use "button" at bounding box center [65, 23] width 6 height 10
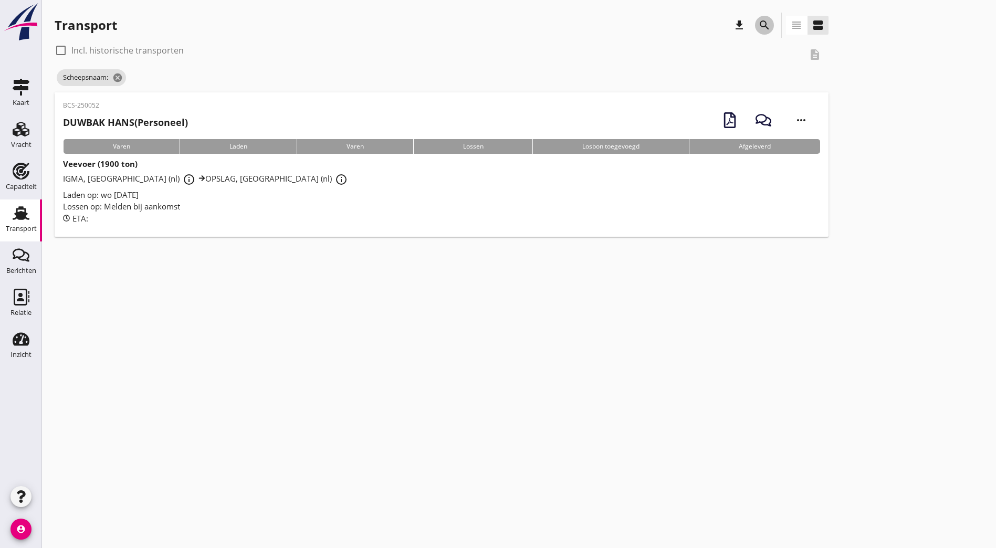
click at [758, 26] on icon "search" at bounding box center [764, 25] width 13 height 13
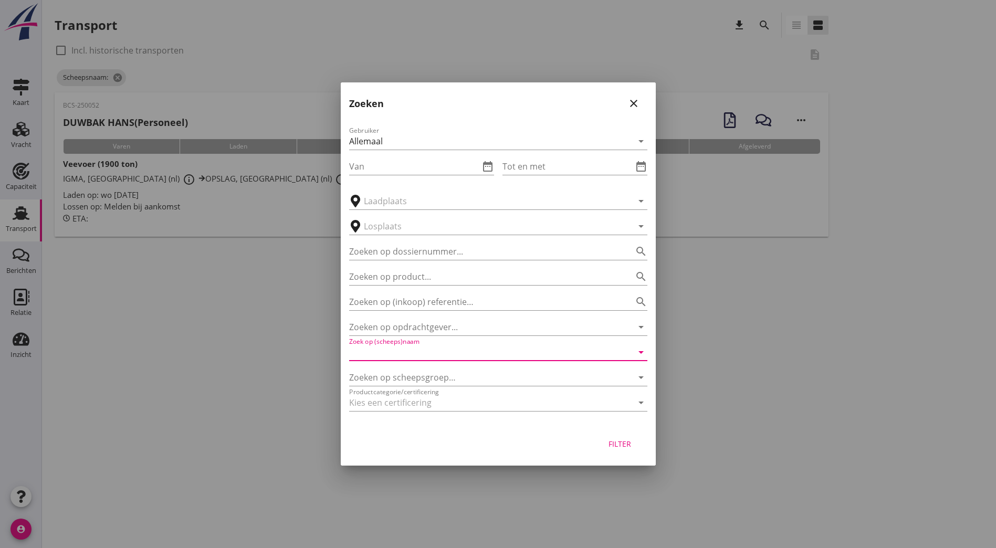
drag, startPoint x: 424, startPoint y: 358, endPoint x: 467, endPoint y: 330, distance: 51.3
click at [424, 358] on input "Zoek op (scheeps)naam" at bounding box center [483, 352] width 269 height 17
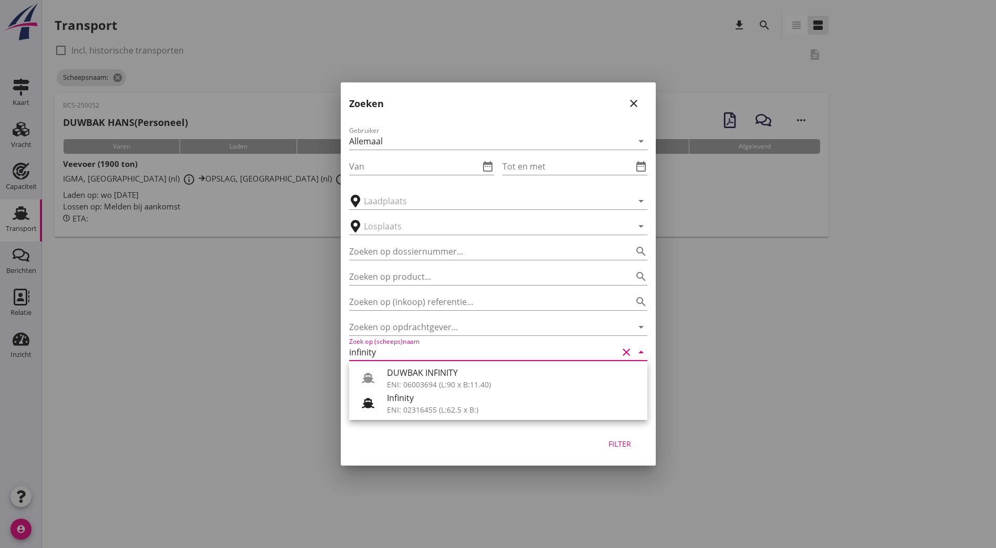
click at [424, 380] on div "ENI: 06003694 (L:90 x B:11.40)" at bounding box center [513, 384] width 252 height 11
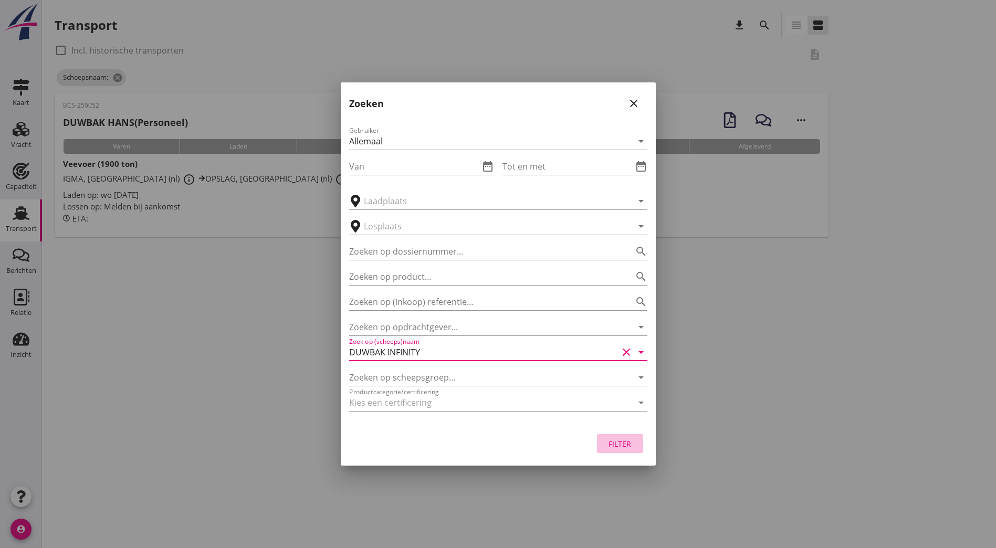
click at [625, 445] on div "Filter" at bounding box center [619, 443] width 29 height 11
type input "DUWBAK INFINITY"
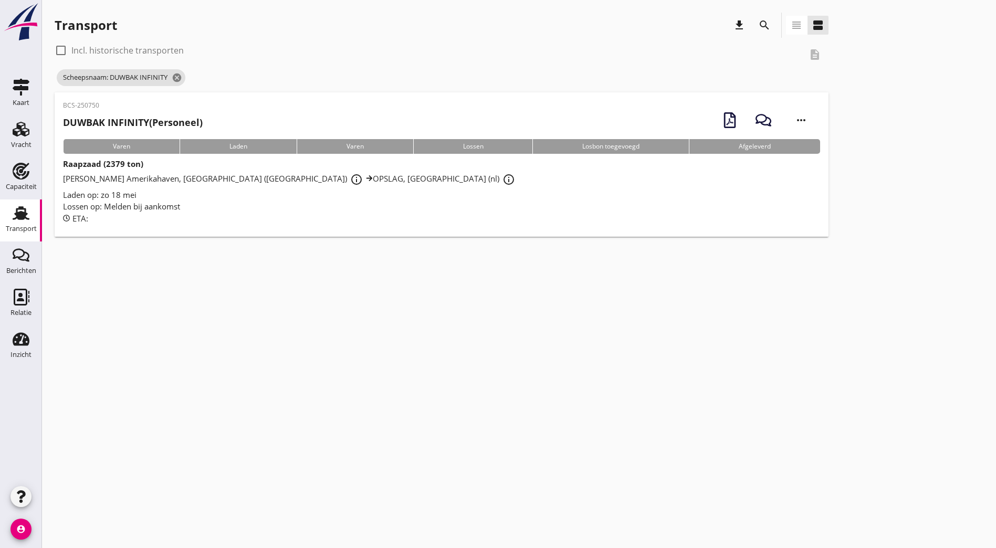
click at [292, 171] on div "[PERSON_NAME] Amerikahaven, [GEOGRAPHIC_DATA] (nl) info_outline OPSLAG, [GEOGRA…" at bounding box center [441, 179] width 757 height 19
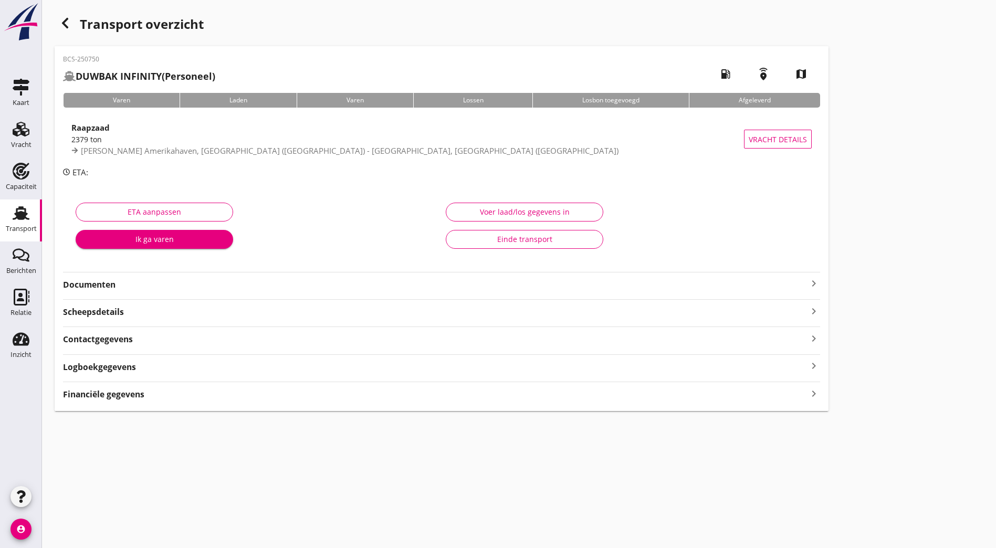
click at [156, 290] on strong "Documenten" at bounding box center [435, 285] width 744 height 12
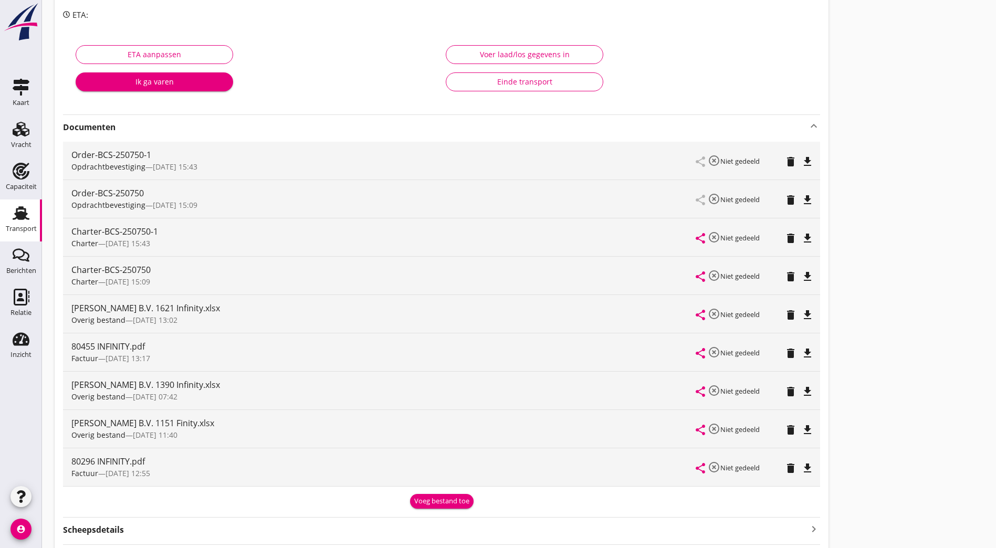
scroll to position [210, 0]
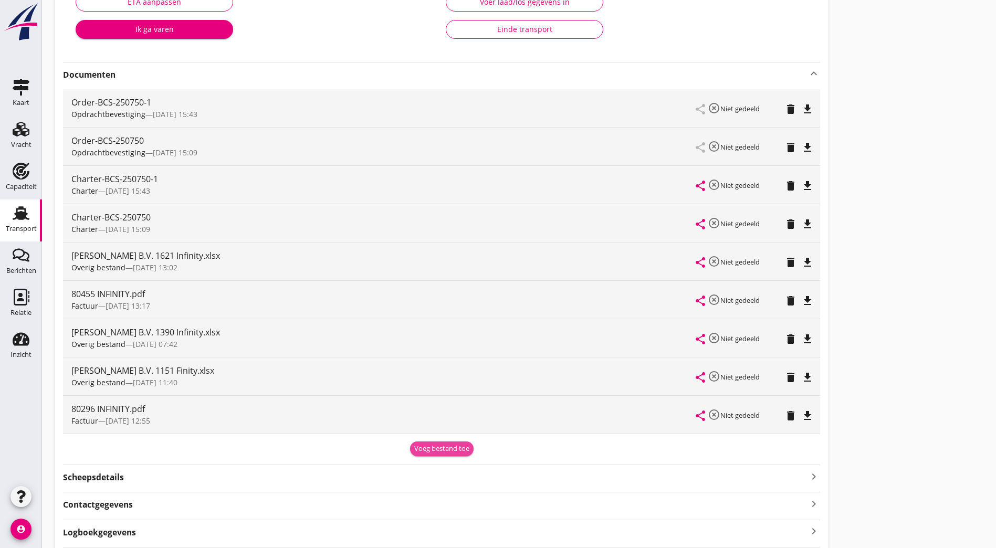
click at [410, 443] on button "Voeg bestand toe" at bounding box center [442, 449] width 64 height 15
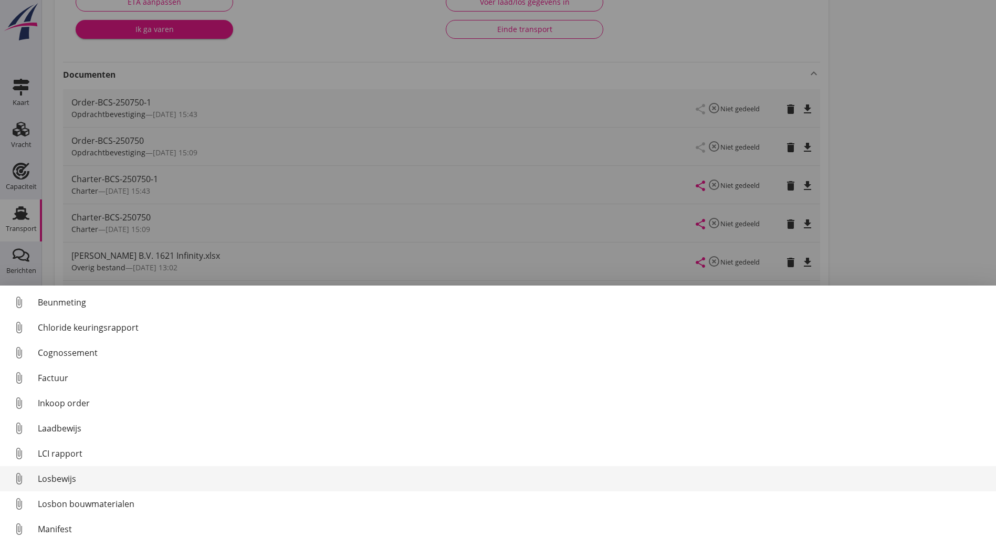
scroll to position [73, 0]
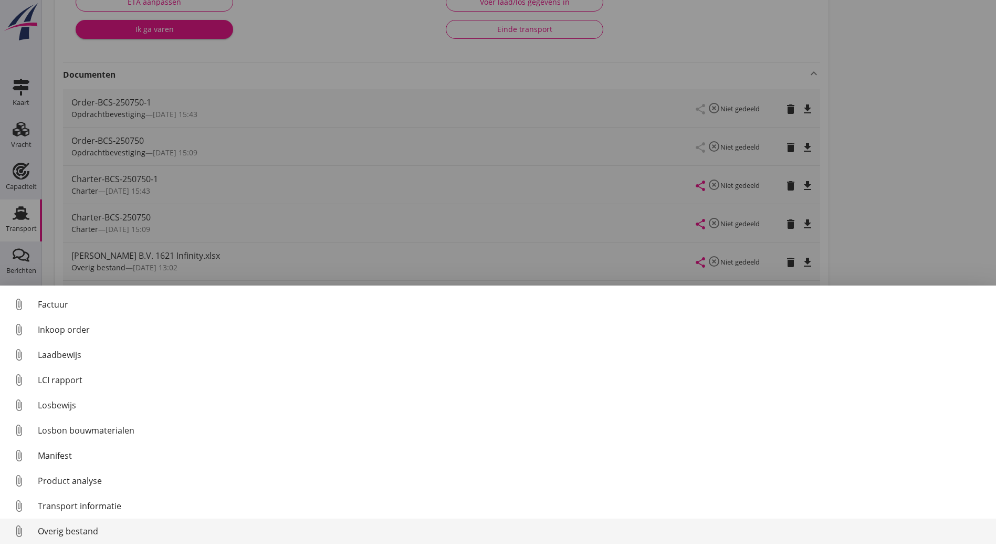
click at [94, 535] on div "Overig bestand" at bounding box center [513, 531] width 950 height 13
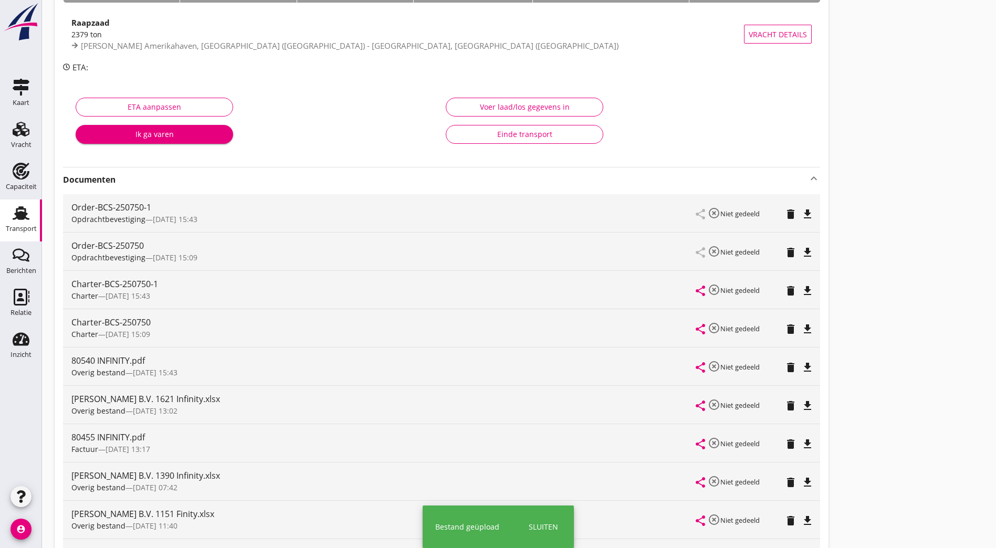
scroll to position [0, 0]
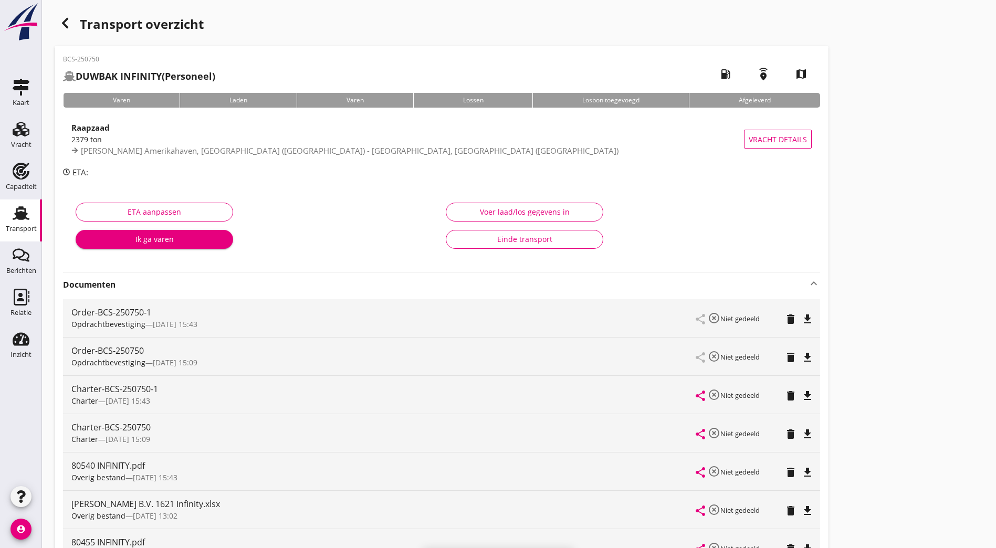
click at [64, 12] on div "Transport overzicht BCS-250750 DUWBAK INFINITY (Personeel) local_gas_station em…" at bounding box center [519, 418] width 954 height 837
click at [71, 24] on div "button" at bounding box center [65, 23] width 21 height 21
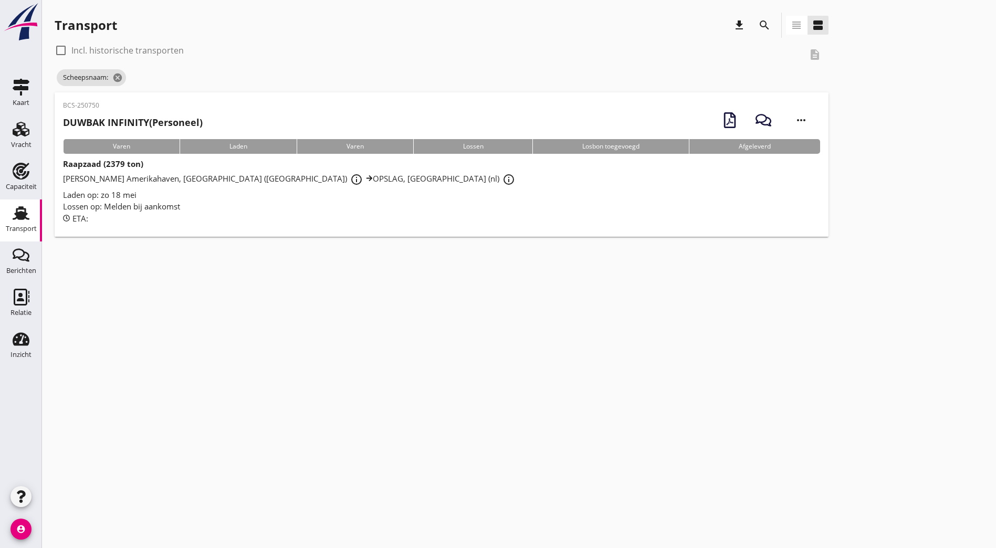
click at [758, 22] on icon "search" at bounding box center [764, 25] width 13 height 13
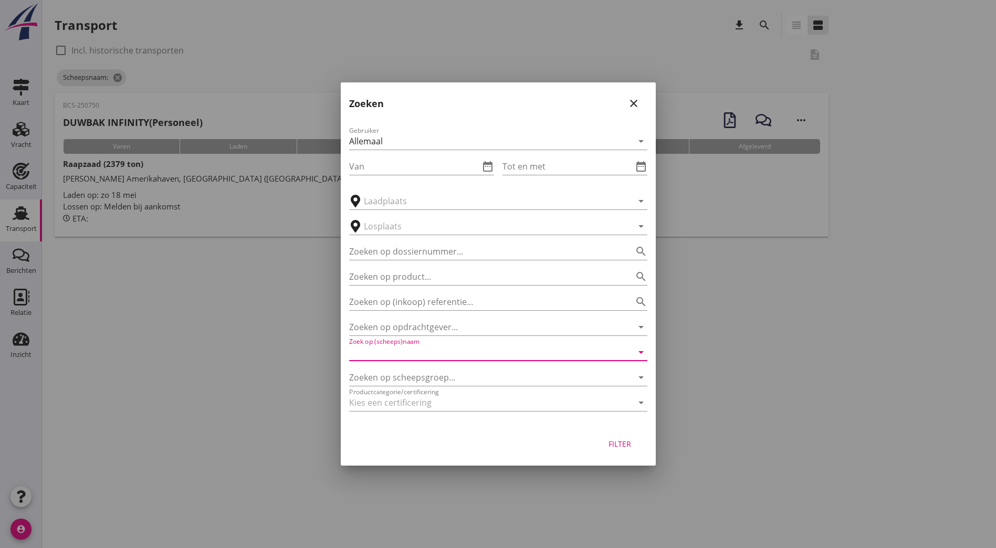
click at [422, 358] on input "Zoek op (scheeps)naam" at bounding box center [483, 352] width 269 height 17
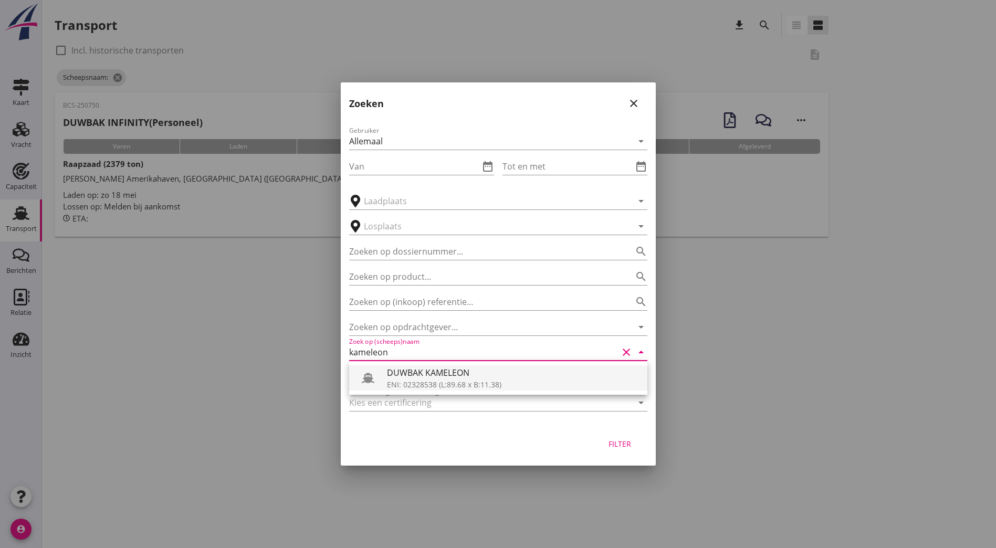
click at [432, 374] on div "DUWBAK KAMELEON" at bounding box center [513, 372] width 252 height 13
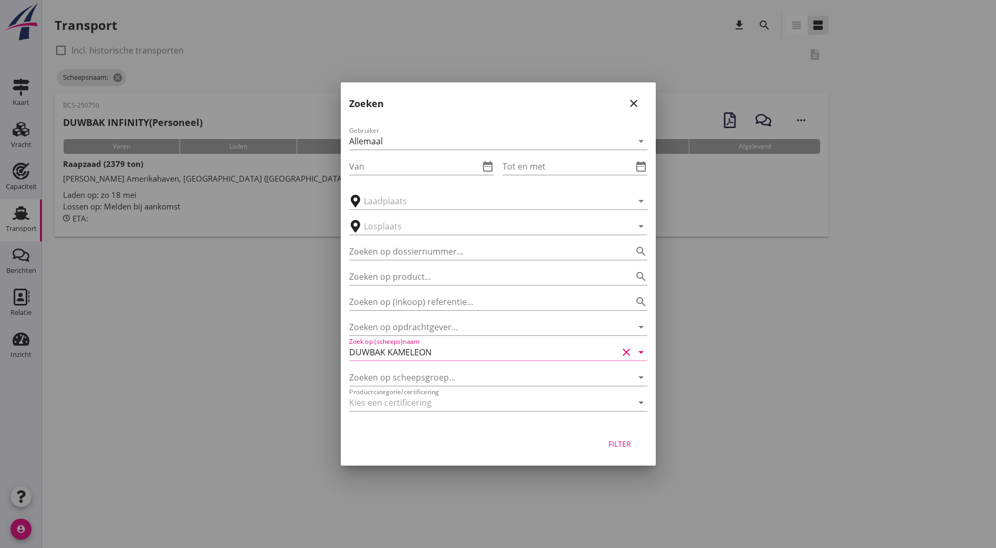
click at [617, 447] on div "Filter" at bounding box center [619, 443] width 29 height 11
type input "DUWBAK KAMELEON"
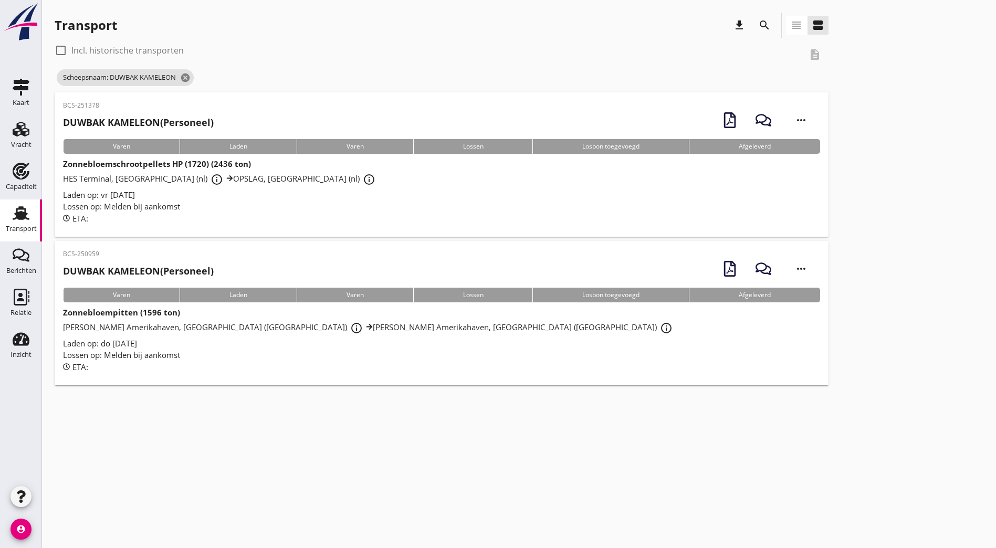
click at [205, 262] on div "BCS-250959 DUWBAK KAMELEON (Personeel)" at bounding box center [138, 266] width 151 height 34
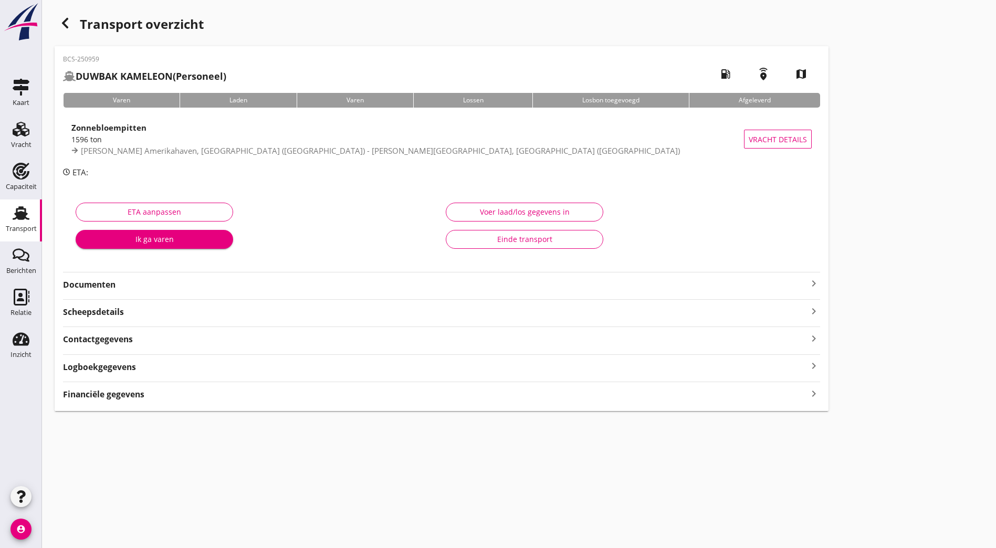
click at [144, 283] on strong "Documenten" at bounding box center [435, 285] width 744 height 12
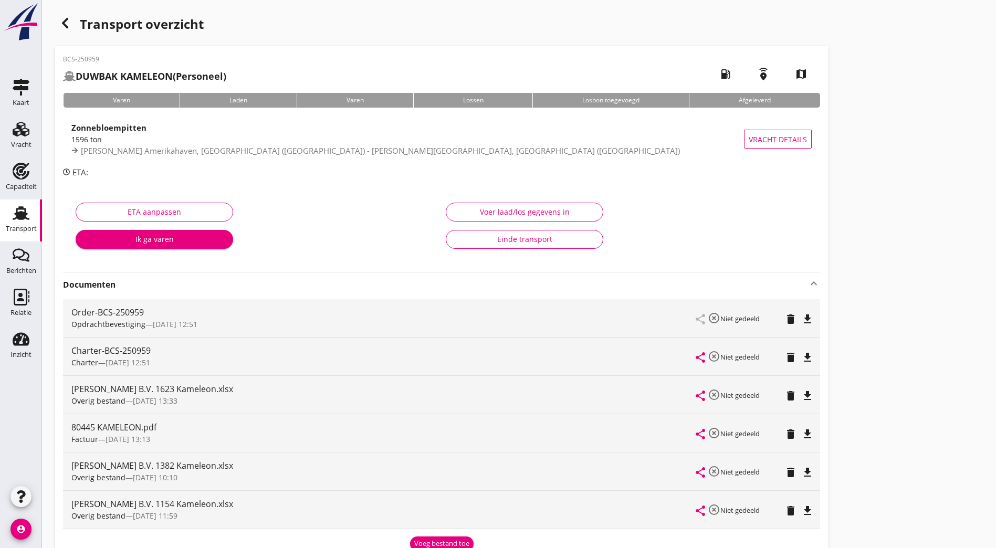
scroll to position [105, 0]
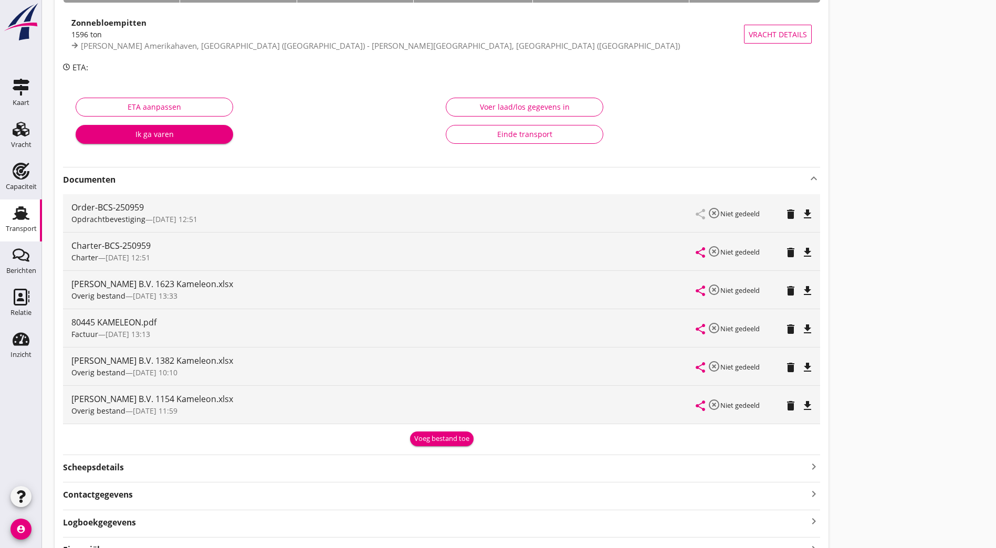
click at [414, 436] on div "Voeg bestand toe" at bounding box center [441, 439] width 55 height 10
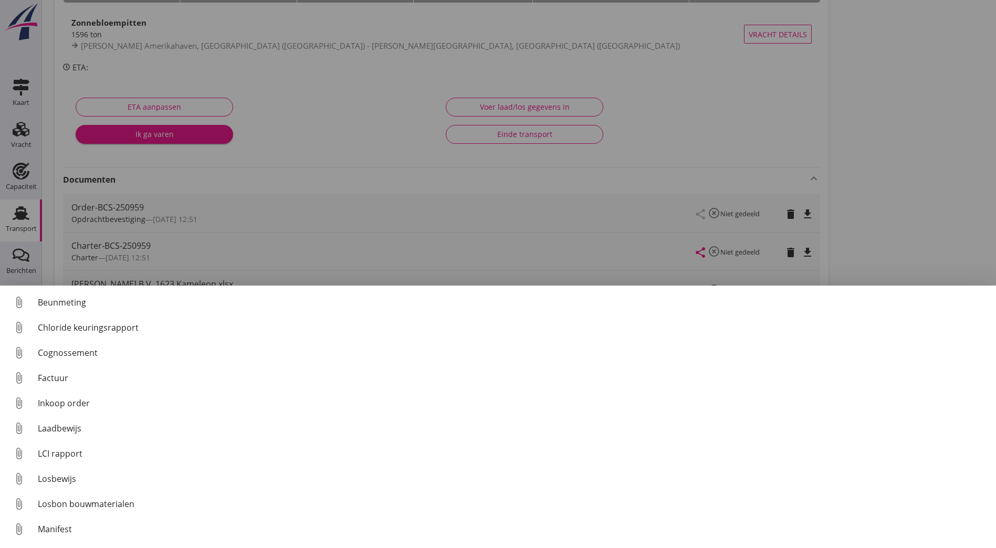
scroll to position [73, 0]
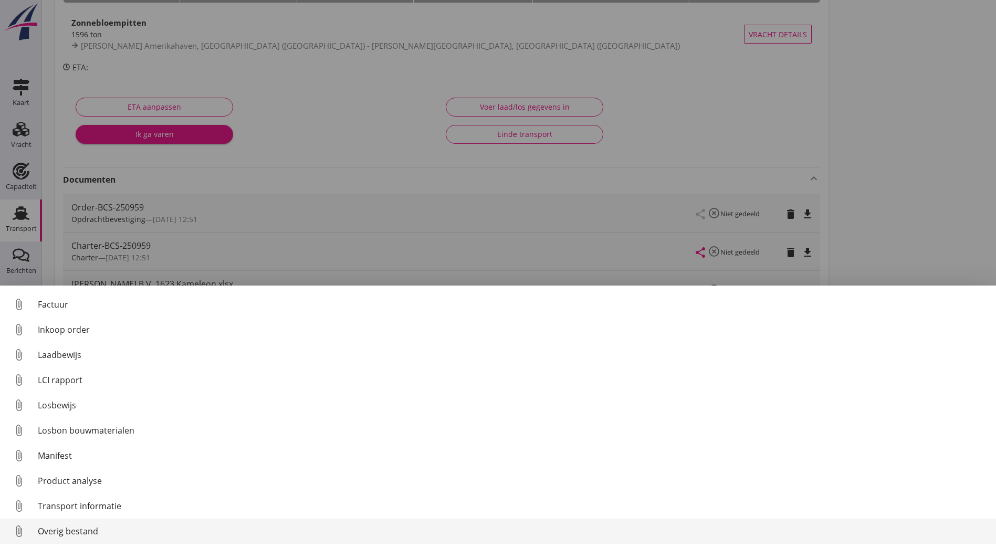
click at [71, 530] on div "Overig bestand" at bounding box center [513, 531] width 950 height 13
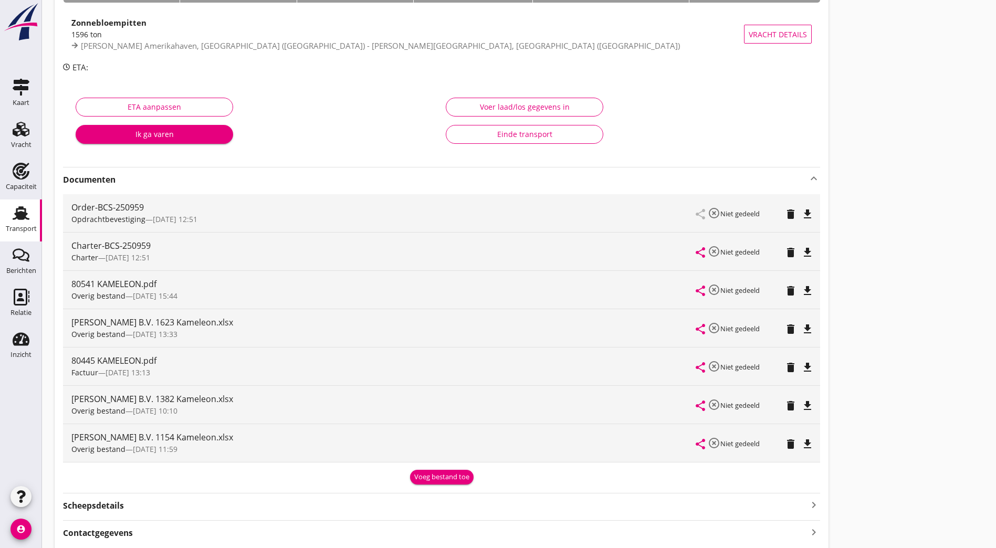
scroll to position [0, 0]
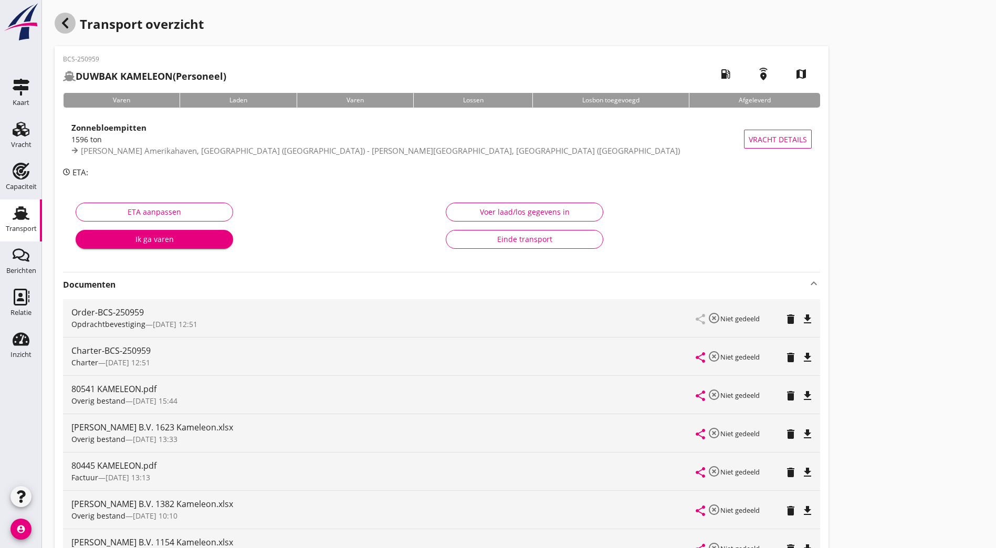
click at [73, 27] on div "button" at bounding box center [65, 23] width 21 height 21
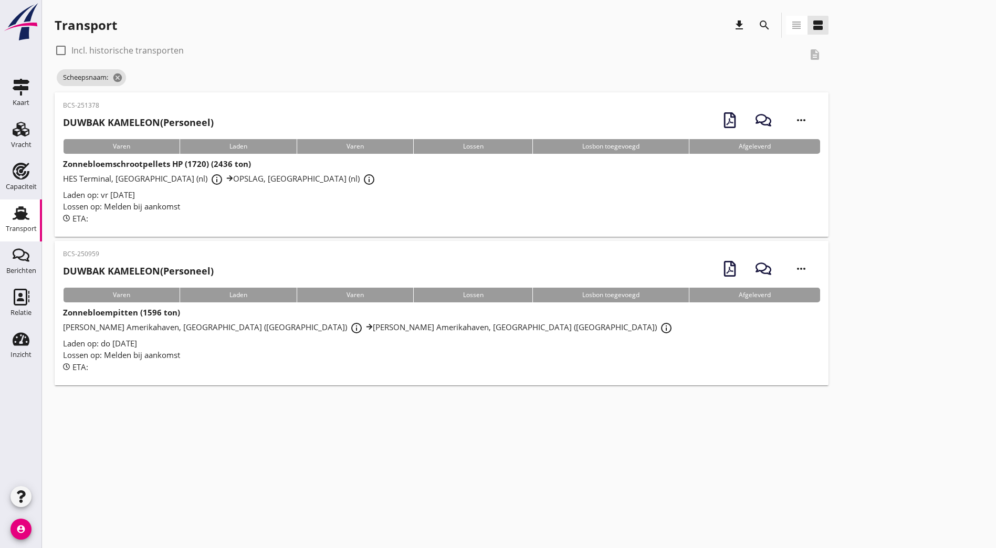
click at [758, 25] on icon "search" at bounding box center [764, 25] width 13 height 13
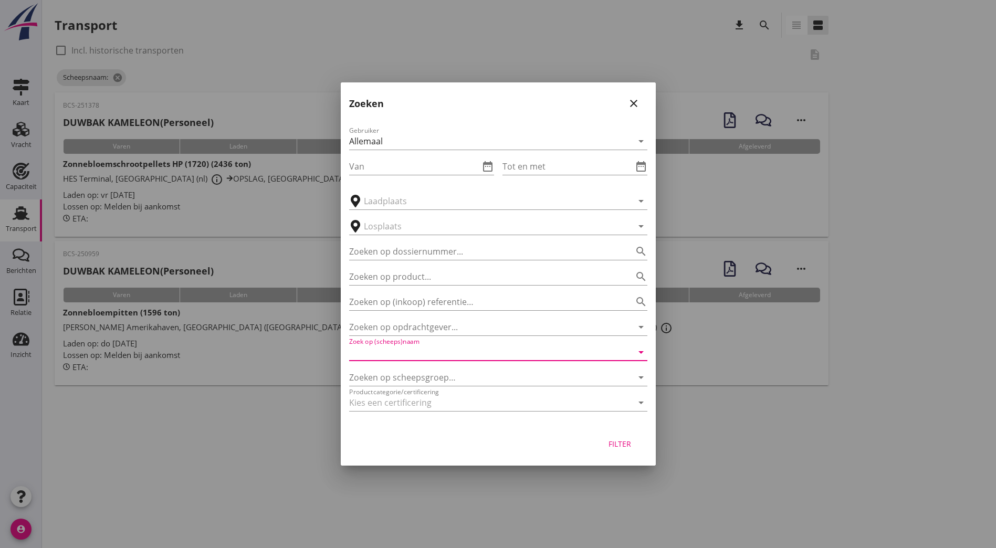
click at [424, 346] on input "Zoek op (scheeps)naam" at bounding box center [483, 352] width 269 height 17
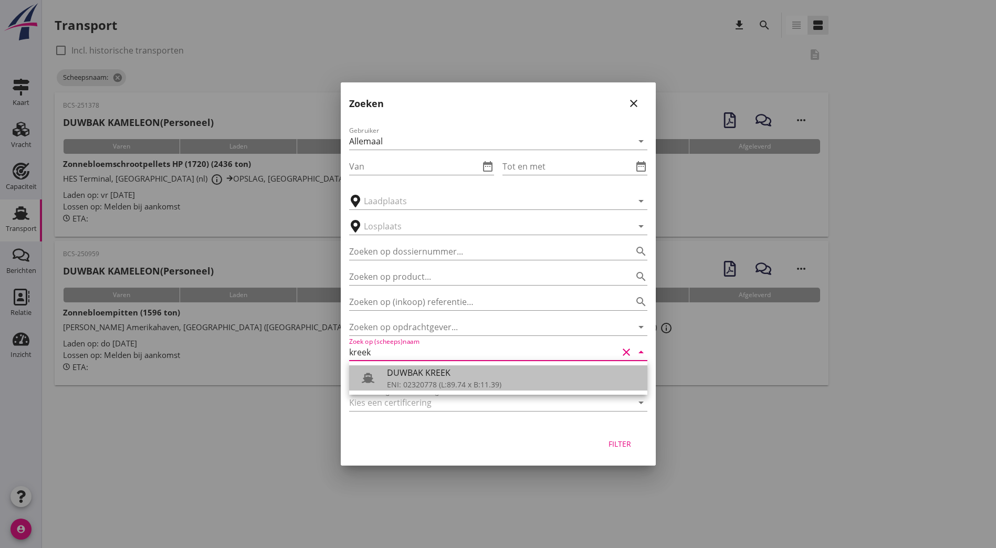
click at [506, 382] on div "ENI: 02320778 (L:89.74 x B:11.39)" at bounding box center [513, 384] width 252 height 11
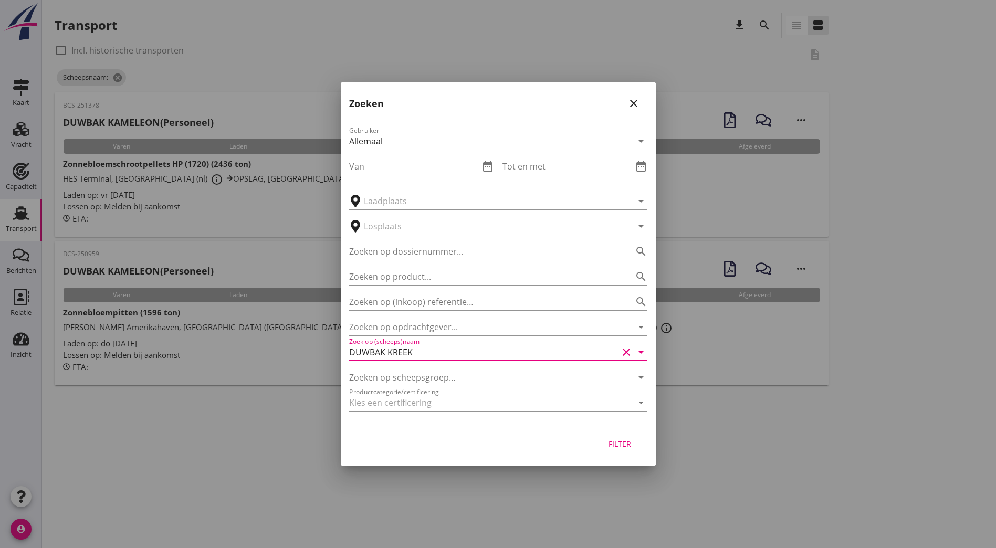
click at [630, 445] on div "Filter" at bounding box center [619, 443] width 29 height 11
type input "DUWBAK KREEK"
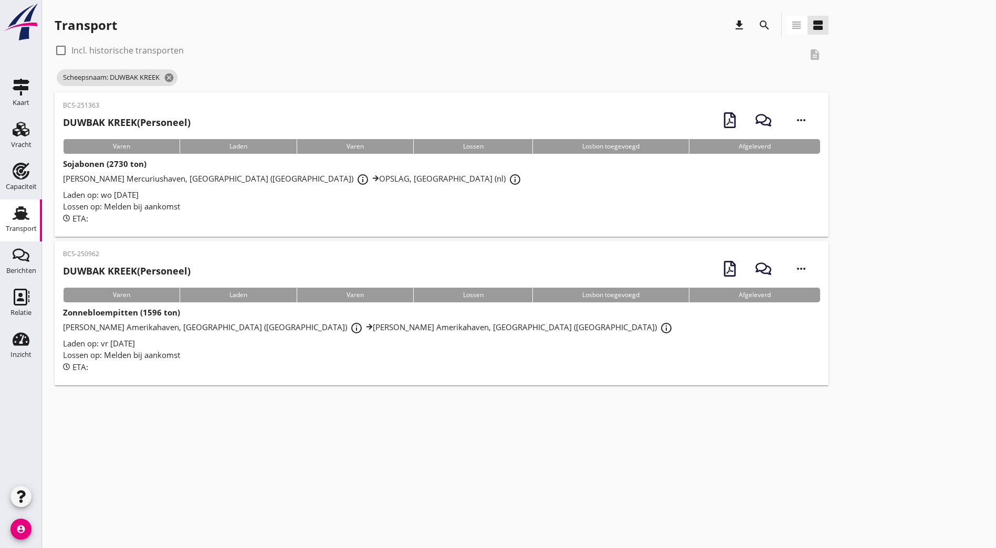
click at [143, 266] on h2 "DUWBAK KREEK (Personeel)" at bounding box center [127, 271] width 128 height 14
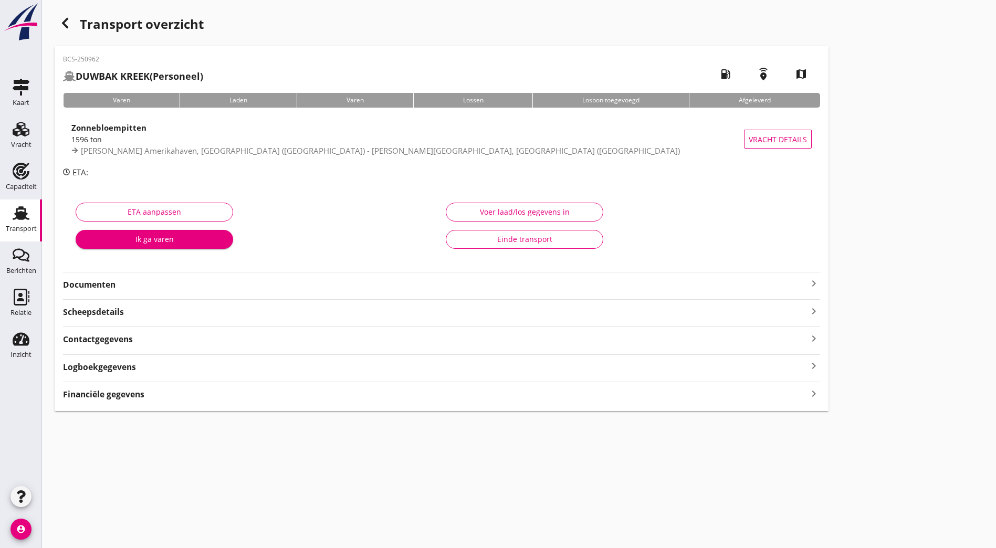
click at [176, 282] on strong "Documenten" at bounding box center [435, 285] width 744 height 12
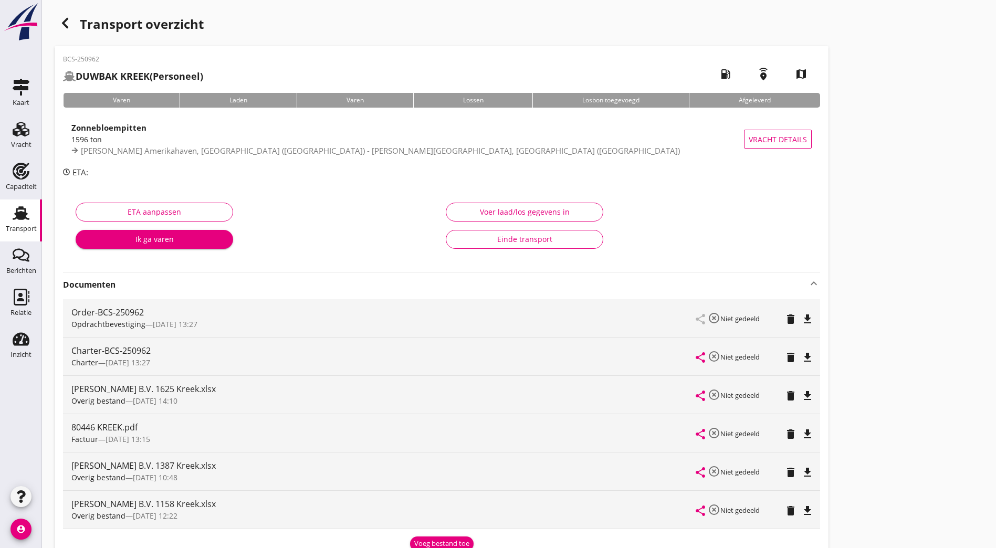
scroll to position [105, 0]
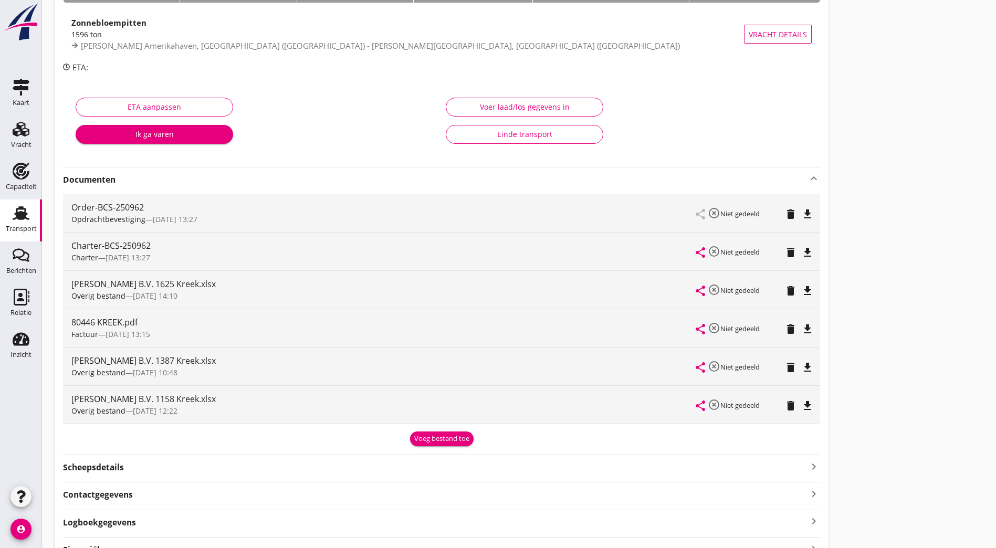
click at [414, 439] on div "Voeg bestand toe" at bounding box center [441, 439] width 55 height 10
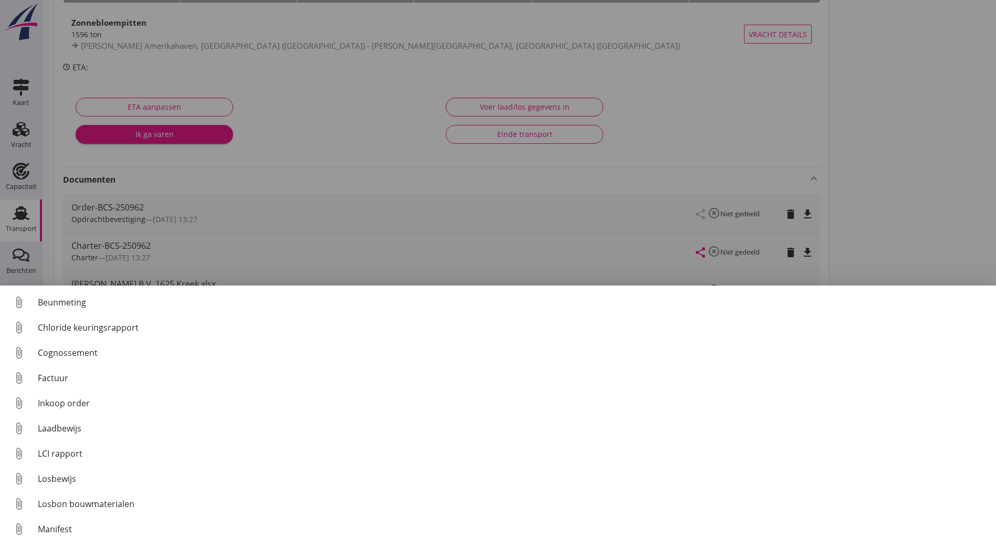
scroll to position [73, 0]
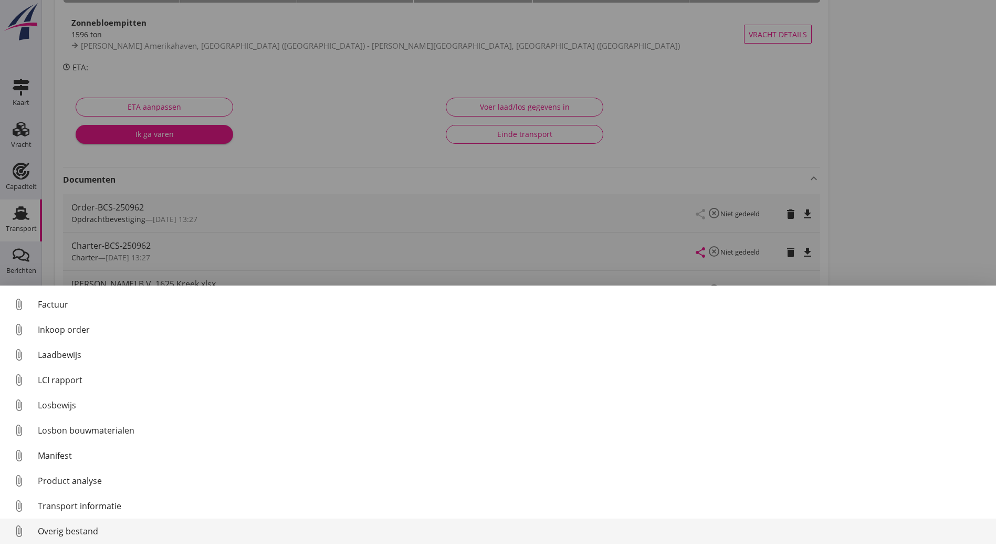
click at [117, 532] on div "Overig bestand" at bounding box center [513, 531] width 950 height 13
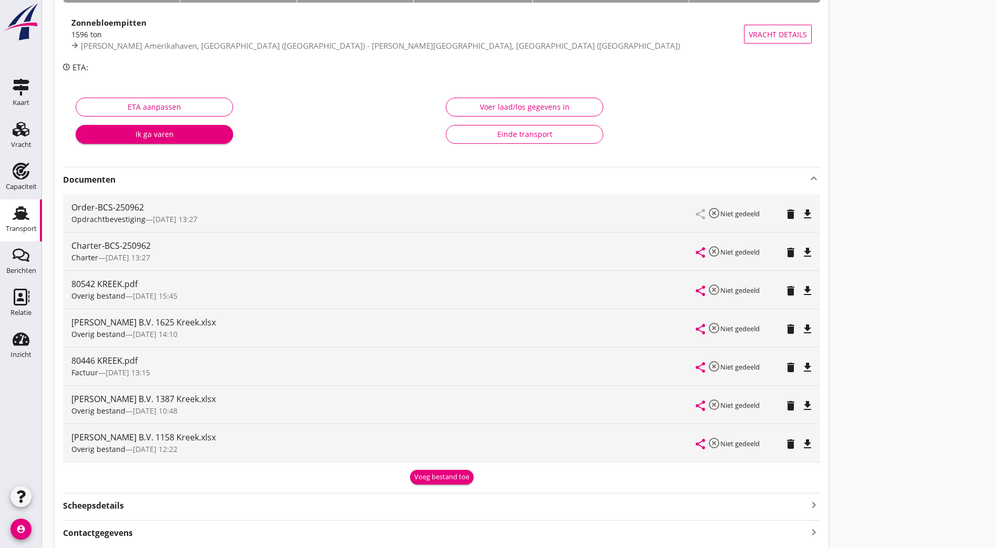
scroll to position [0, 0]
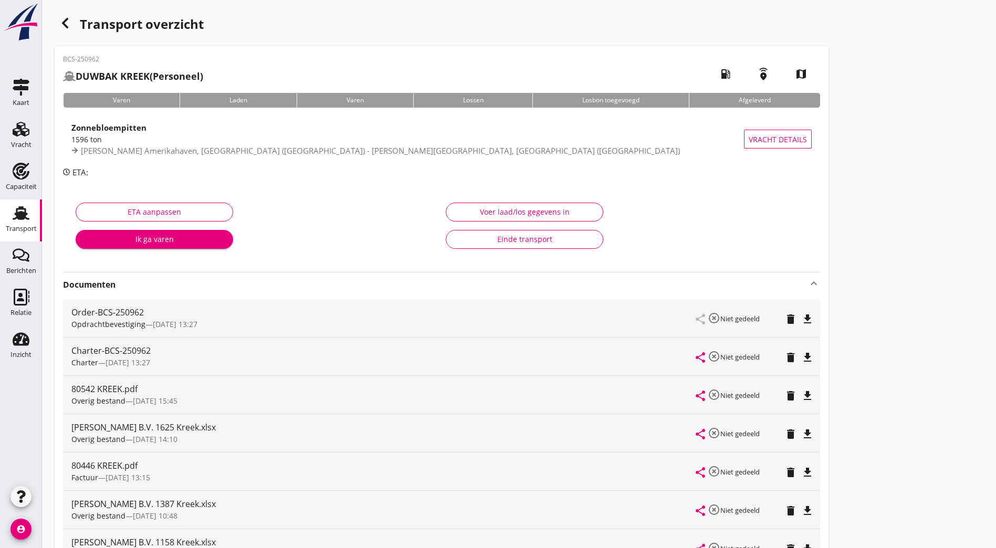
click at [67, 29] on div "button" at bounding box center [65, 23] width 21 height 21
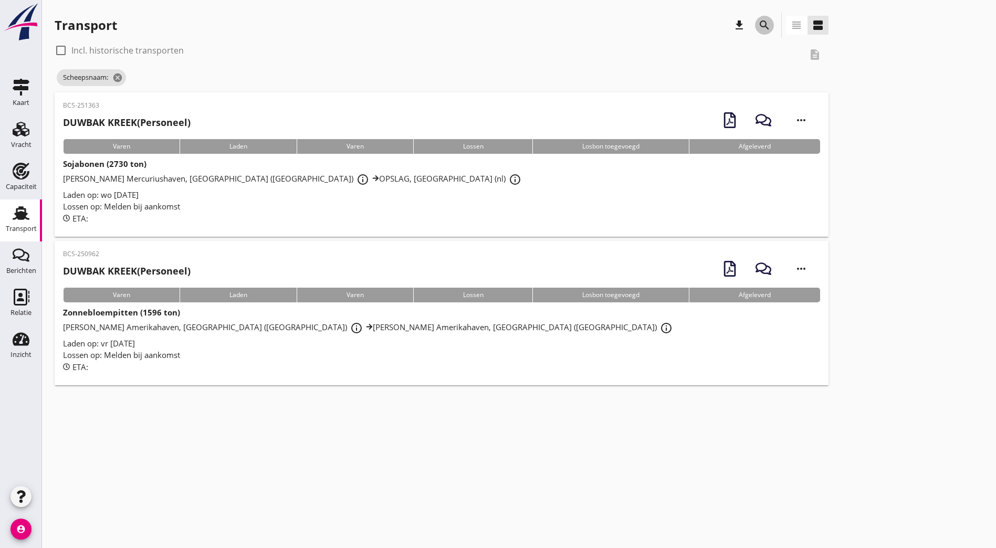
click at [758, 24] on icon "search" at bounding box center [764, 25] width 13 height 13
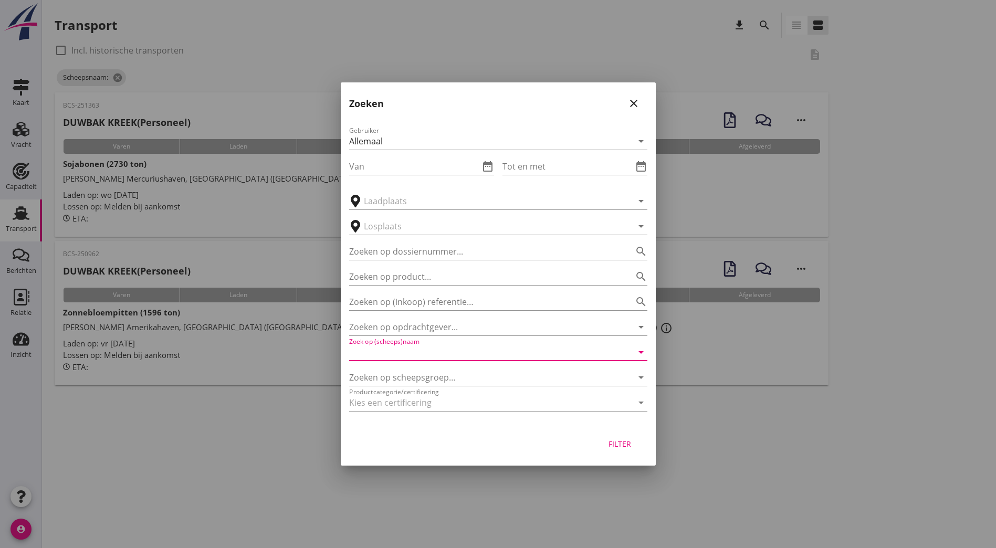
click at [408, 351] on input "Zoek op (scheeps)naam" at bounding box center [483, 352] width 269 height 17
click at [419, 391] on div "DUWBAK MACHIEL ENI: 02326937 (L:89.7 x B:11.38)" at bounding box center [498, 378] width 298 height 34
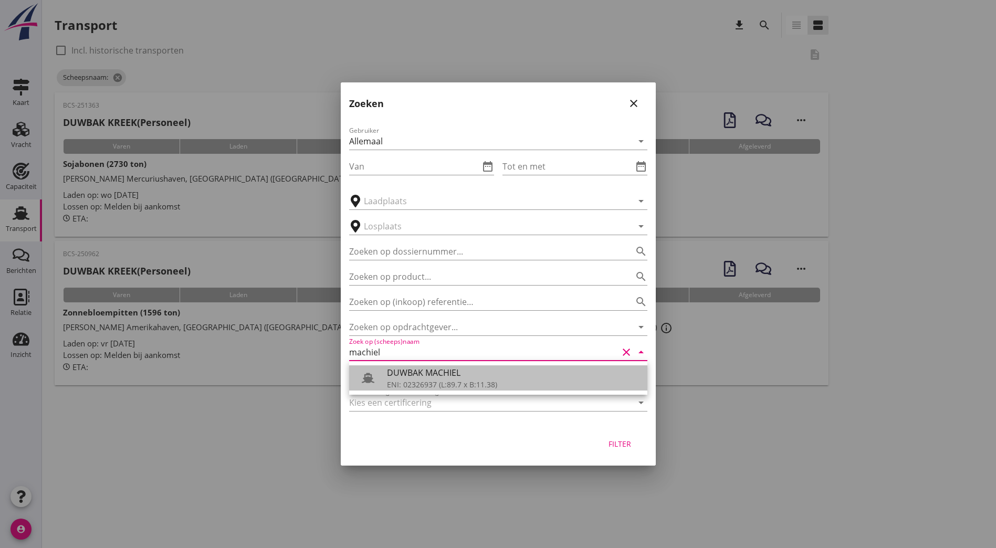
click at [429, 381] on div "ENI: 02326937 (L:89.7 x B:11.38)" at bounding box center [513, 384] width 252 height 11
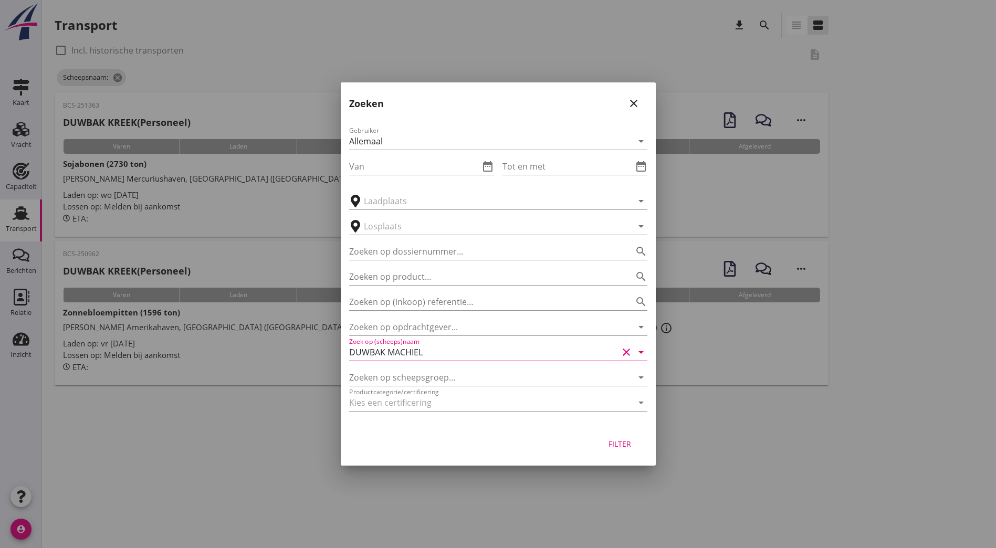
click at [618, 446] on div "Filter" at bounding box center [619, 443] width 29 height 11
type input "DUWBAK MACHIEL"
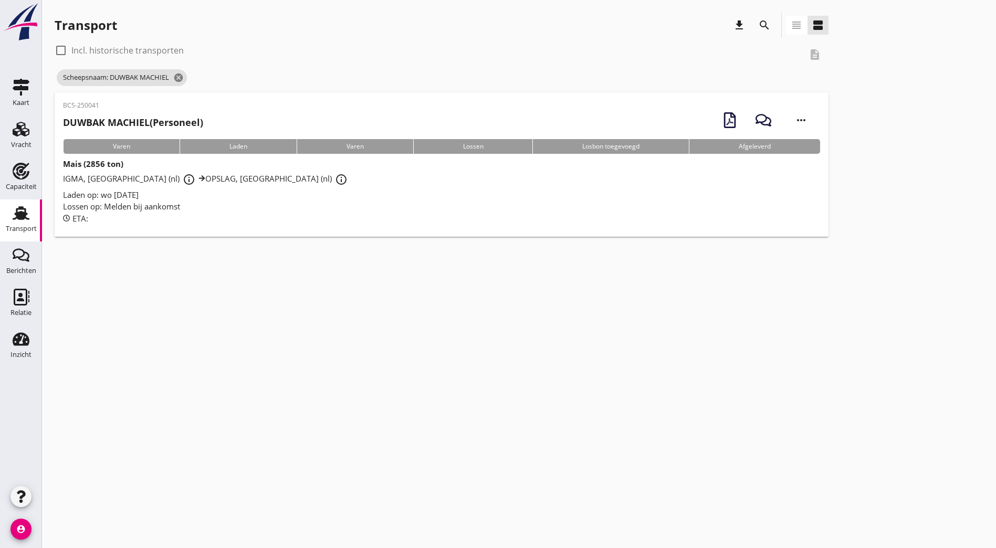
click at [230, 115] on div "BCS-250041 DUWBAK MACHIEL (Personeel) more_horiz" at bounding box center [441, 120] width 757 height 38
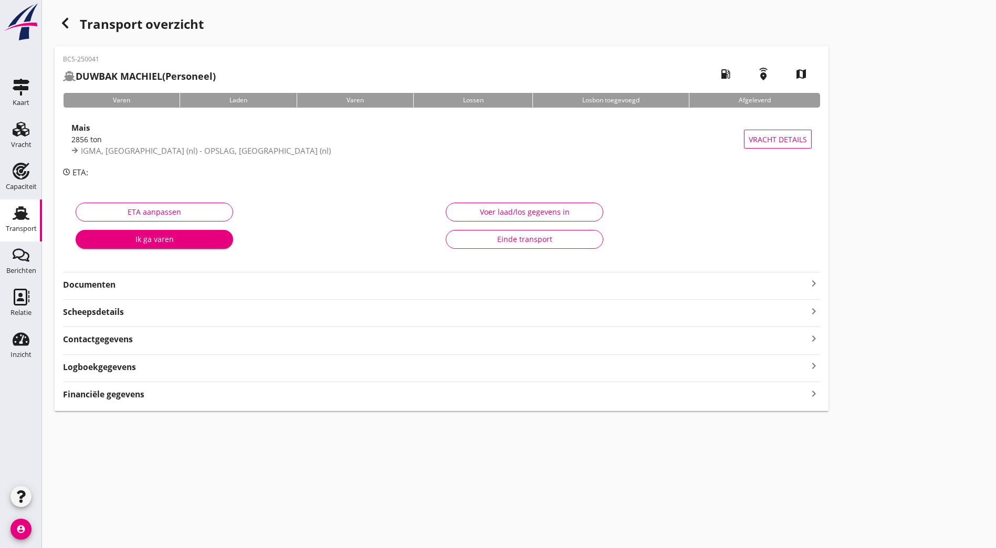
drag, startPoint x: 241, startPoint y: 285, endPoint x: 246, endPoint y: 291, distance: 7.6
click at [243, 285] on strong "Documenten" at bounding box center [435, 285] width 744 height 12
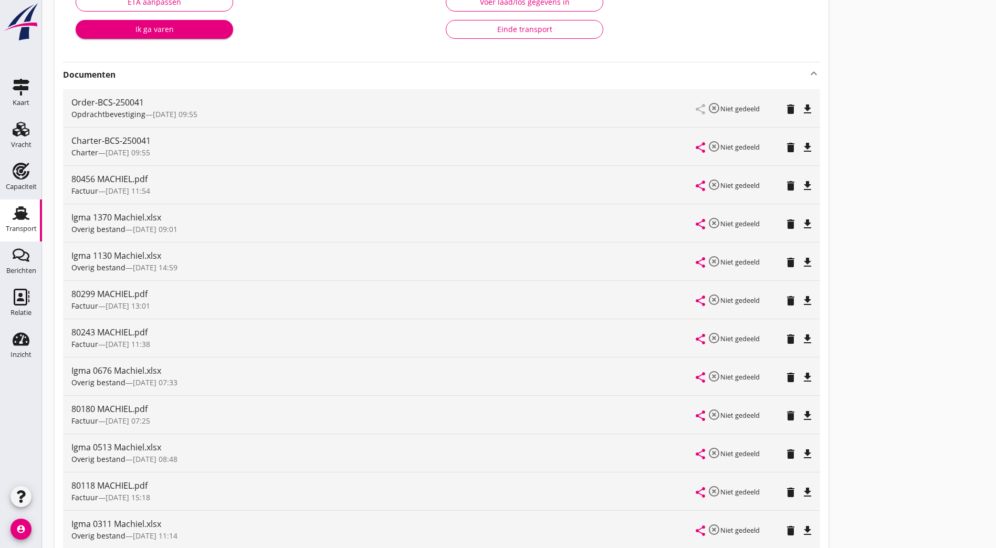
scroll to position [429, 0]
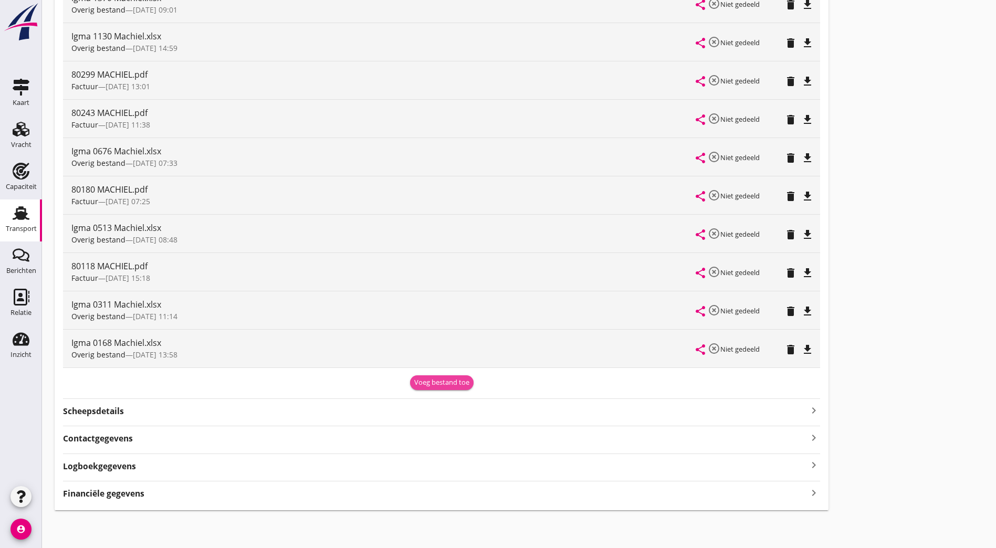
click at [414, 384] on div "Voeg bestand toe" at bounding box center [441, 382] width 55 height 10
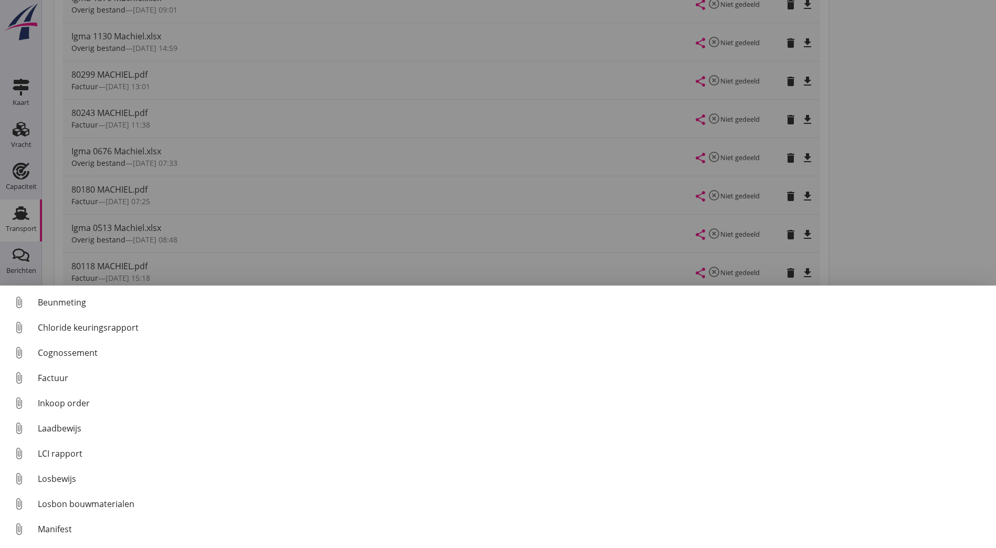
scroll to position [73, 0]
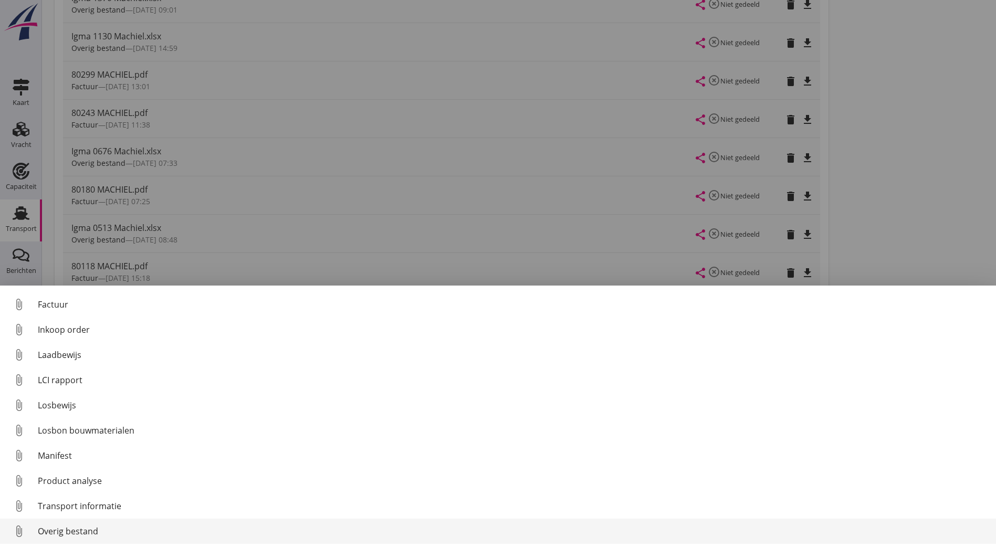
click at [103, 537] on div "Overig bestand" at bounding box center [513, 531] width 950 height 13
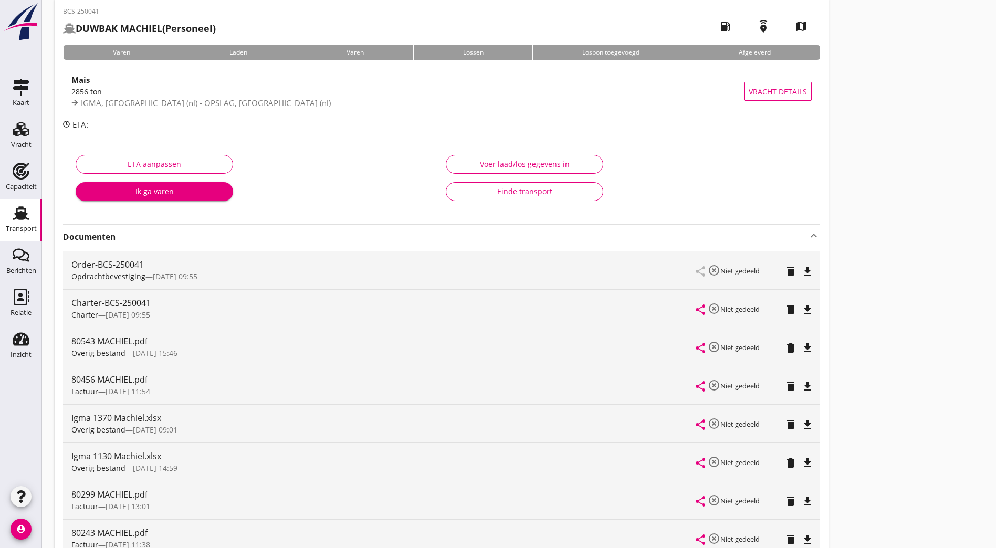
scroll to position [0, 0]
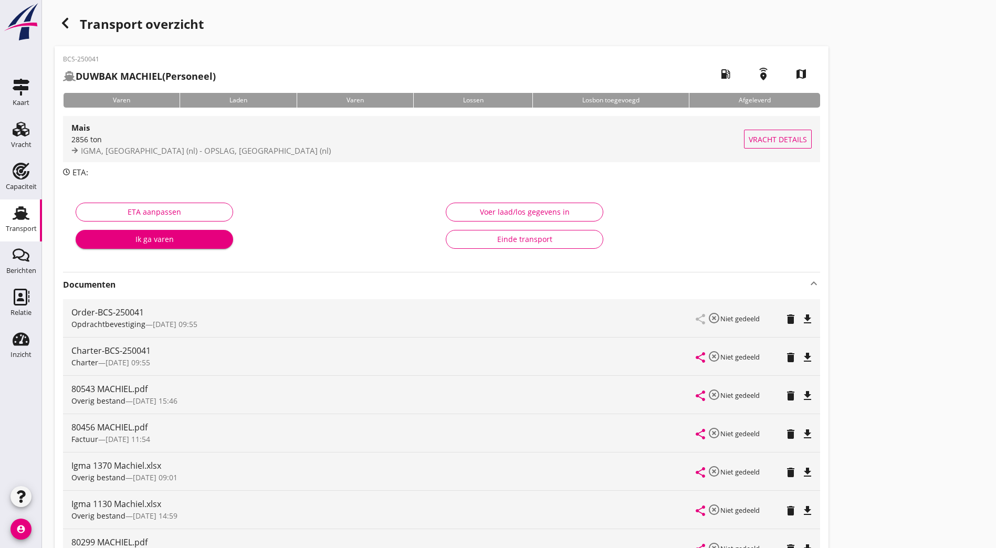
drag, startPoint x: 852, startPoint y: 319, endPoint x: 269, endPoint y: 140, distance: 610.1
click at [829, 321] on div "Transport overzicht BCS-250041 DUWBAK MACHIEL (Personeel) local_gas_station eme…" at bounding box center [519, 495] width 954 height 991
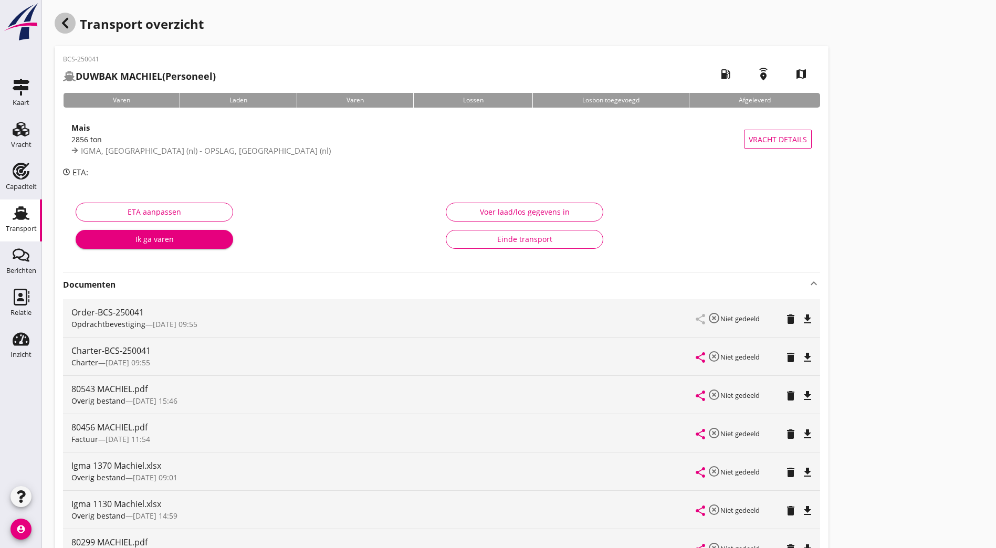
click at [66, 18] on icon "button" at bounding box center [65, 23] width 13 height 13
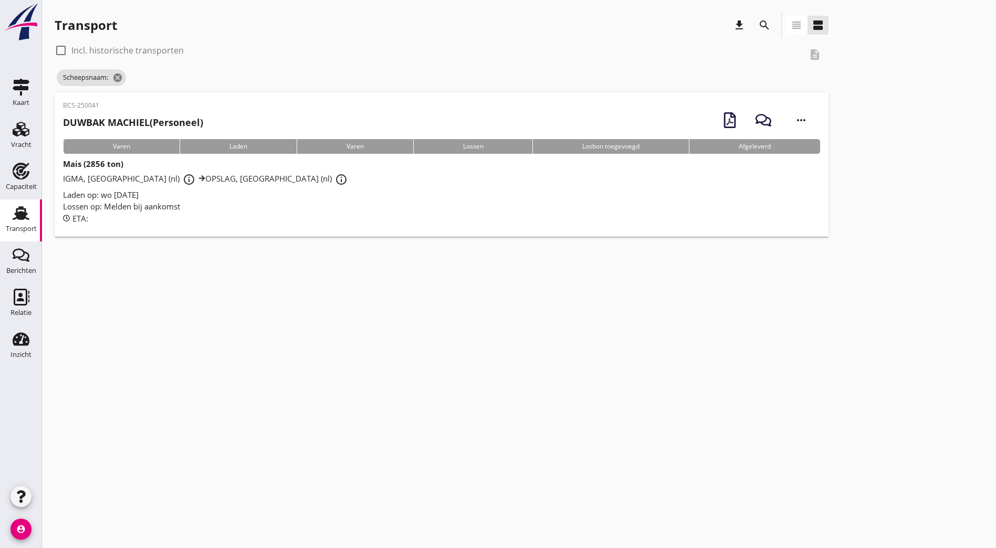
click at [758, 24] on icon "search" at bounding box center [764, 25] width 13 height 13
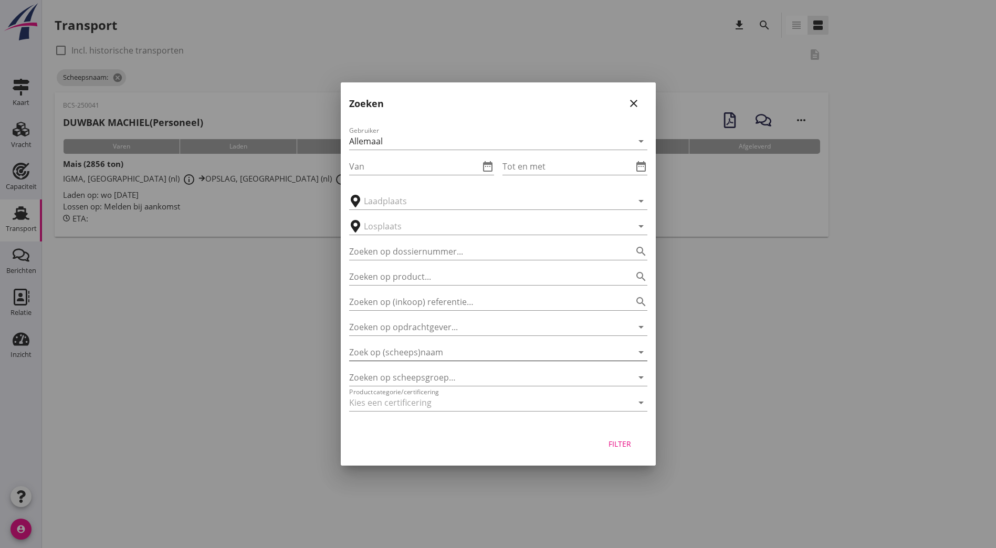
click at [398, 355] on input "Zoek op (scheeps)naam" at bounding box center [483, 352] width 269 height 17
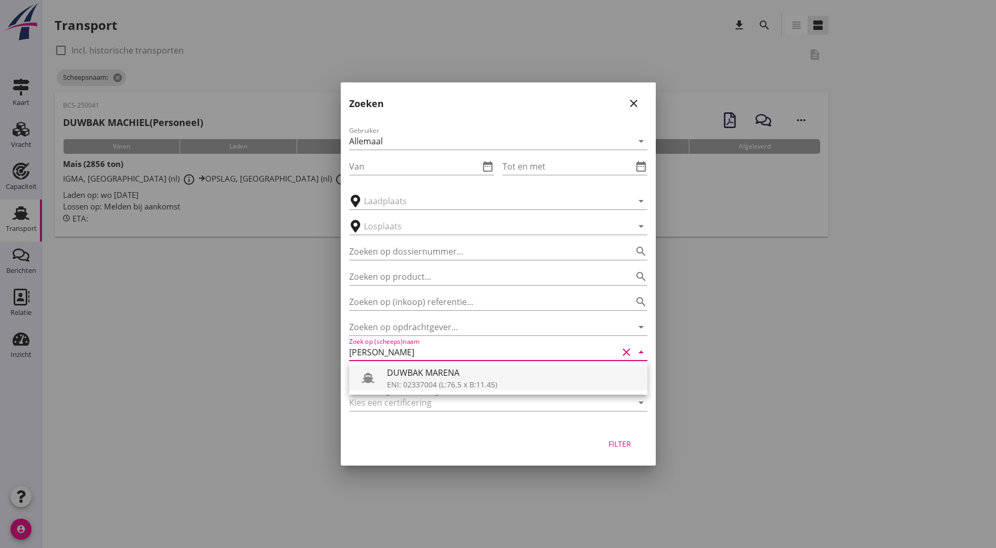
click at [415, 380] on div "ENI: 02337004 (L:76.5 x B:11.45)" at bounding box center [513, 384] width 252 height 11
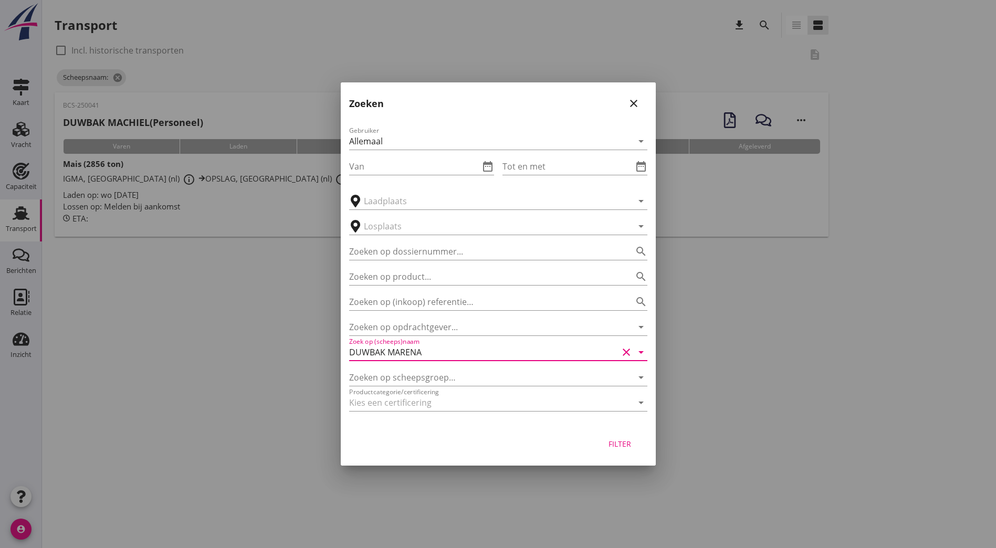
click at [620, 447] on div "Filter" at bounding box center [619, 443] width 29 height 11
type input "DUWBAK MARENA"
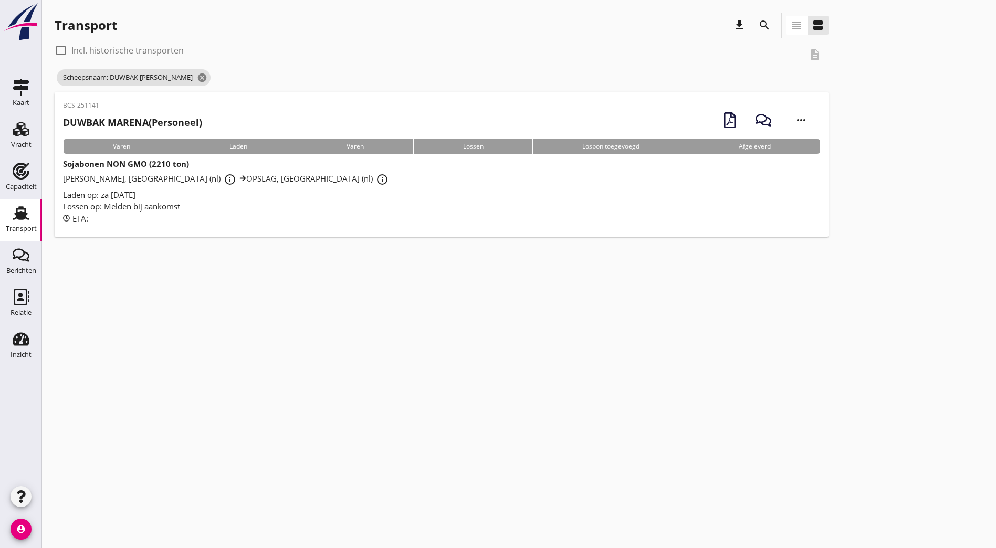
click at [227, 201] on div "Lossen op: Melden bij aankomst" at bounding box center [441, 207] width 757 height 12
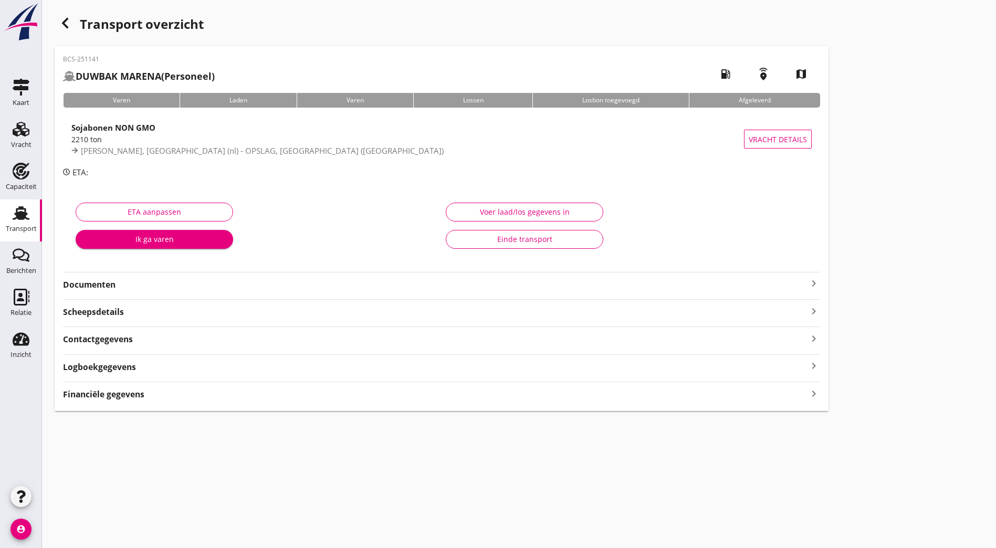
click at [223, 279] on strong "Documenten" at bounding box center [435, 285] width 744 height 12
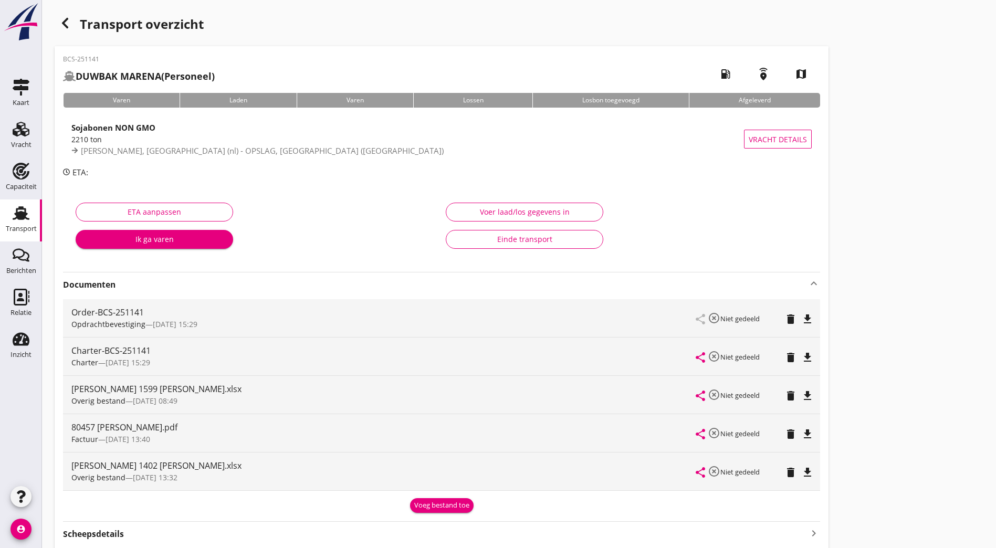
scroll to position [52, 0]
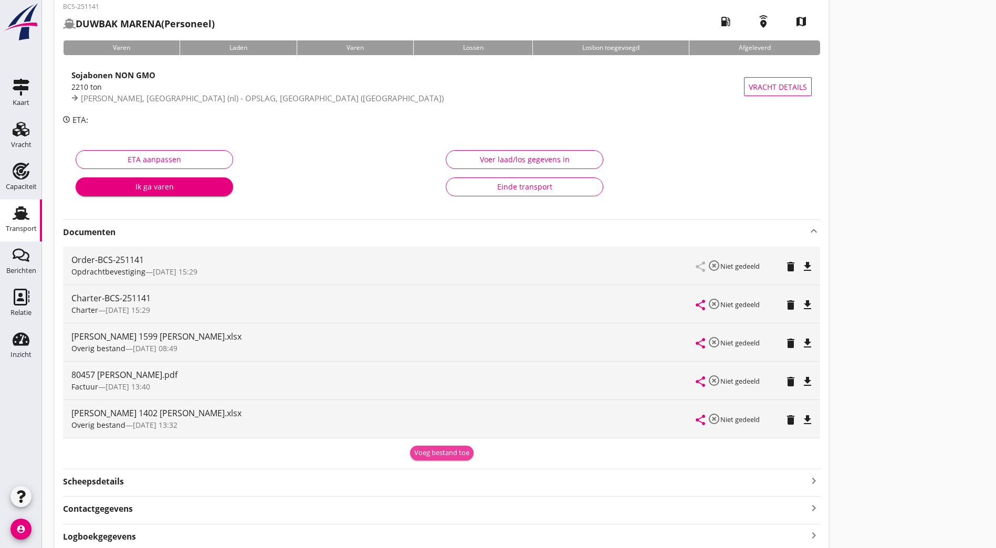
click at [414, 453] on div "Voeg bestand toe" at bounding box center [441, 453] width 55 height 10
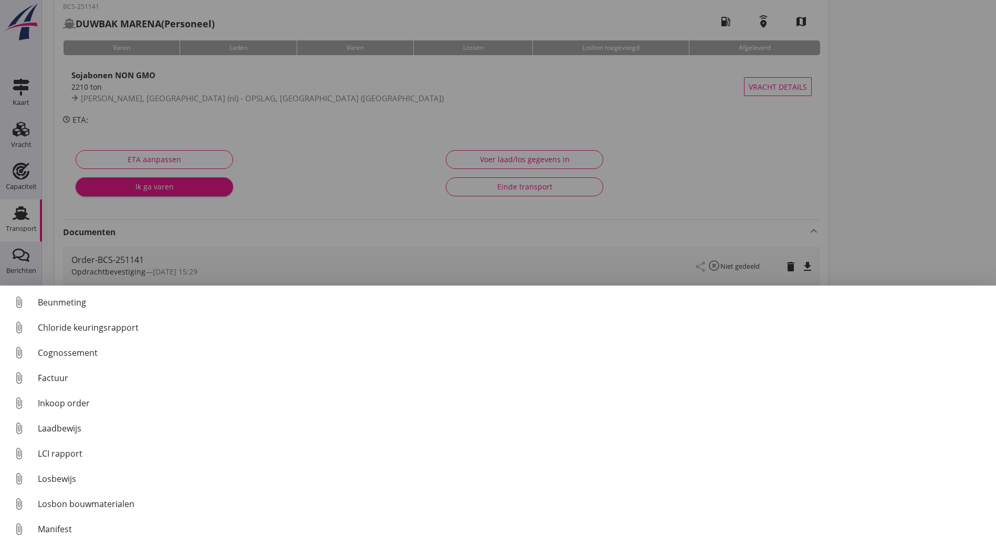
scroll to position [73, 0]
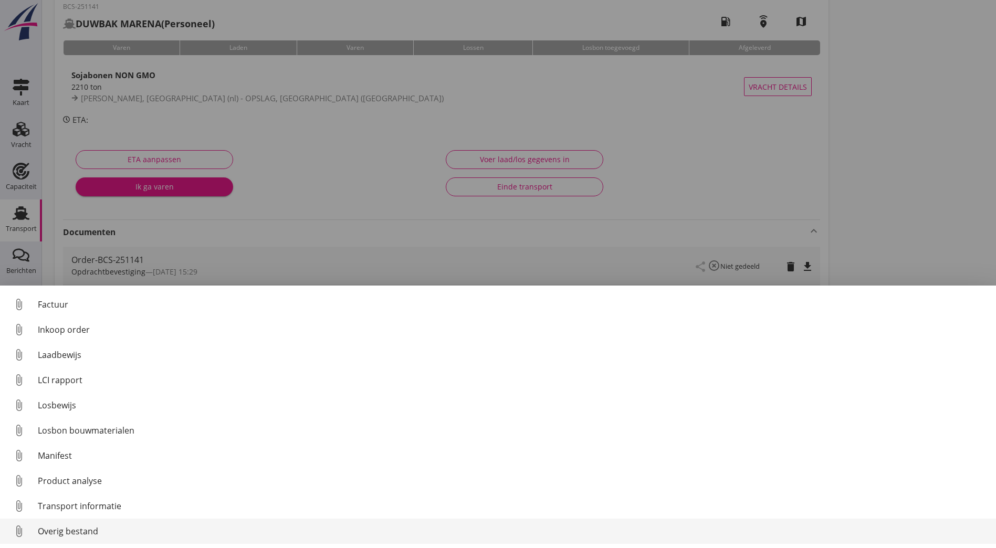
click at [90, 530] on div "Overig bestand" at bounding box center [513, 531] width 950 height 13
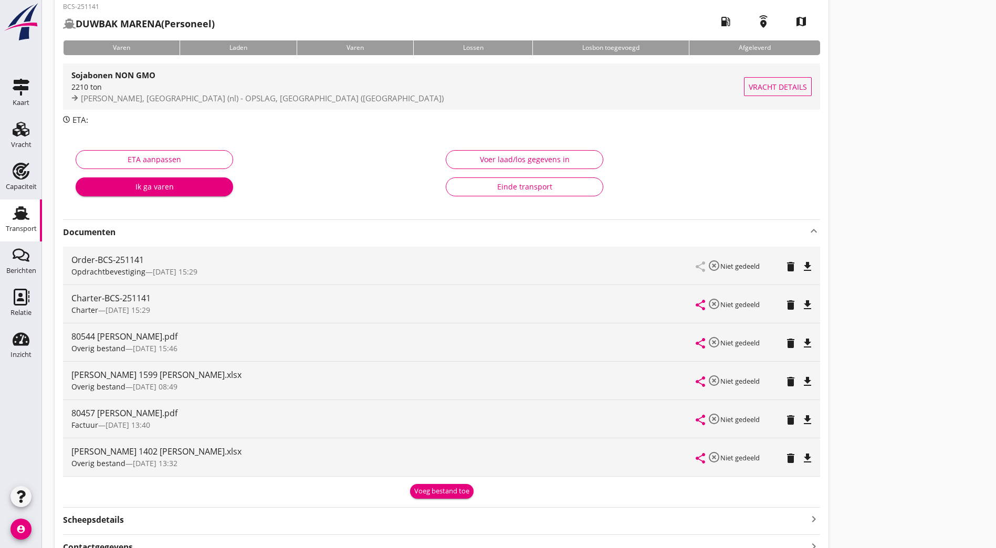
scroll to position [0, 0]
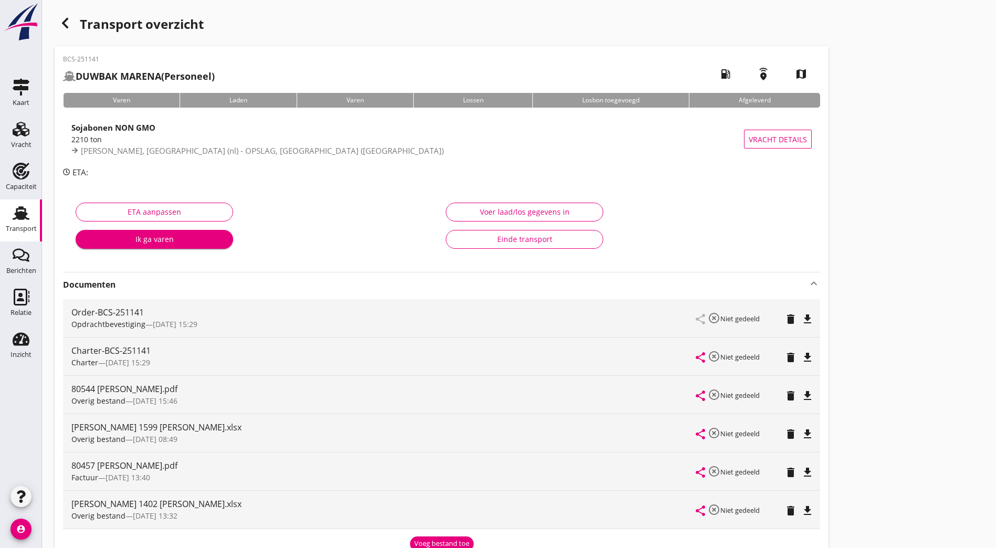
click at [62, 21] on icon "button" at bounding box center [65, 23] width 13 height 13
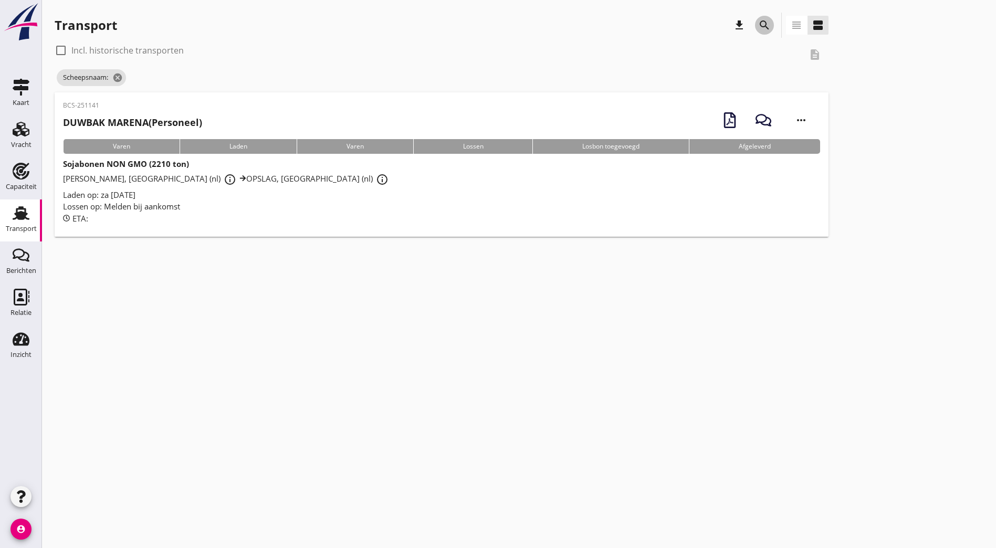
click at [758, 23] on icon "search" at bounding box center [764, 25] width 13 height 13
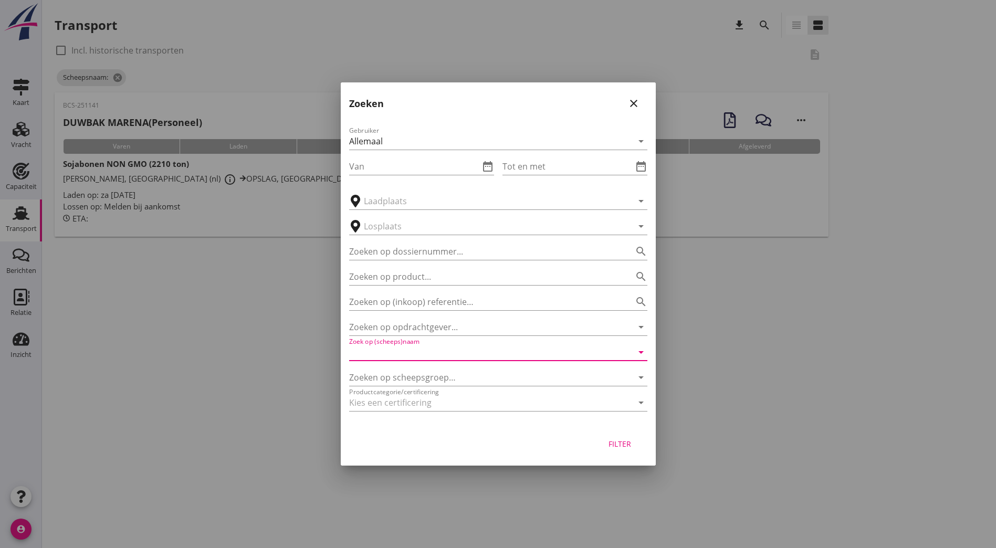
click at [434, 346] on input "Zoek op (scheeps)naam" at bounding box center [483, 352] width 269 height 17
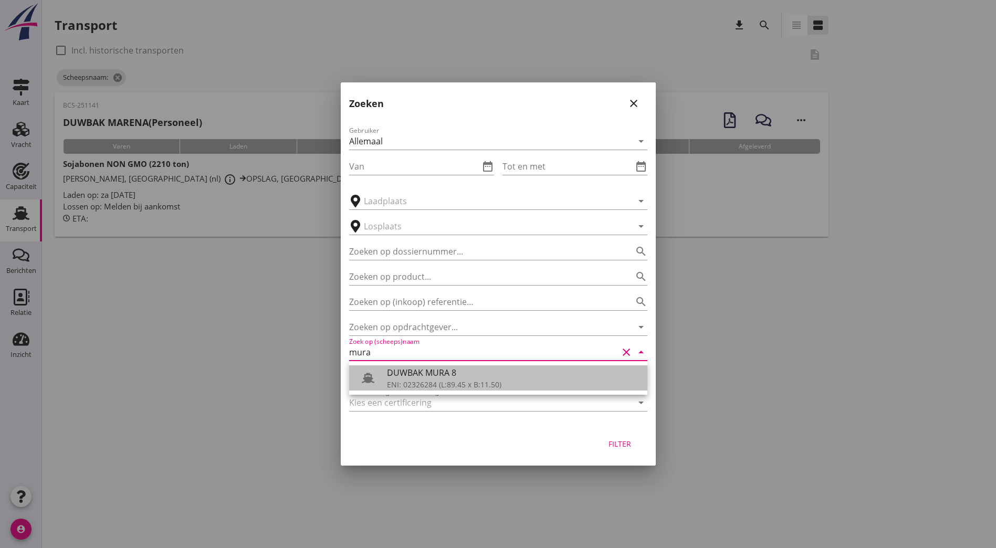
click at [437, 384] on div "ENI: 02326284 (L:89.45 x B:11.50)" at bounding box center [513, 384] width 252 height 11
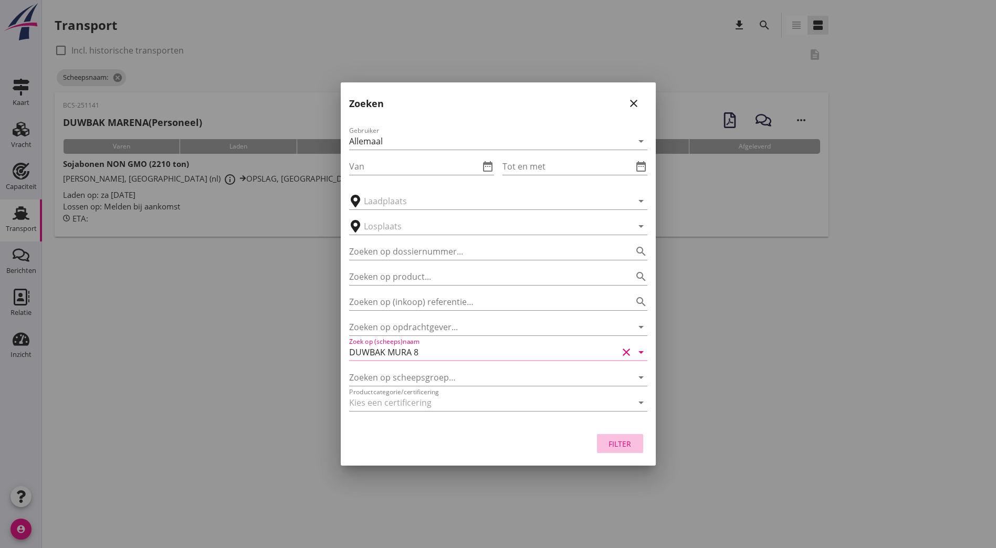
click at [610, 446] on div "Filter" at bounding box center [619, 443] width 29 height 11
type input "DUWBAK MURA 8"
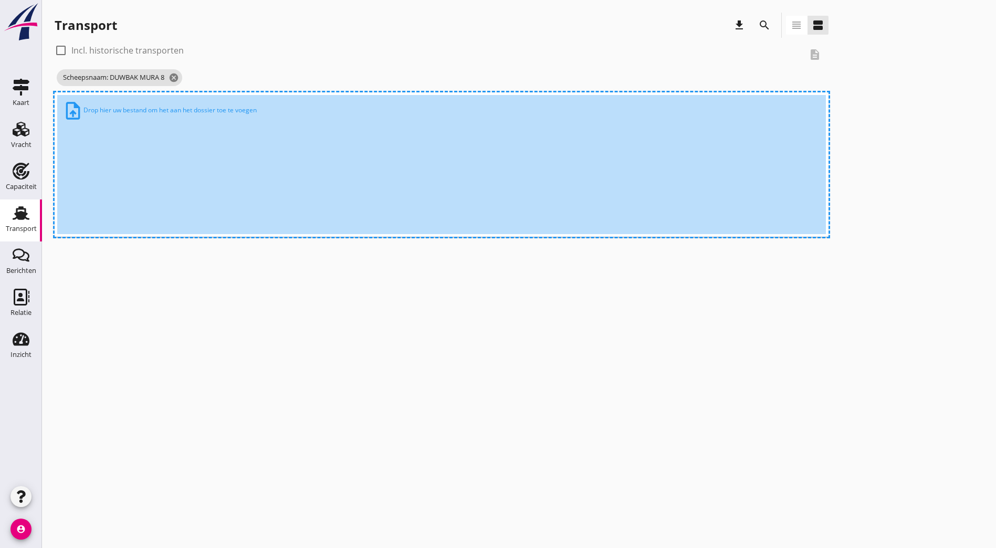
drag, startPoint x: 709, startPoint y: 334, endPoint x: 429, endPoint y: 274, distance: 286.2
click at [705, 334] on div "cancel You are impersonating another user. Transport download search view_headl…" at bounding box center [519, 274] width 954 height 548
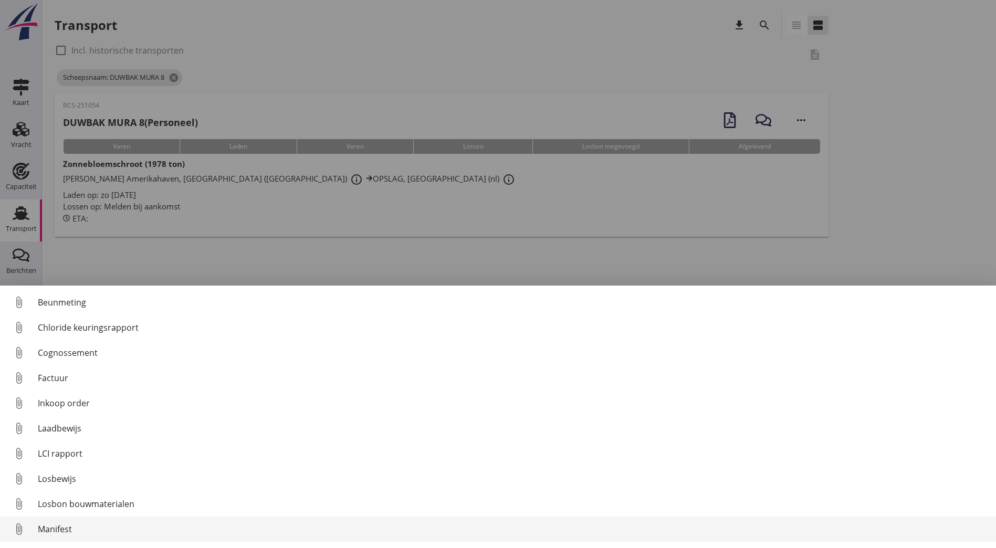
scroll to position [73, 0]
click at [90, 529] on div "Overig bestand" at bounding box center [513, 531] width 950 height 13
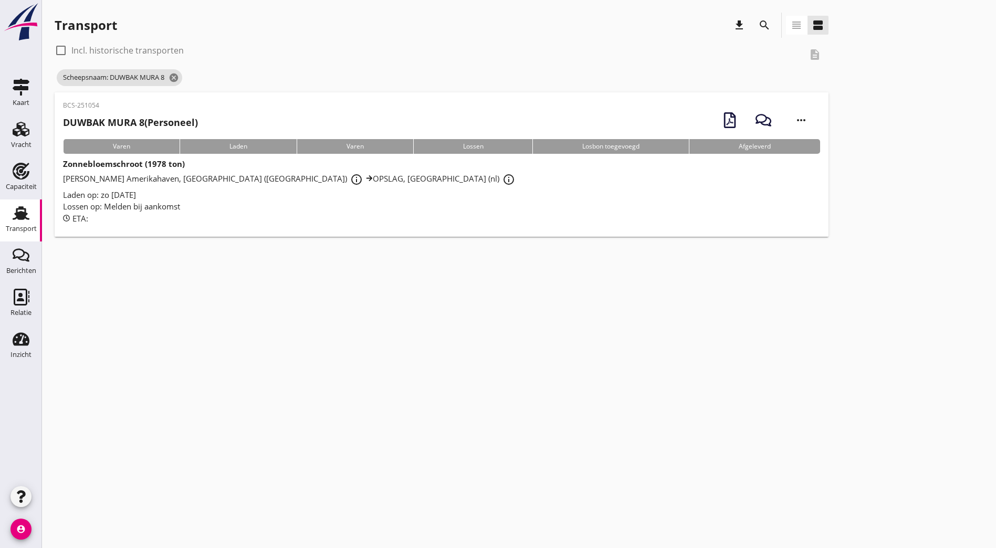
click at [790, 25] on icon "view_headline" at bounding box center [796, 25] width 13 height 13
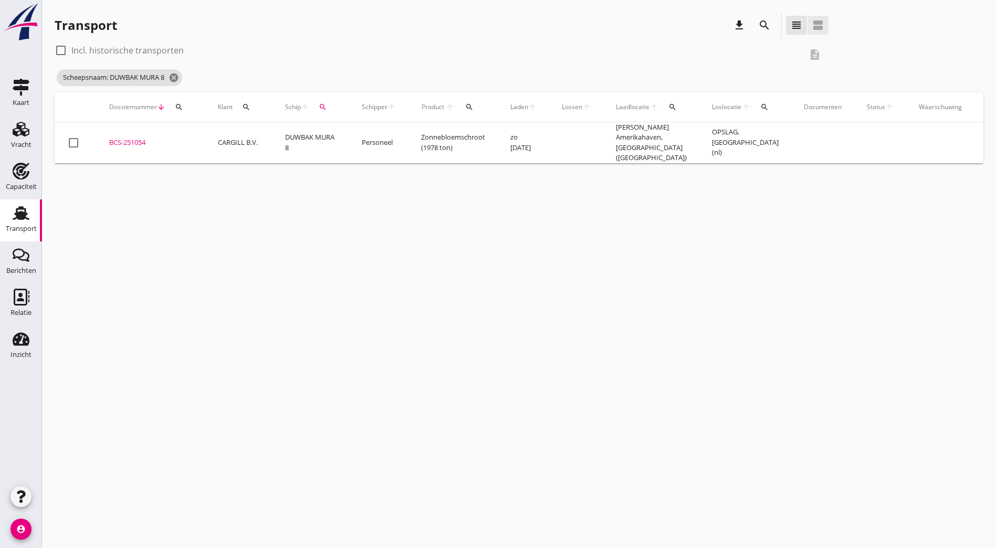
click at [807, 23] on button "view_agenda" at bounding box center [817, 25] width 21 height 19
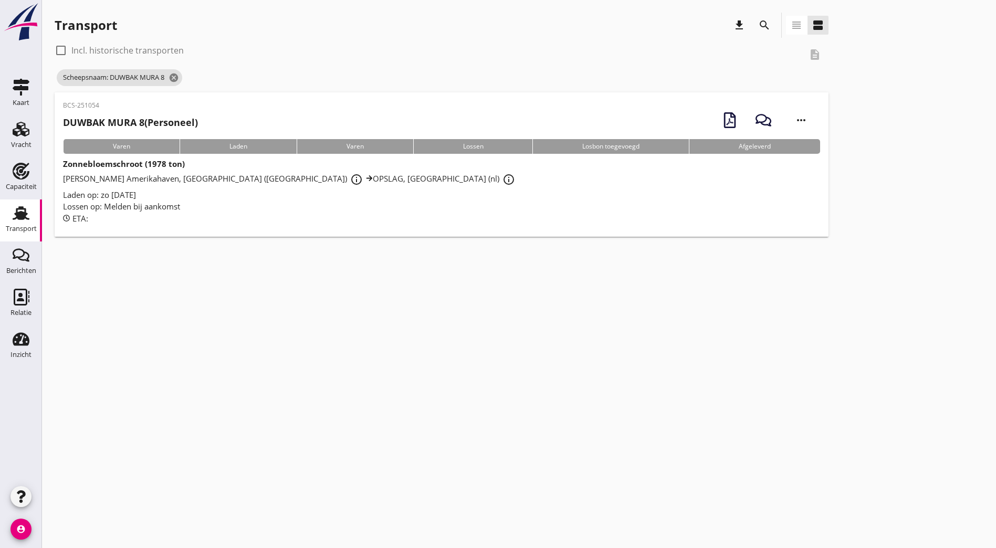
click at [176, 120] on h2 "DUWBAK MURA 8 (Personeel)" at bounding box center [130, 122] width 135 height 14
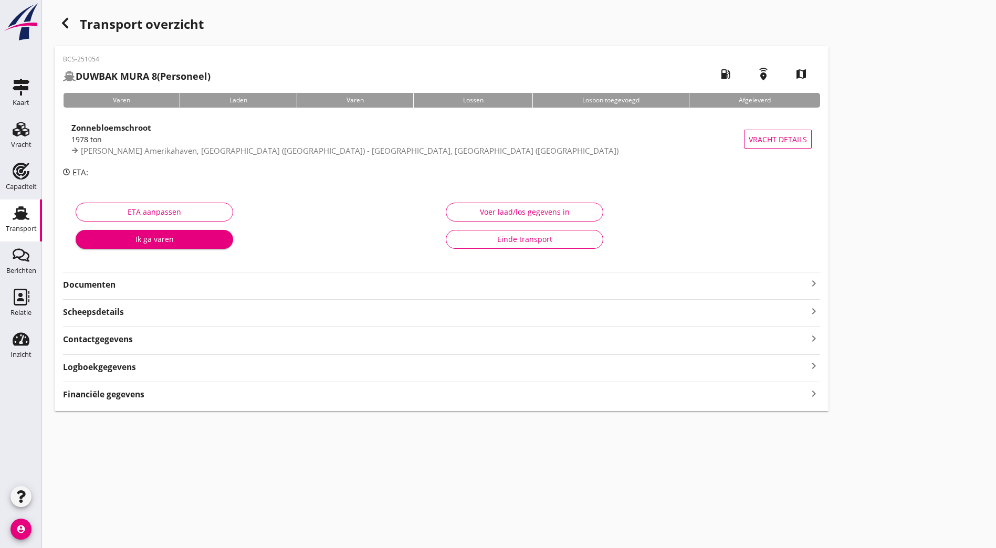
click at [127, 283] on strong "Documenten" at bounding box center [435, 285] width 744 height 12
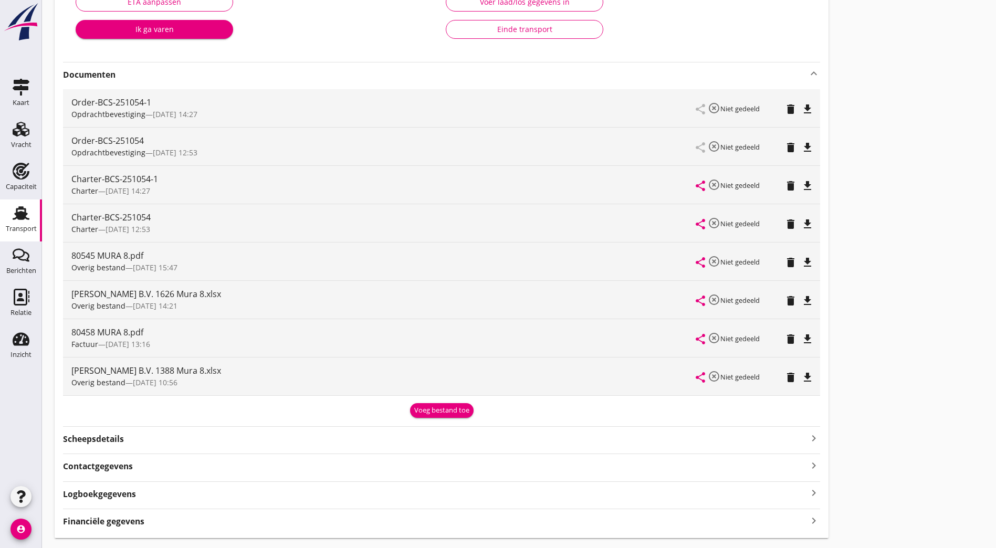
scroll to position [238, 0]
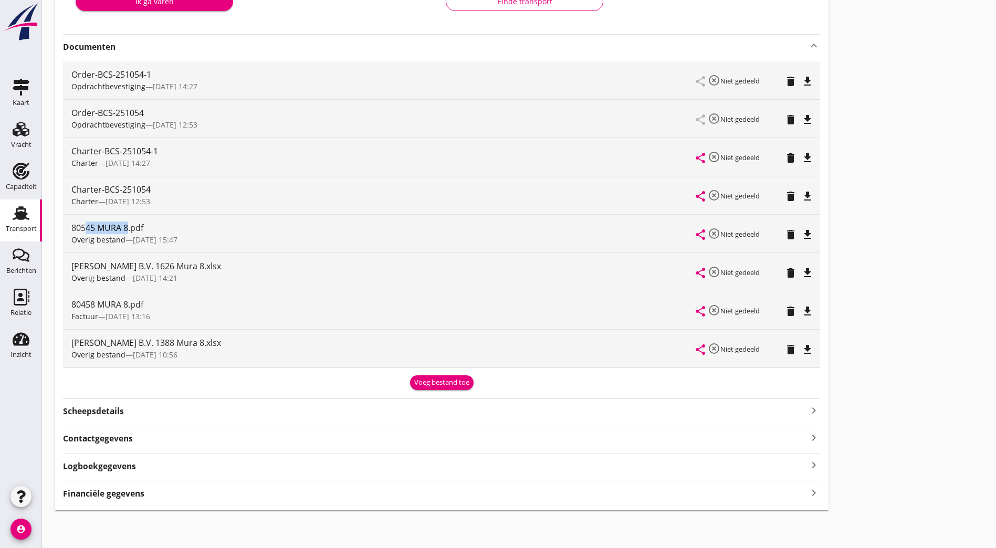
drag, startPoint x: 85, startPoint y: 229, endPoint x: 142, endPoint y: 231, distance: 57.2
click at [142, 231] on div "80545 MURA 8.pdf" at bounding box center [383, 228] width 625 height 13
click at [801, 233] on icon "file_download" at bounding box center [807, 234] width 13 height 13
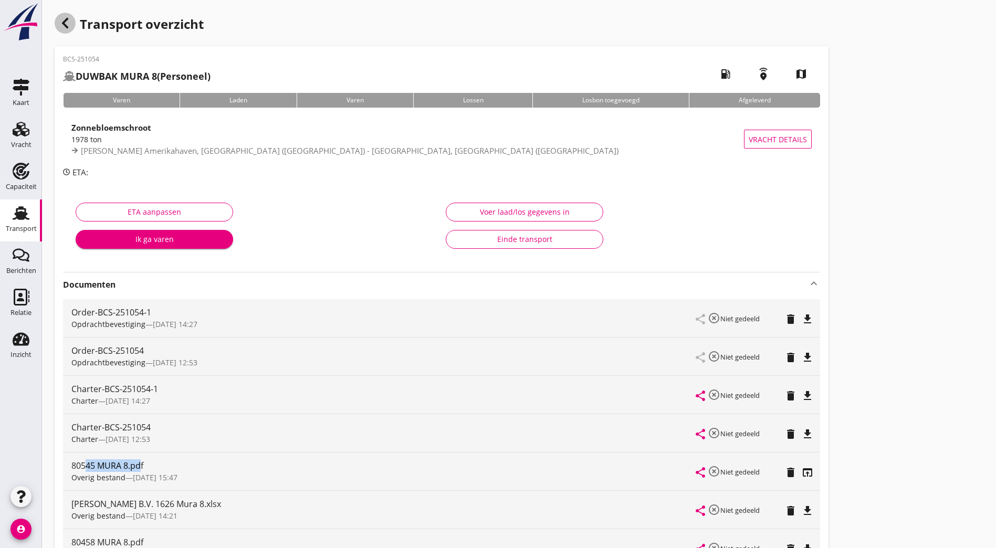
click at [65, 22] on use "button" at bounding box center [65, 23] width 6 height 10
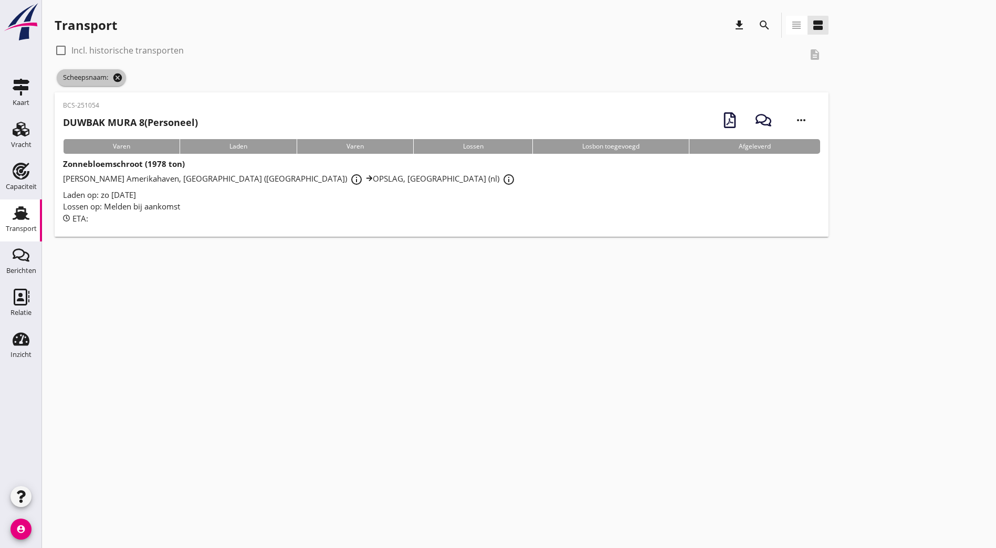
click at [117, 75] on icon "cancel" at bounding box center [117, 77] width 10 height 10
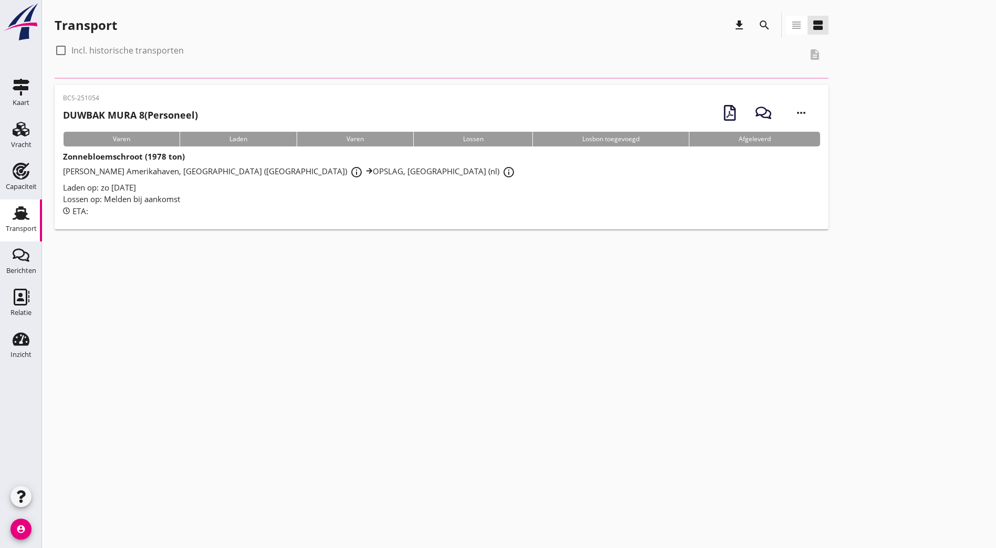
click at [758, 26] on icon "search" at bounding box center [764, 25] width 13 height 13
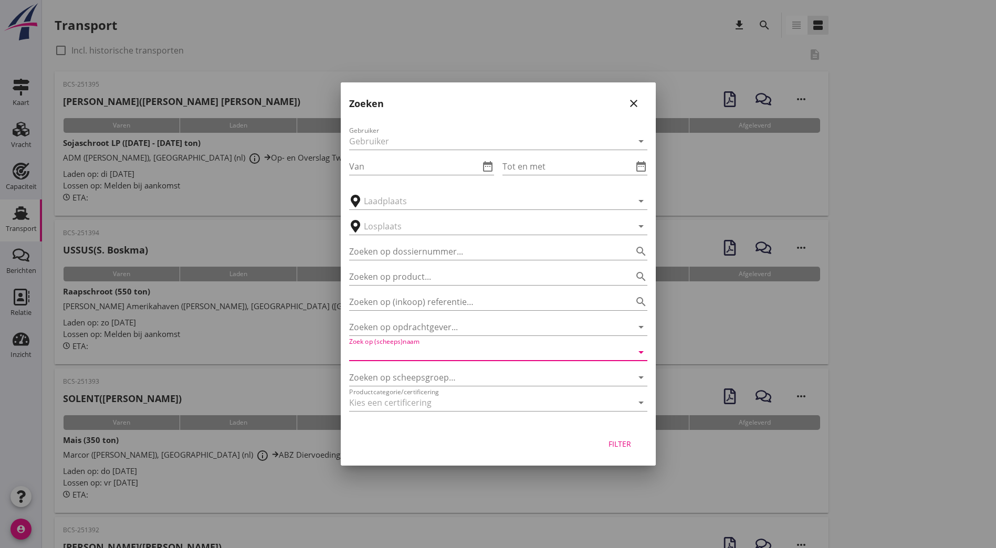
click at [435, 351] on input "Zoek op (scheeps)naam" at bounding box center [483, 352] width 269 height 17
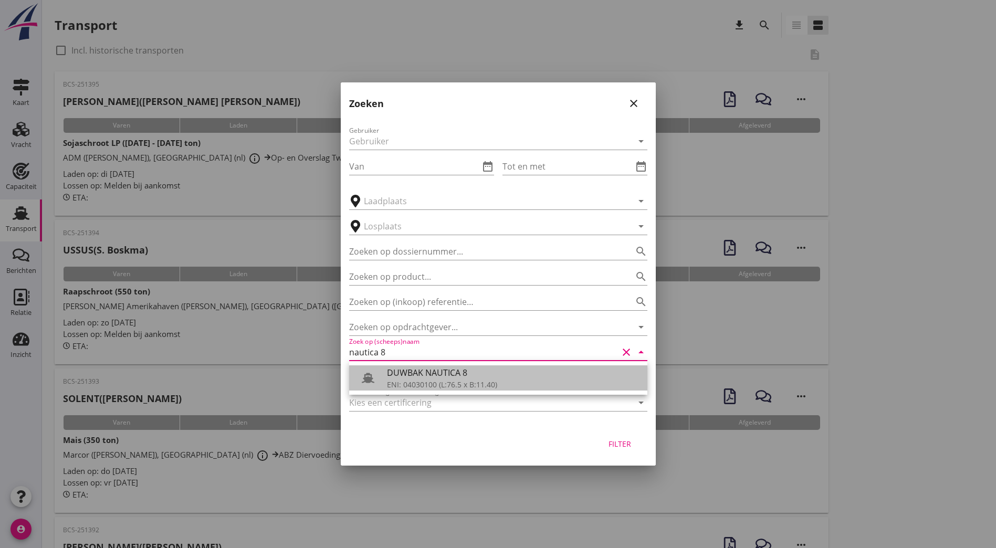
click at [448, 371] on div "DUWBAK NAUTICA 8" at bounding box center [513, 372] width 252 height 13
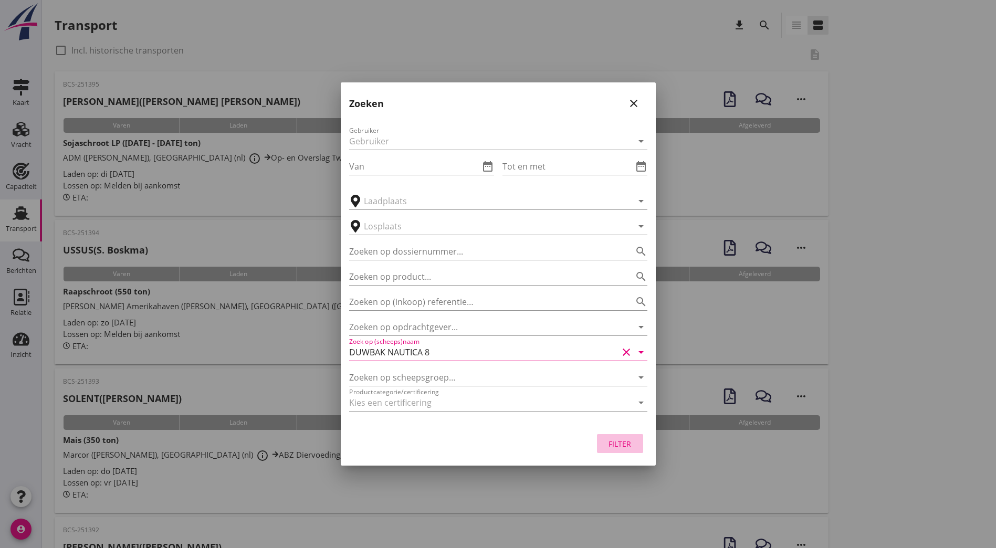
click at [625, 444] on div "Filter" at bounding box center [619, 443] width 29 height 11
type input "DUWBAK NAUTICA 8"
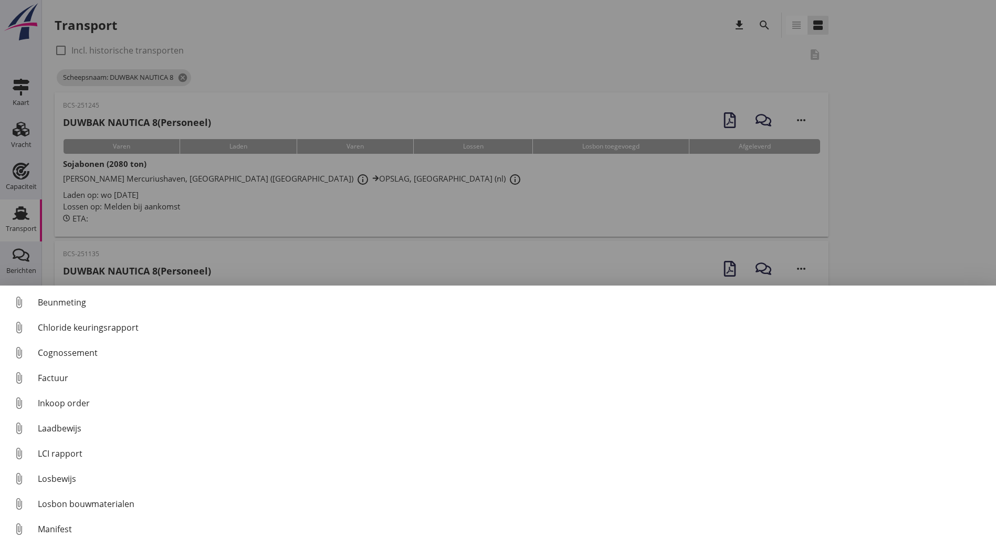
scroll to position [73, 0]
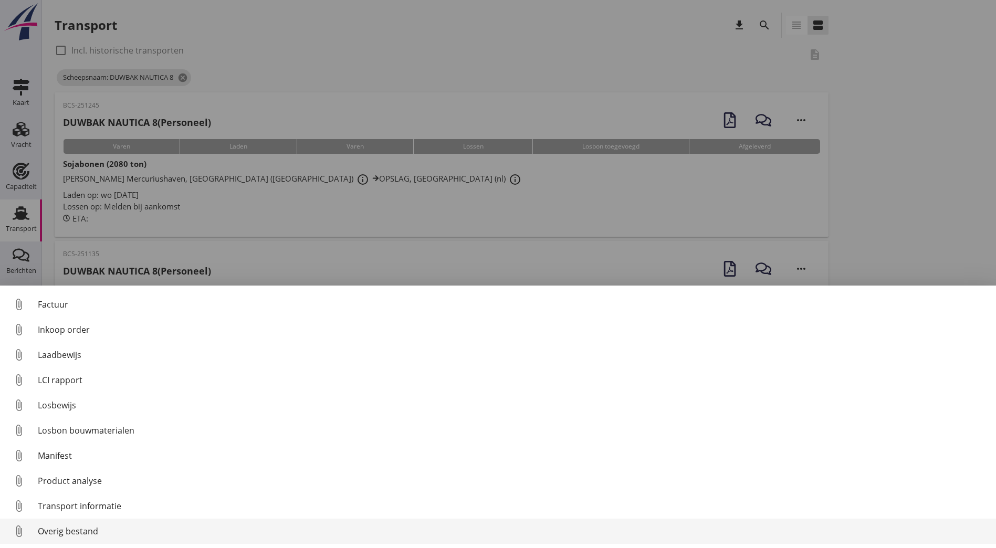
click at [97, 528] on div "Overig bestand" at bounding box center [513, 531] width 950 height 13
click at [134, 532] on div "Overig bestand" at bounding box center [513, 531] width 950 height 13
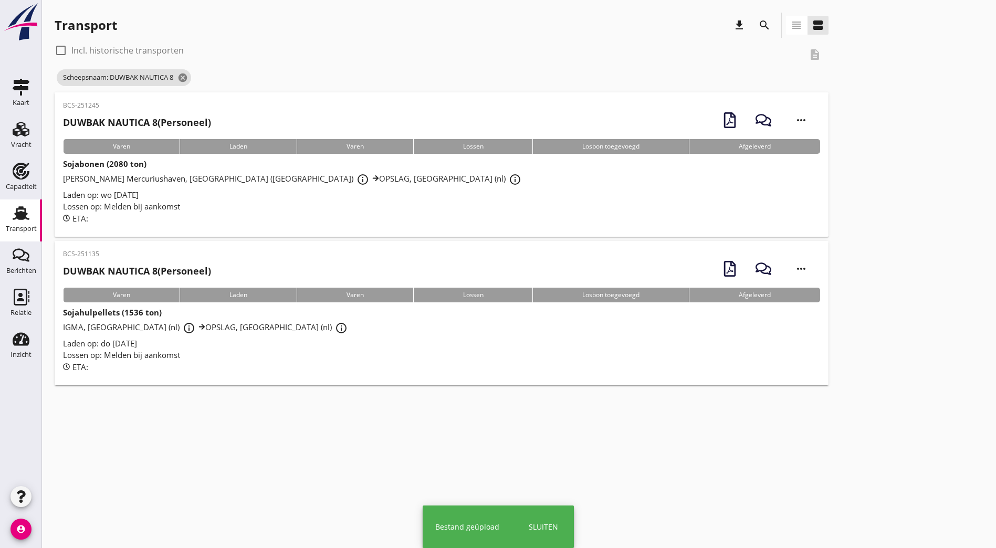
click at [128, 121] on strong "DUWBAK NAUTICA 8" at bounding box center [110, 122] width 94 height 13
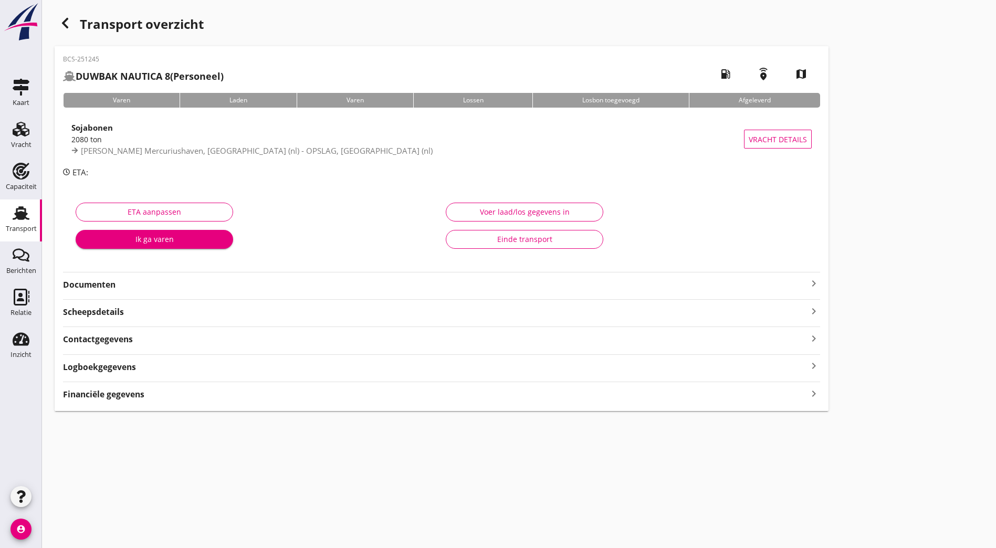
click at [95, 283] on strong "Documenten" at bounding box center [435, 285] width 744 height 12
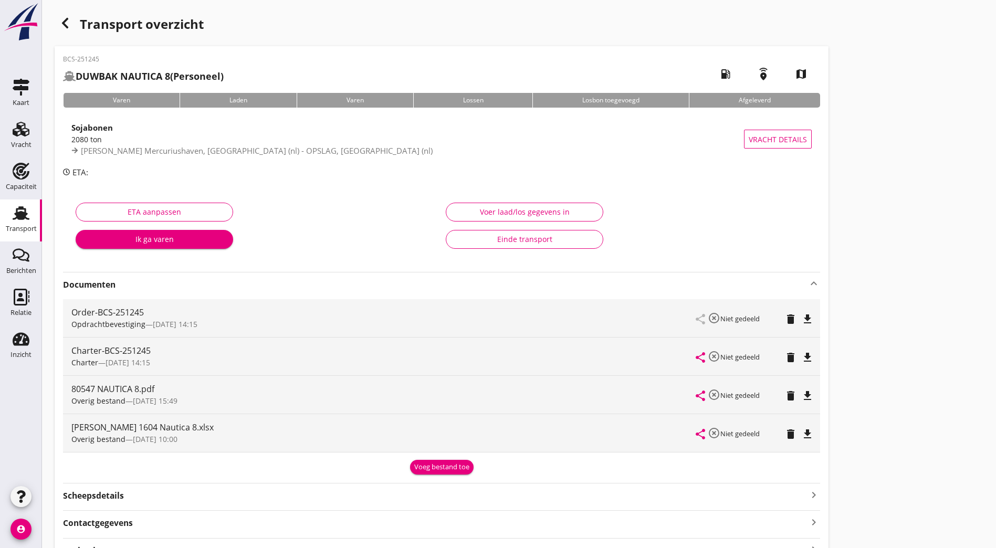
scroll to position [85, 0]
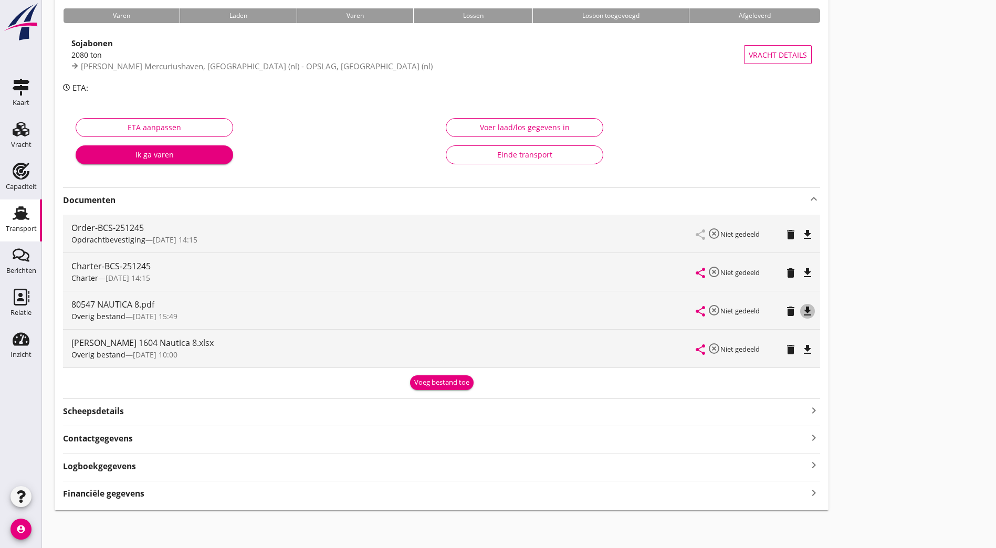
click at [801, 308] on icon "file_download" at bounding box center [807, 311] width 13 height 13
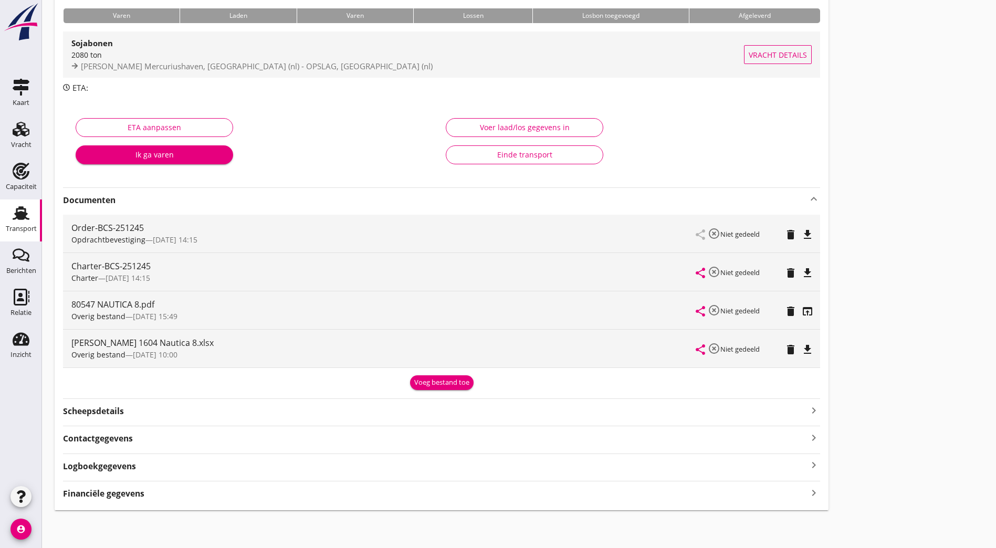
scroll to position [0, 0]
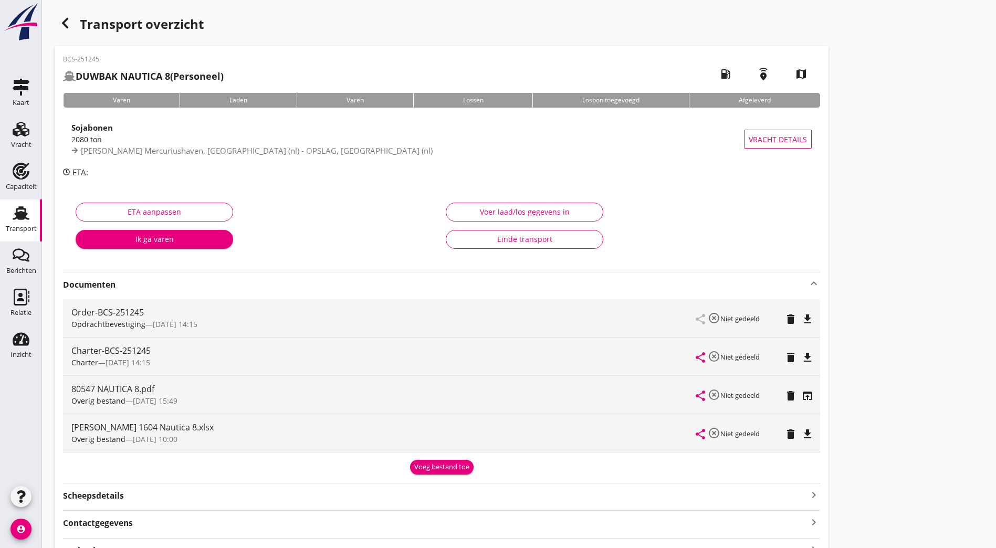
click at [67, 22] on icon "button" at bounding box center [65, 23] width 13 height 13
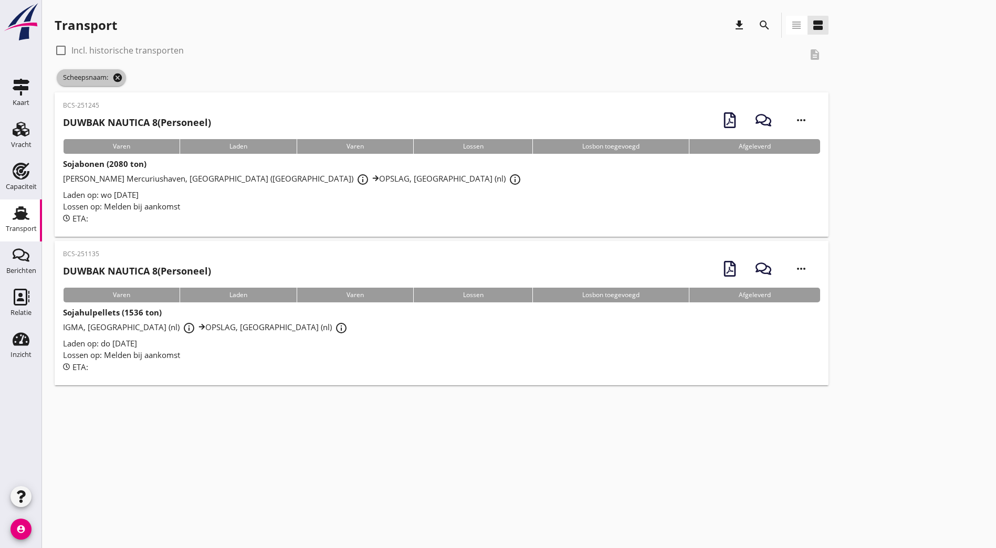
click at [119, 79] on icon "cancel" at bounding box center [117, 77] width 10 height 10
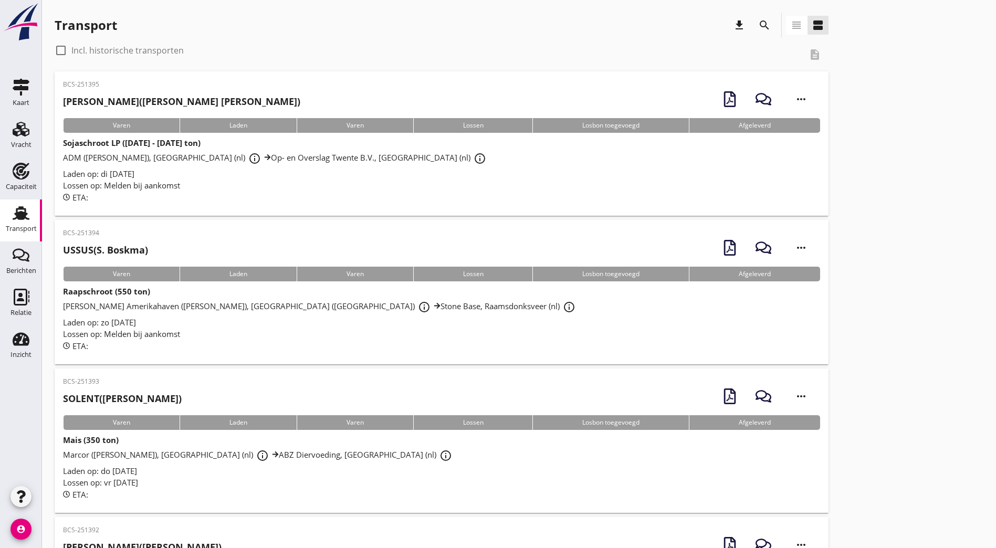
click at [758, 23] on icon "search" at bounding box center [764, 25] width 13 height 13
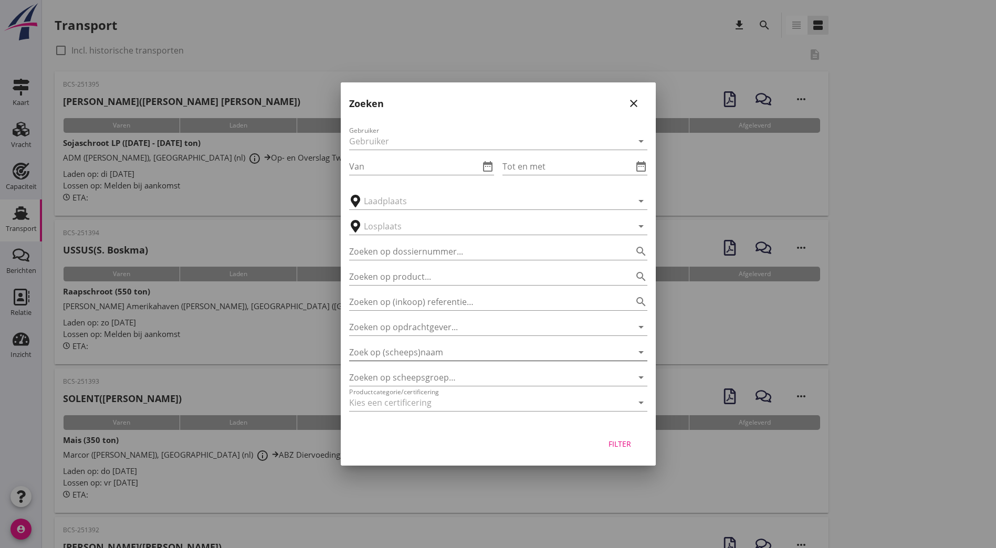
click at [419, 354] on input "Zoek op (scheeps)naam" at bounding box center [483, 352] width 269 height 17
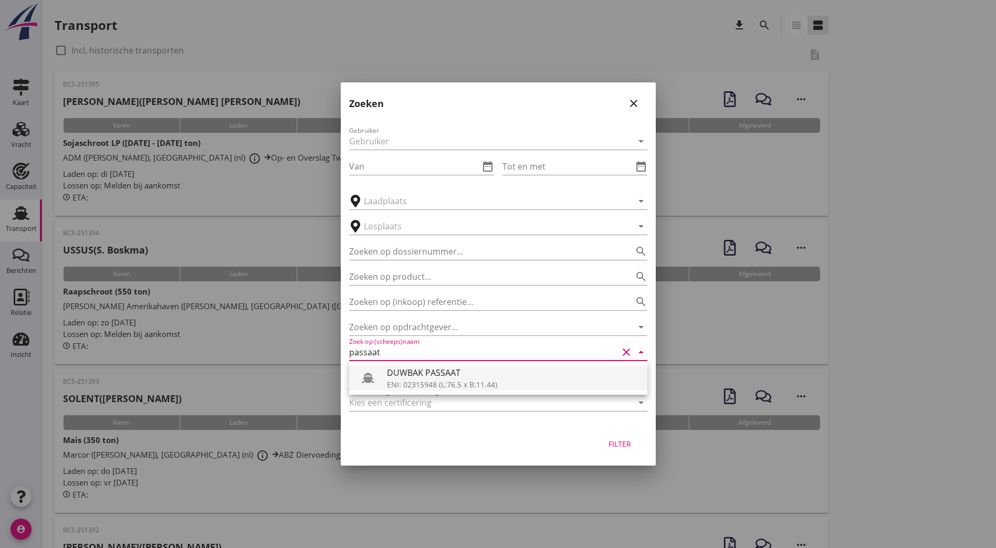
drag, startPoint x: 430, startPoint y: 376, endPoint x: 494, endPoint y: 403, distance: 69.4
click at [430, 376] on div "DUWBAK PASSAAT" at bounding box center [513, 372] width 252 height 13
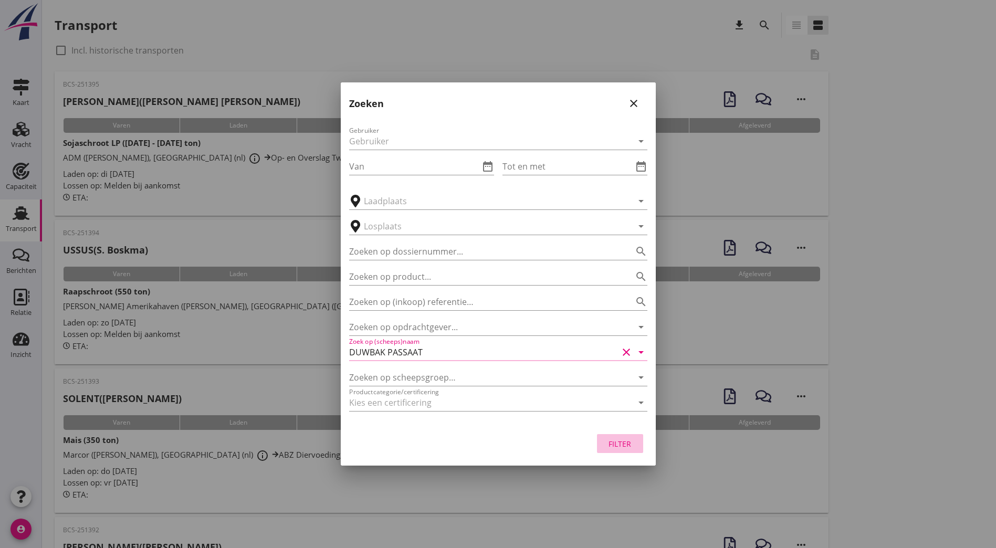
click at [621, 440] on div "Filter" at bounding box center [619, 443] width 29 height 11
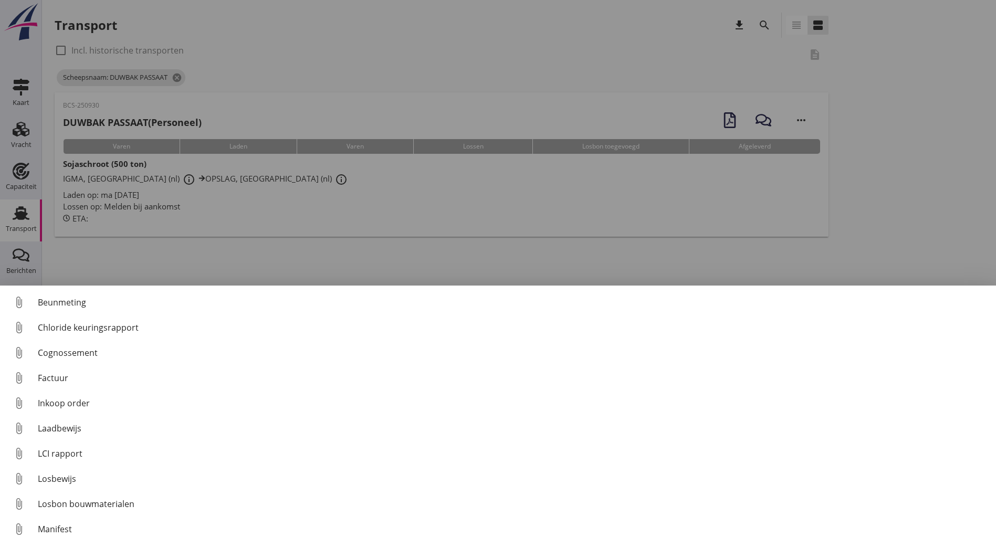
scroll to position [73, 0]
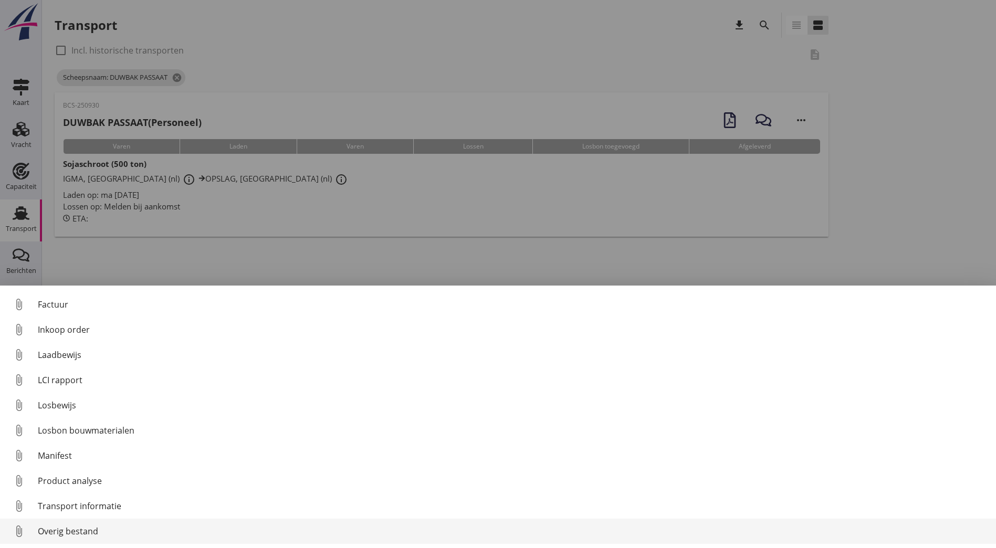
click at [131, 528] on div "Overig bestand" at bounding box center [513, 531] width 950 height 13
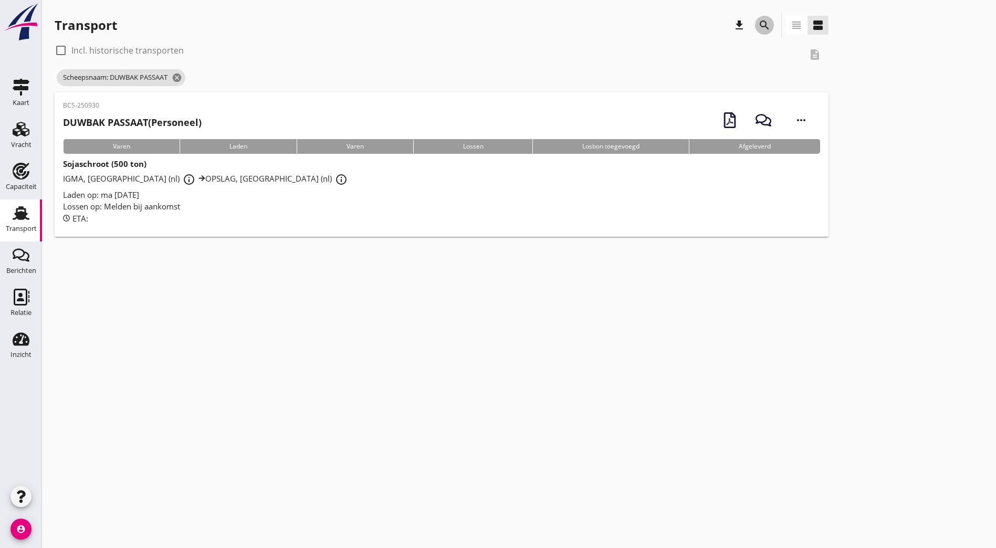
click at [758, 20] on icon "search" at bounding box center [764, 25] width 13 height 13
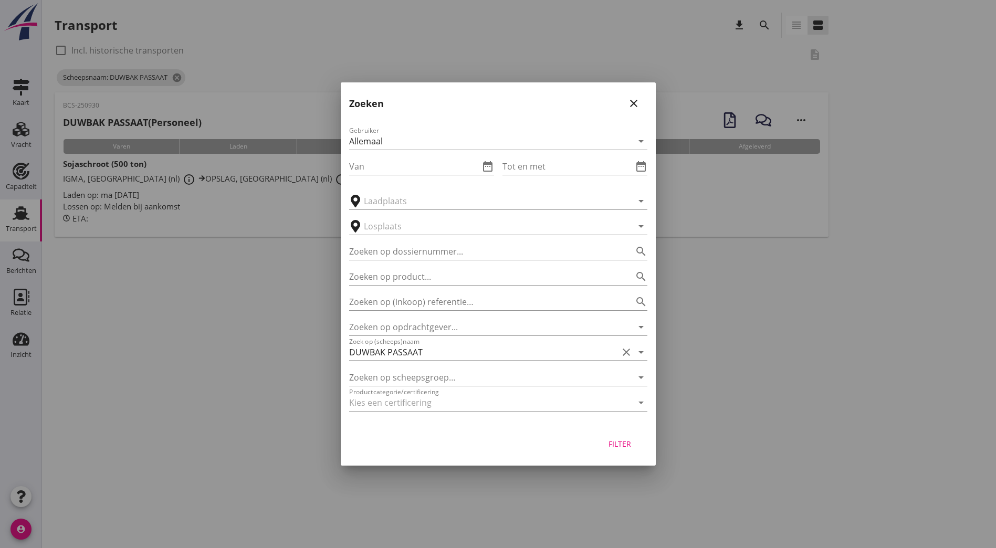
click at [460, 356] on input "DUWBAK PASSAAT" at bounding box center [483, 352] width 269 height 17
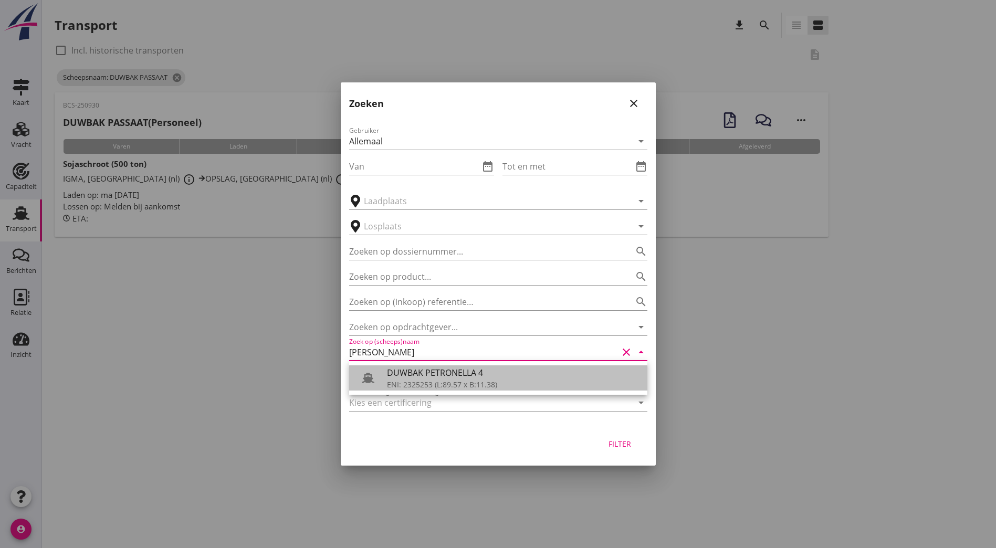
click at [461, 382] on div "ENI: 2325253 (L:89.57 x B:11.38)" at bounding box center [513, 384] width 252 height 11
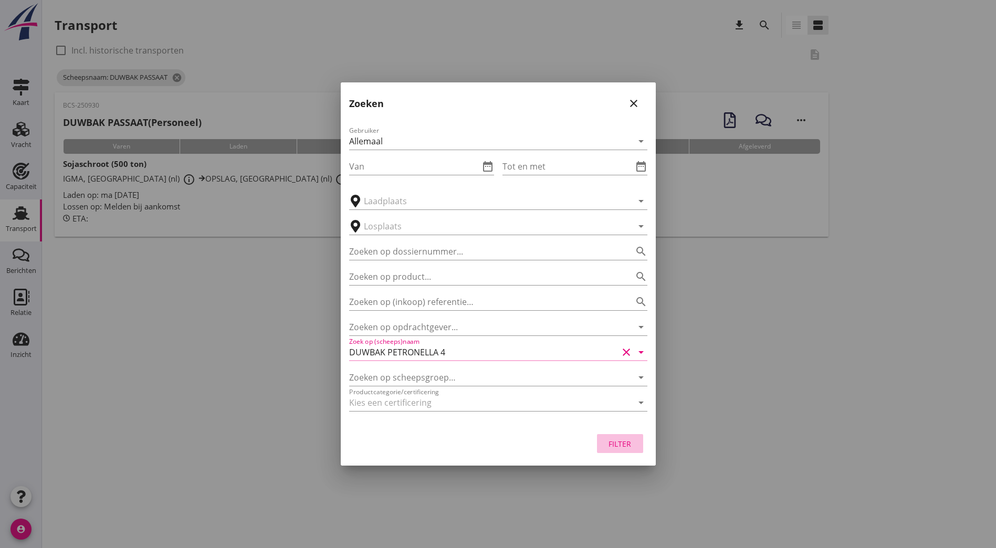
click at [629, 449] on button "Filter" at bounding box center [620, 443] width 46 height 19
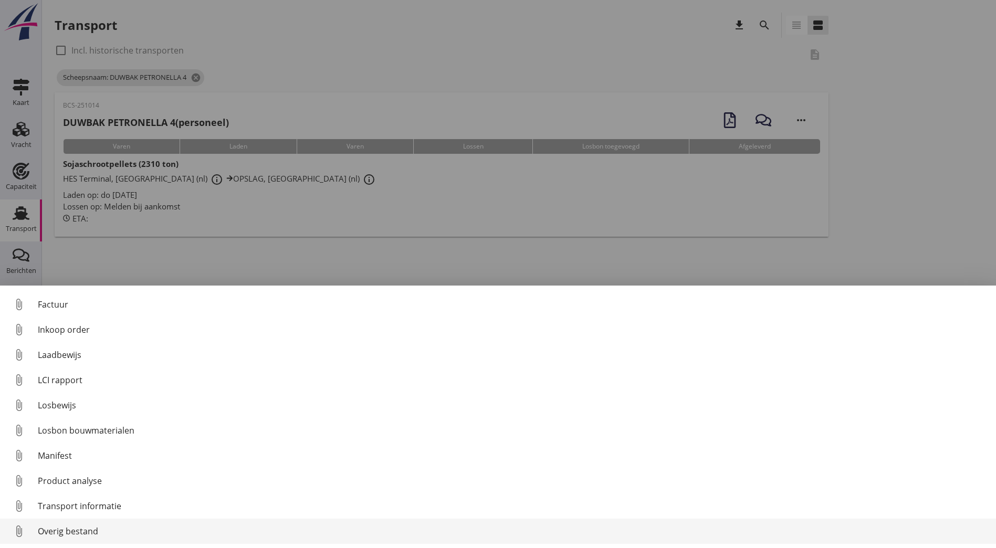
click at [100, 529] on div "Overig bestand" at bounding box center [513, 531] width 950 height 13
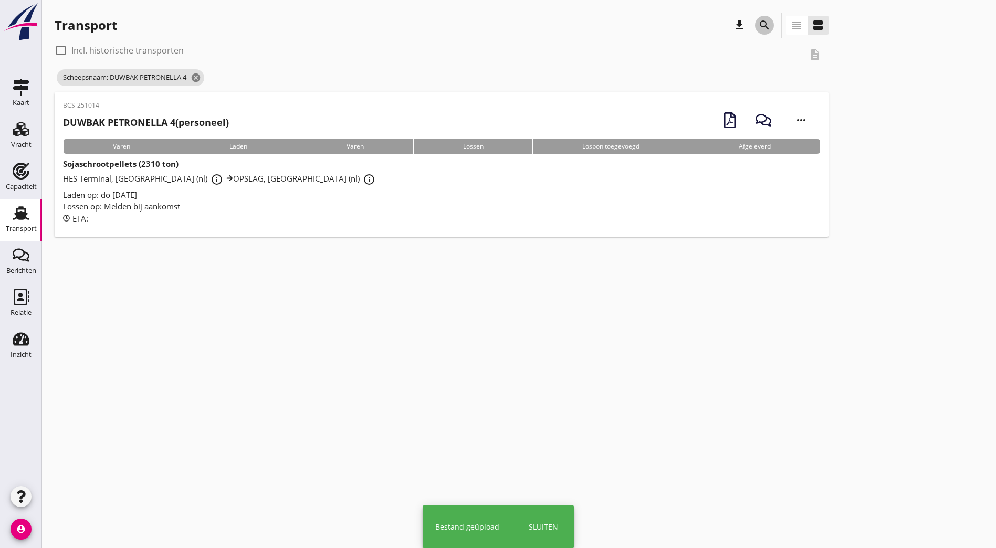
click at [758, 19] on icon "search" at bounding box center [764, 25] width 13 height 13
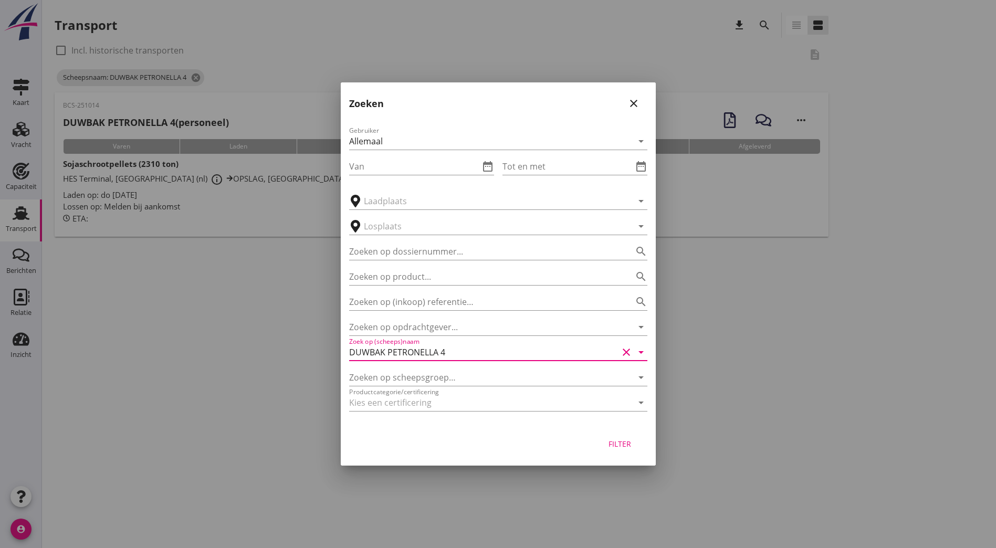
click at [443, 351] on input "DUWBAK PETRONELLA 4" at bounding box center [483, 352] width 269 height 17
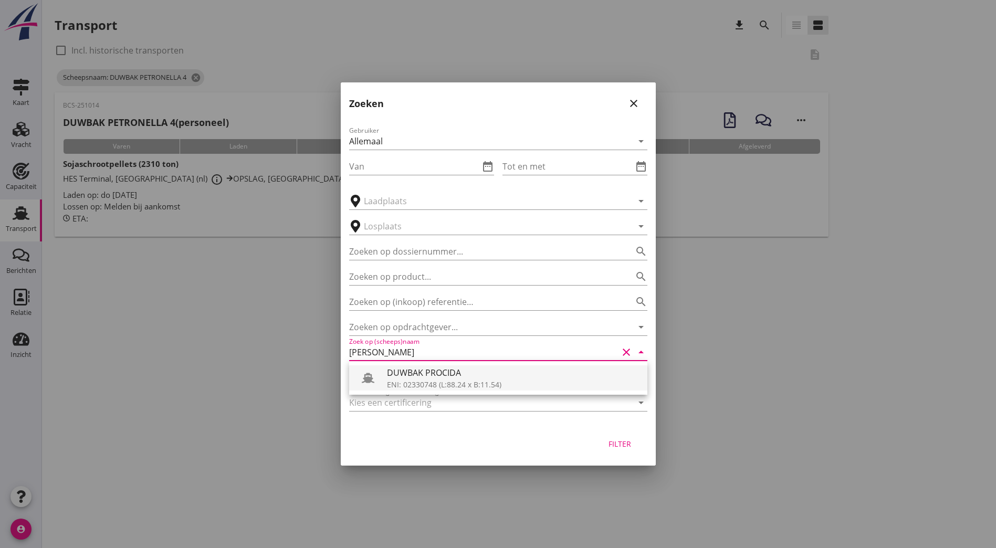
drag, startPoint x: 457, startPoint y: 375, endPoint x: 466, endPoint y: 376, distance: 8.5
click at [458, 375] on div "DUWBAK PROCIDA" at bounding box center [513, 372] width 252 height 13
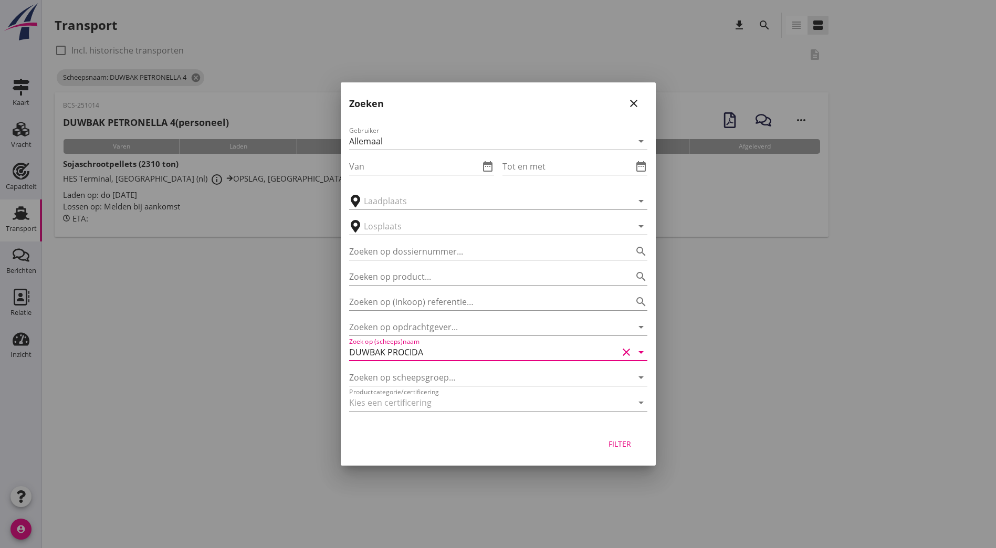
click at [634, 443] on div "Filter" at bounding box center [619, 443] width 29 height 11
type input "DUWBAK PROCIDA"
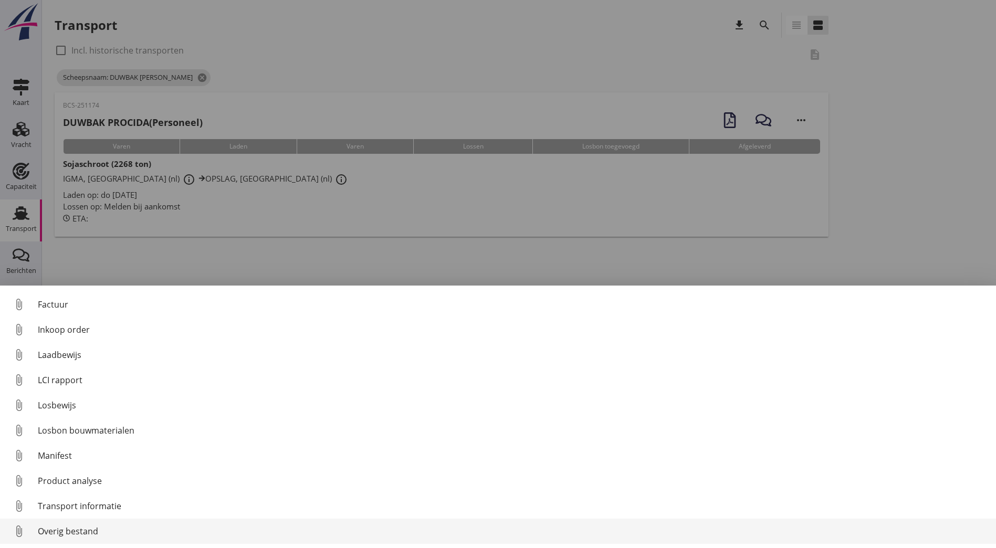
click at [90, 536] on div "Overig bestand" at bounding box center [513, 531] width 950 height 13
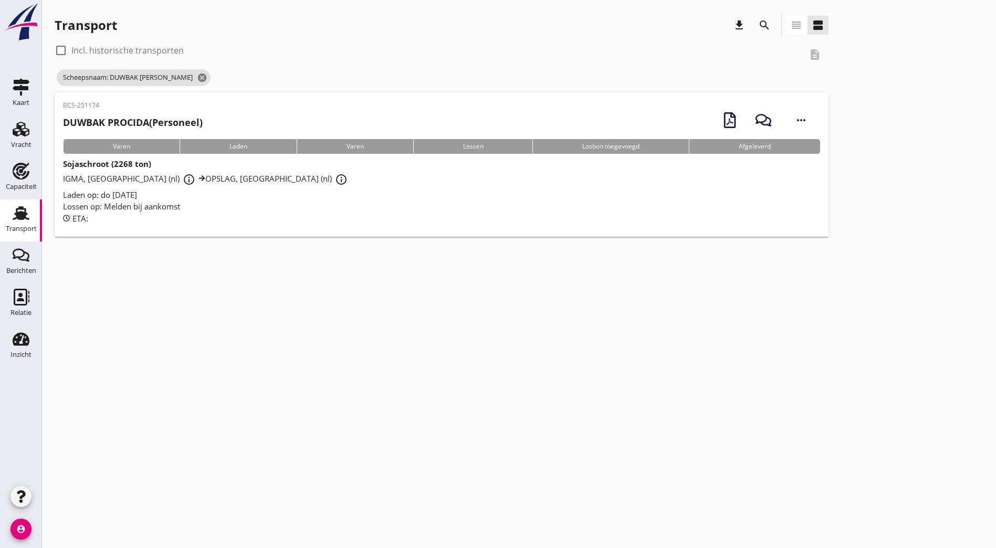
click at [215, 100] on div "BCS-251174 DUWBAK [PERSON_NAME] (Personeel) more_horiz Varen Laden [PERSON_NAME…" at bounding box center [442, 164] width 774 height 144
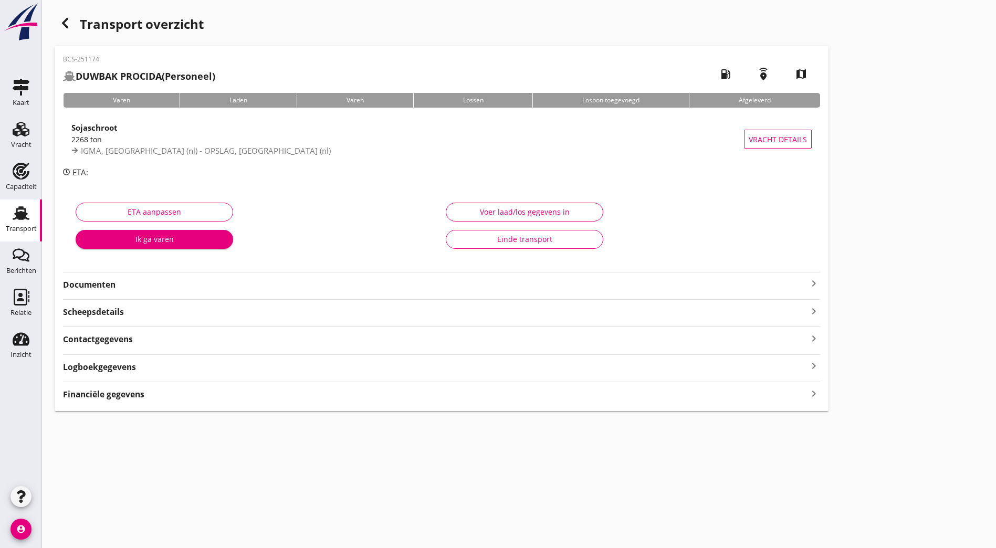
click at [142, 282] on strong "Documenten" at bounding box center [435, 285] width 744 height 12
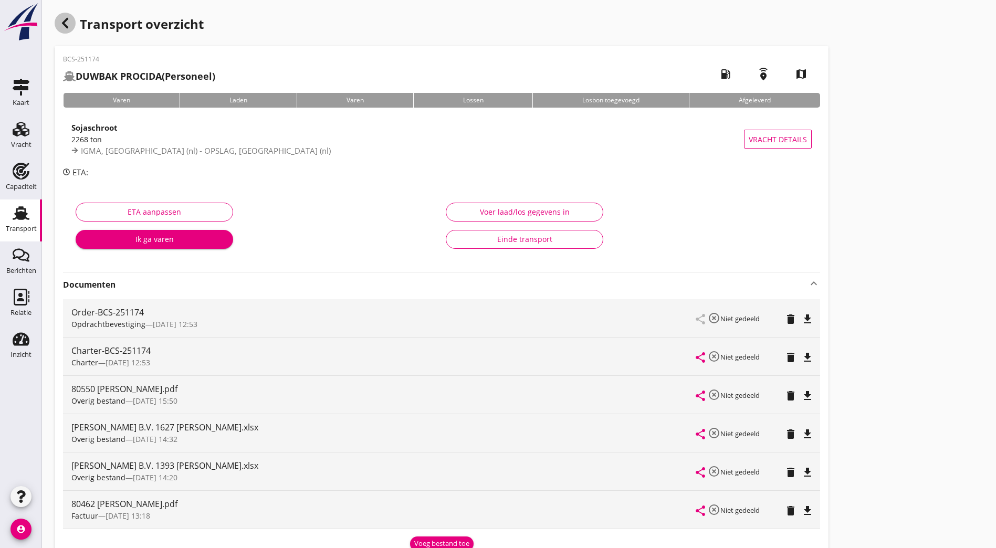
click at [62, 25] on icon "button" at bounding box center [65, 23] width 13 height 13
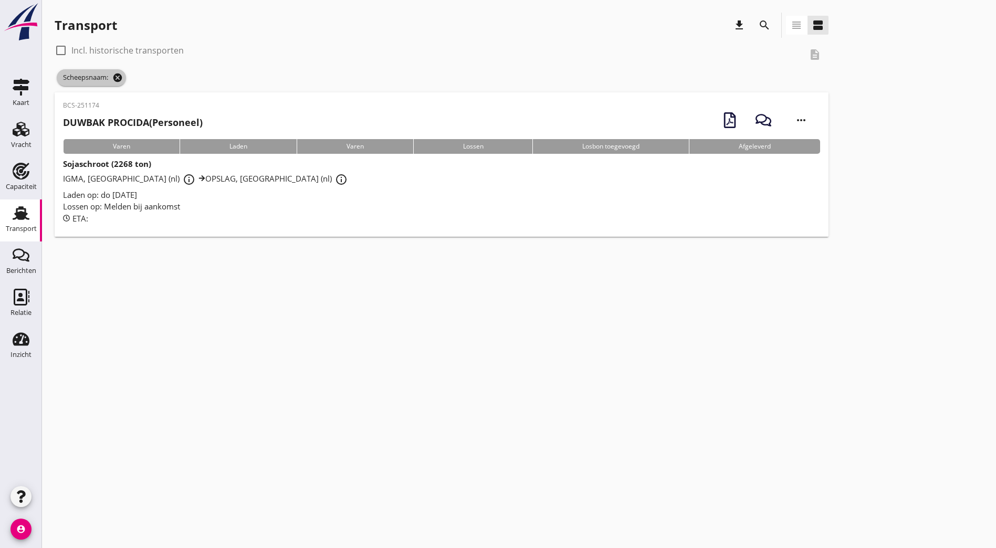
click at [115, 79] on icon "cancel" at bounding box center [117, 77] width 10 height 10
